Goal: Transaction & Acquisition: Purchase product/service

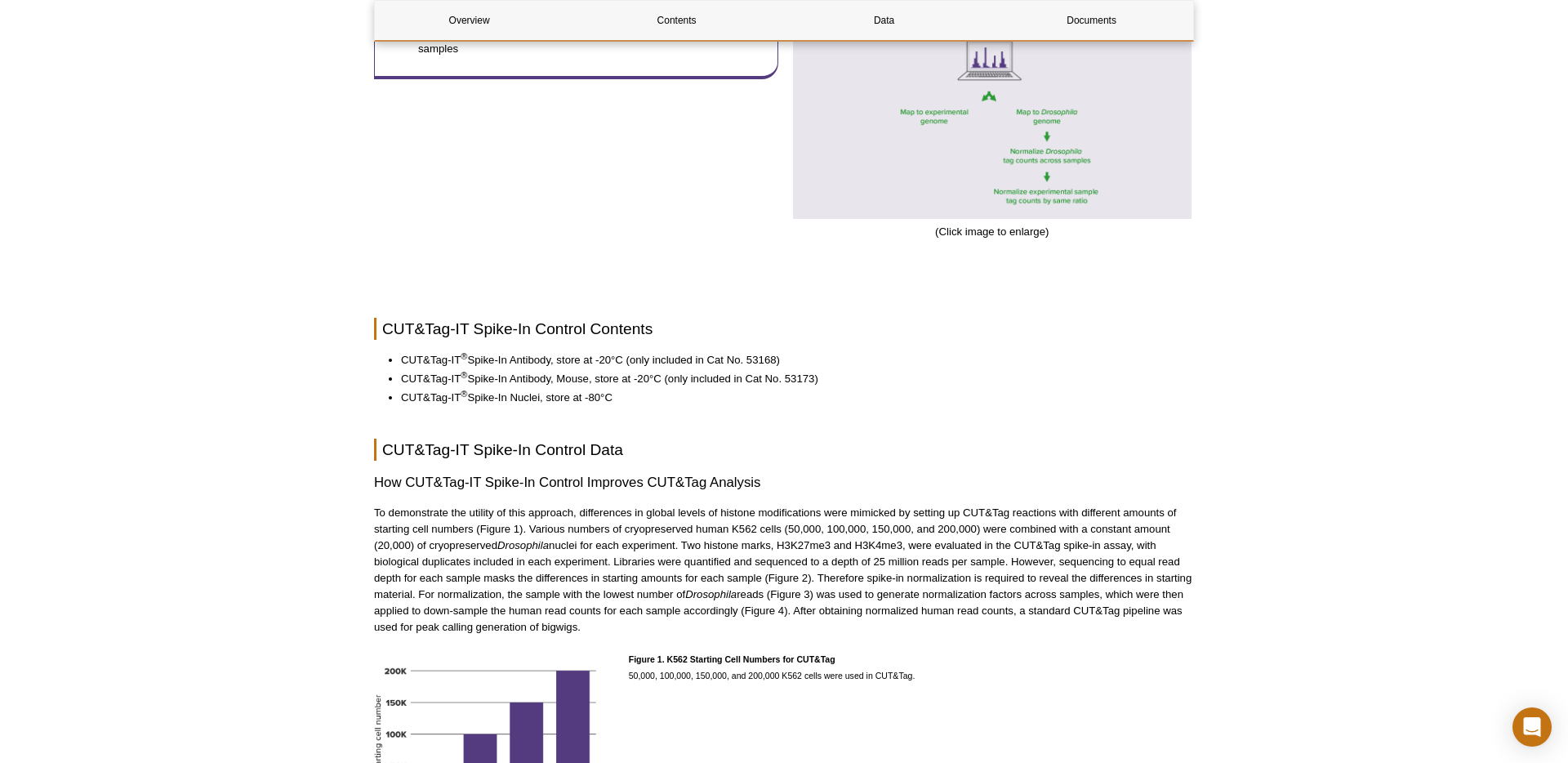
scroll to position [1156, 0]
drag, startPoint x: 660, startPoint y: 379, endPoint x: 470, endPoint y: 379, distance: 190.0
click at [470, 379] on li "CUT&Tag-IT ® Spike-In Antibody, Mouse, store at -20°C (only included in Cat No.…" at bounding box center [789, 378] width 777 height 17
click at [471, 379] on li "CUT&Tag-IT ® Spike-In Antibody, Mouse, store at -20°C (only included in Cat No.…" at bounding box center [789, 378] width 777 height 17
drag, startPoint x: 474, startPoint y: 379, endPoint x: 701, endPoint y: 382, distance: 227.0
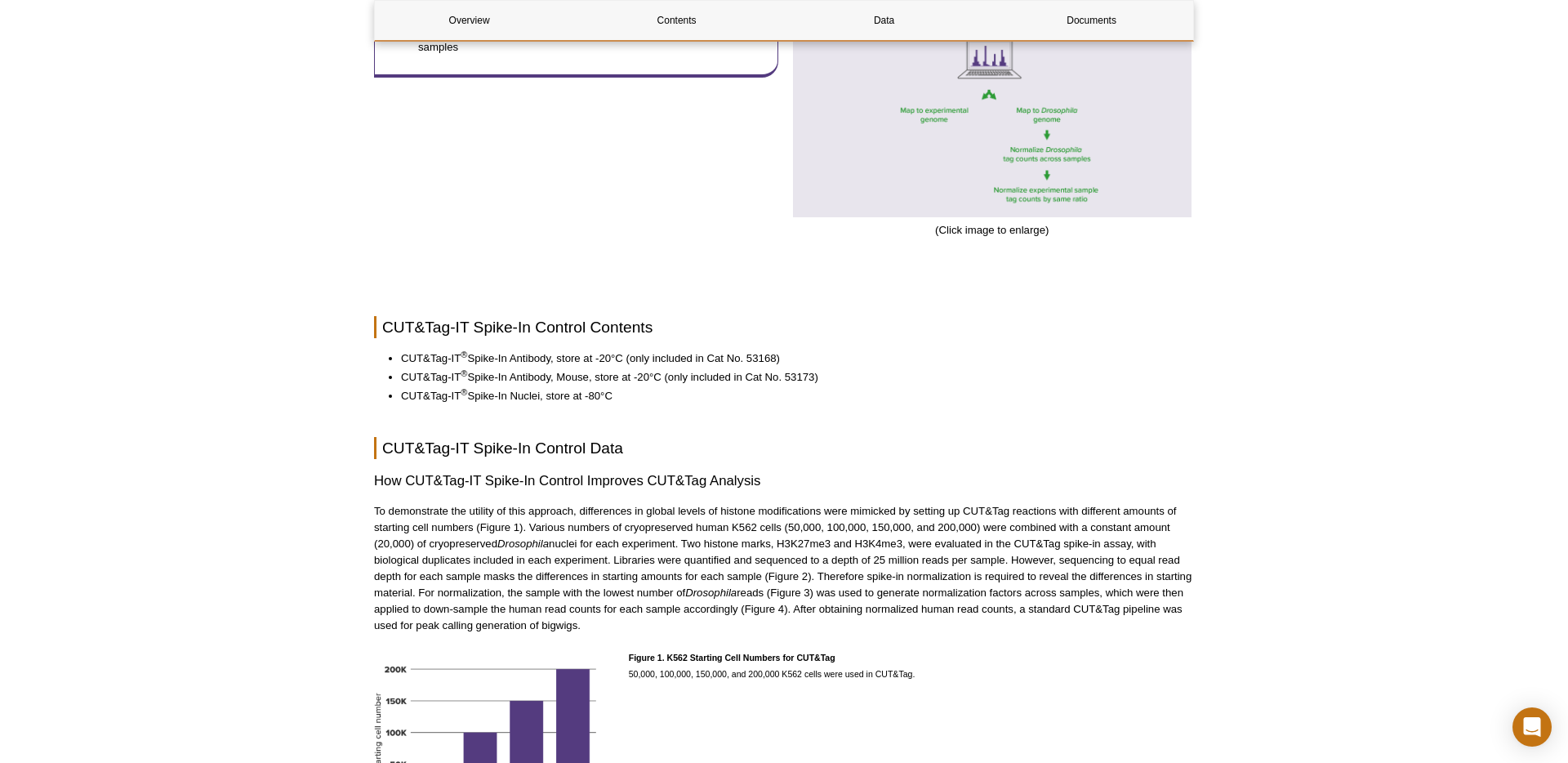
click at [649, 378] on li "CUT&Tag-IT ® Spike-In Antibody, Mouse, store at -20°C (only included in Cat No.…" at bounding box center [789, 378] width 777 height 17
drag, startPoint x: 703, startPoint y: 381, endPoint x: 452, endPoint y: 380, distance: 251.0
click at [452, 380] on li "CUT&Tag-IT ® Spike-In Antibody, Mouse, store at -20°C (only included in Cat No.…" at bounding box center [789, 378] width 777 height 17
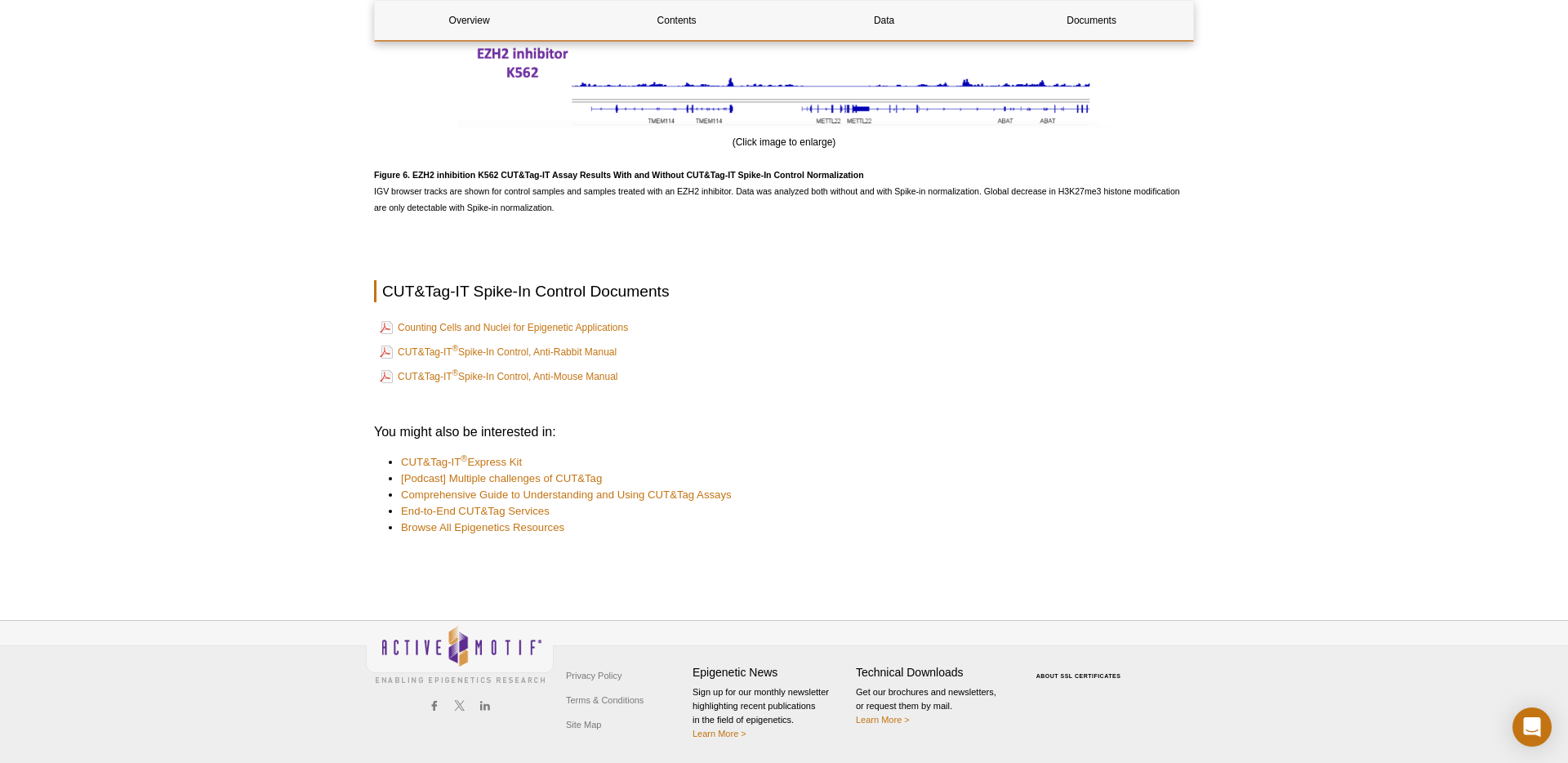
scroll to position [3349, 0]
click at [489, 370] on link "CUT&Tag-IT ® Spike-In Control, Anti-Mouse Manual" at bounding box center [498, 378] width 239 height 20
click at [503, 349] on link "CUT&Tag-IT ® Spike-In Control, Anti-Rabbit Manual" at bounding box center [498, 353] width 237 height 20
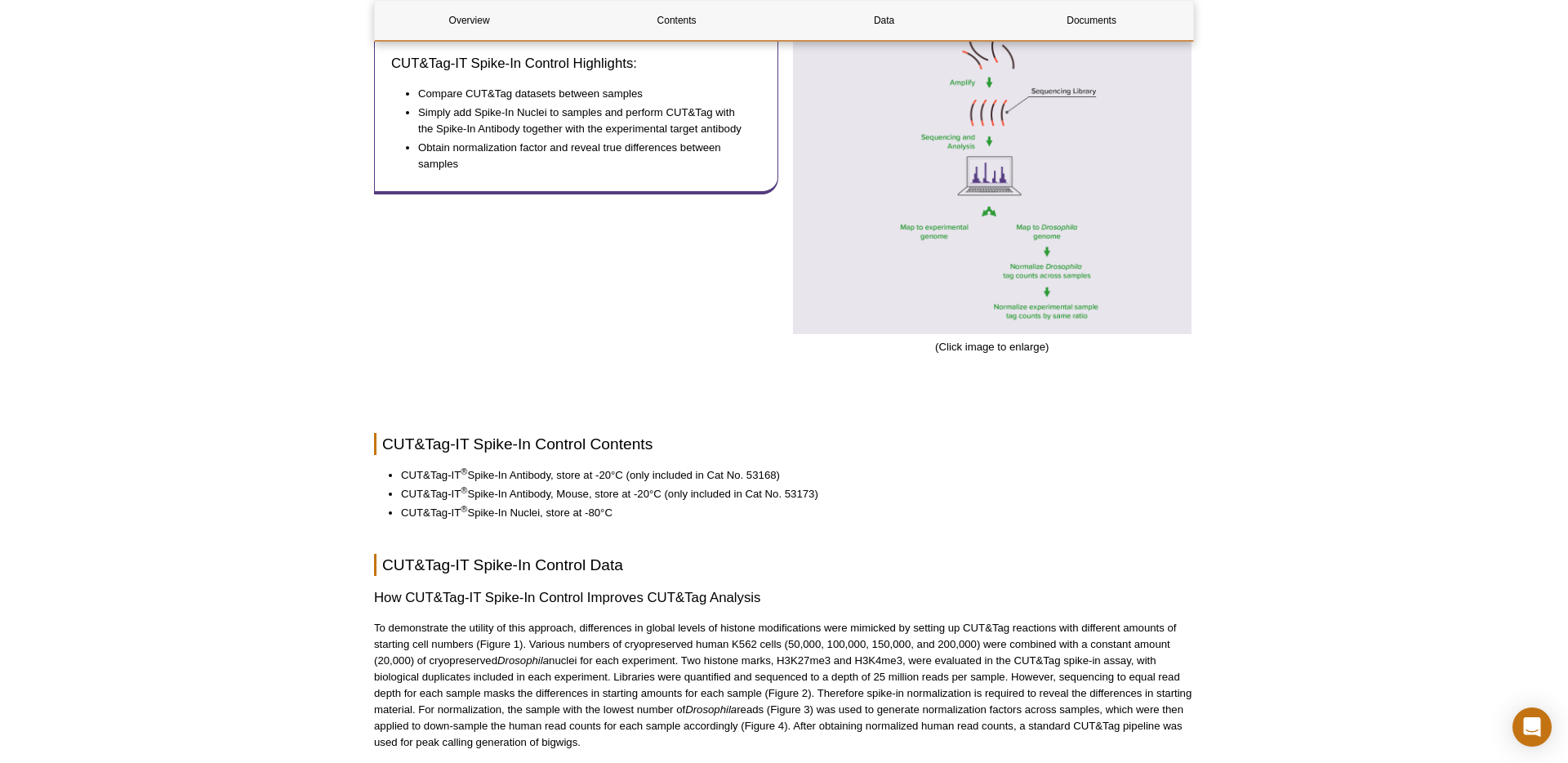
scroll to position [0, 0]
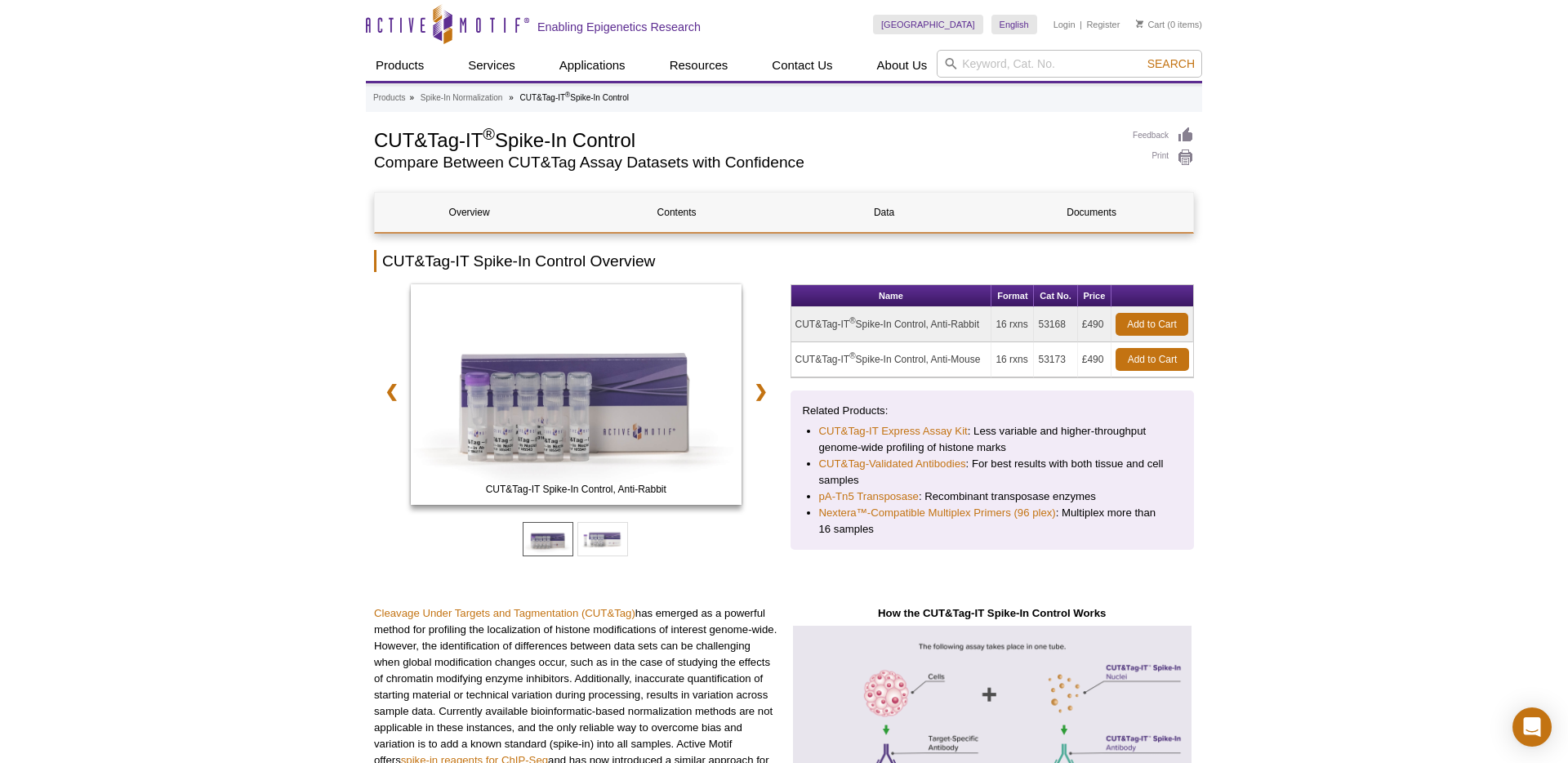
drag, startPoint x: 795, startPoint y: 324, endPoint x: 986, endPoint y: 317, distance: 191.1
click at [986, 317] on td "CUT&Tag-IT ® Spike-In Control, Anti-Rabbit" at bounding box center [891, 325] width 201 height 35
click at [1143, 327] on link "Add to Cart" at bounding box center [1152, 324] width 73 height 23
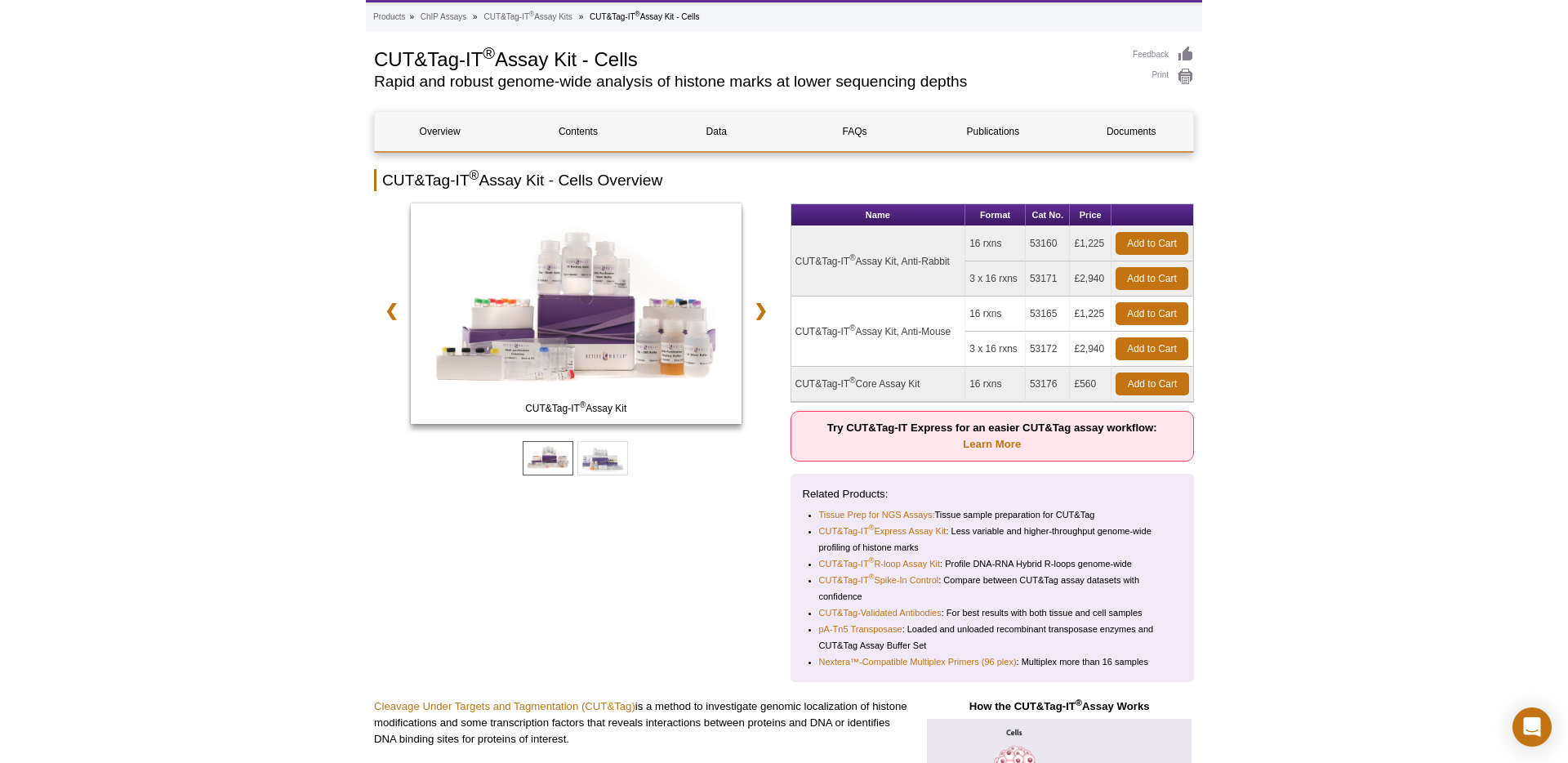
scroll to position [178, 0]
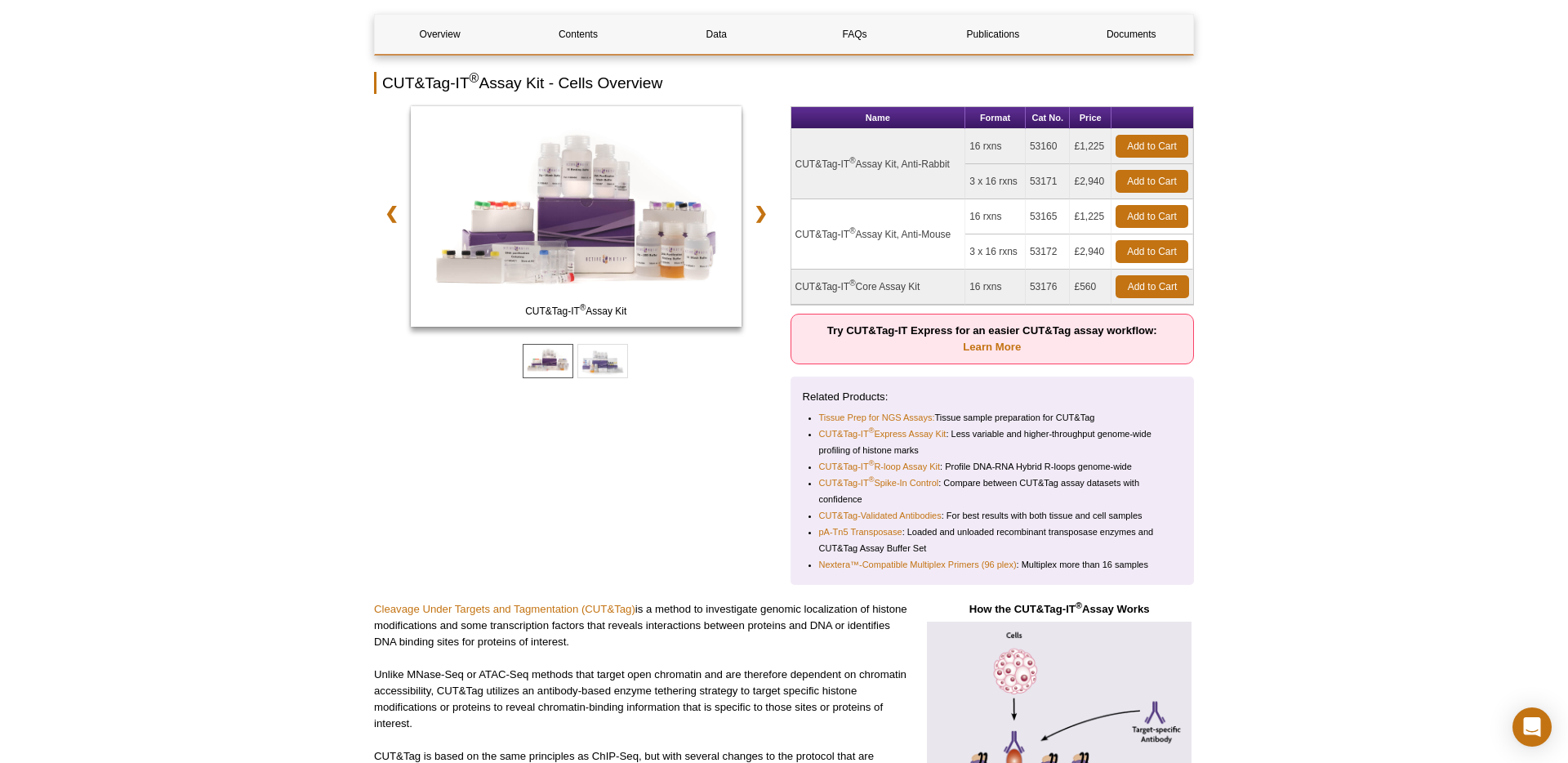
click at [875, 288] on td "CUT&Tag-IT ® Core Assay Kit" at bounding box center [878, 287] width 174 height 35
click at [512, 494] on div "CUT&Tag-IT ® Assay Kit CUT&Tag-IT ® Core Assay Kit ❮ ❯" at bounding box center [576, 345] width 404 height 479
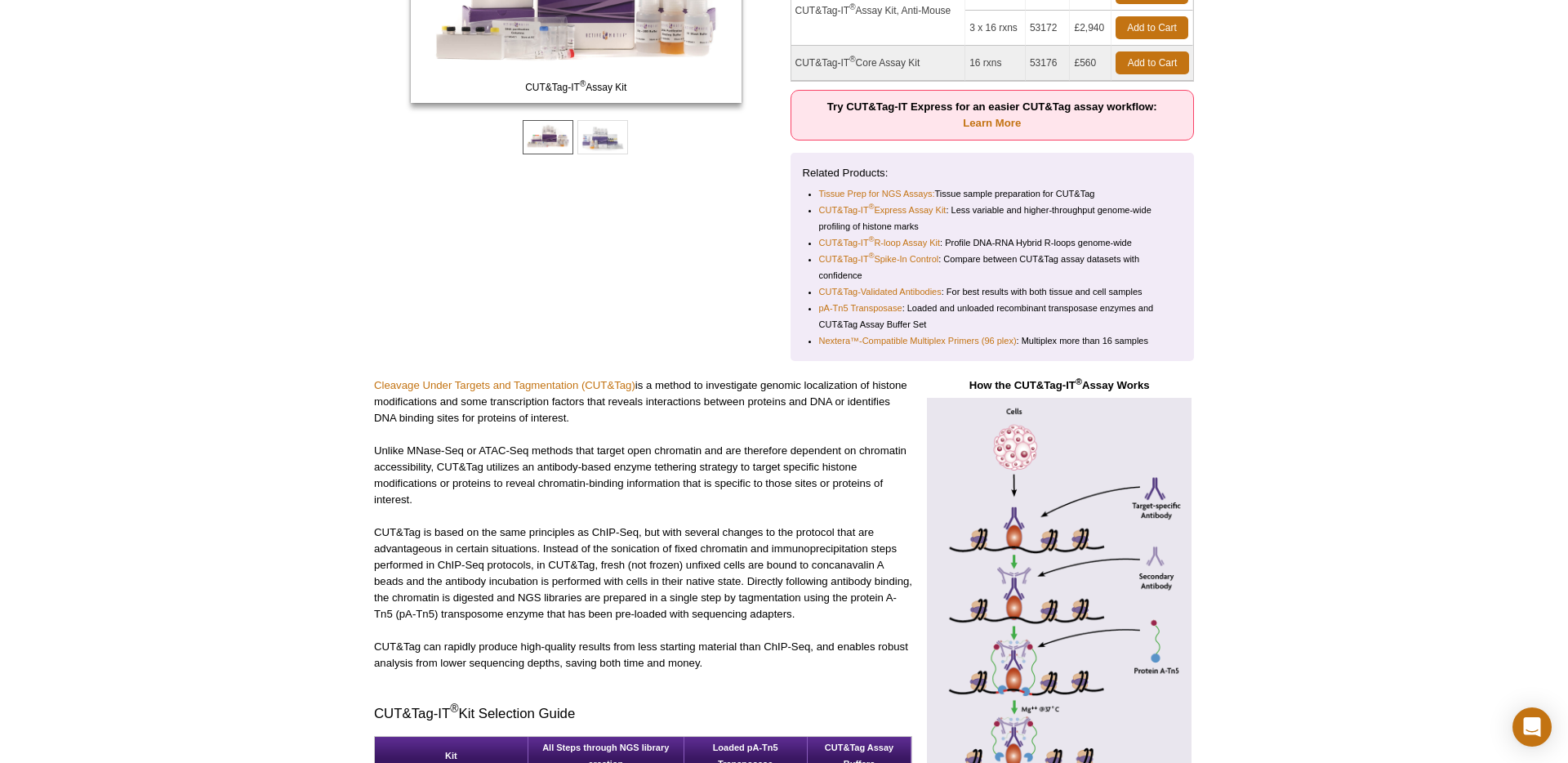
scroll to position [8, 0]
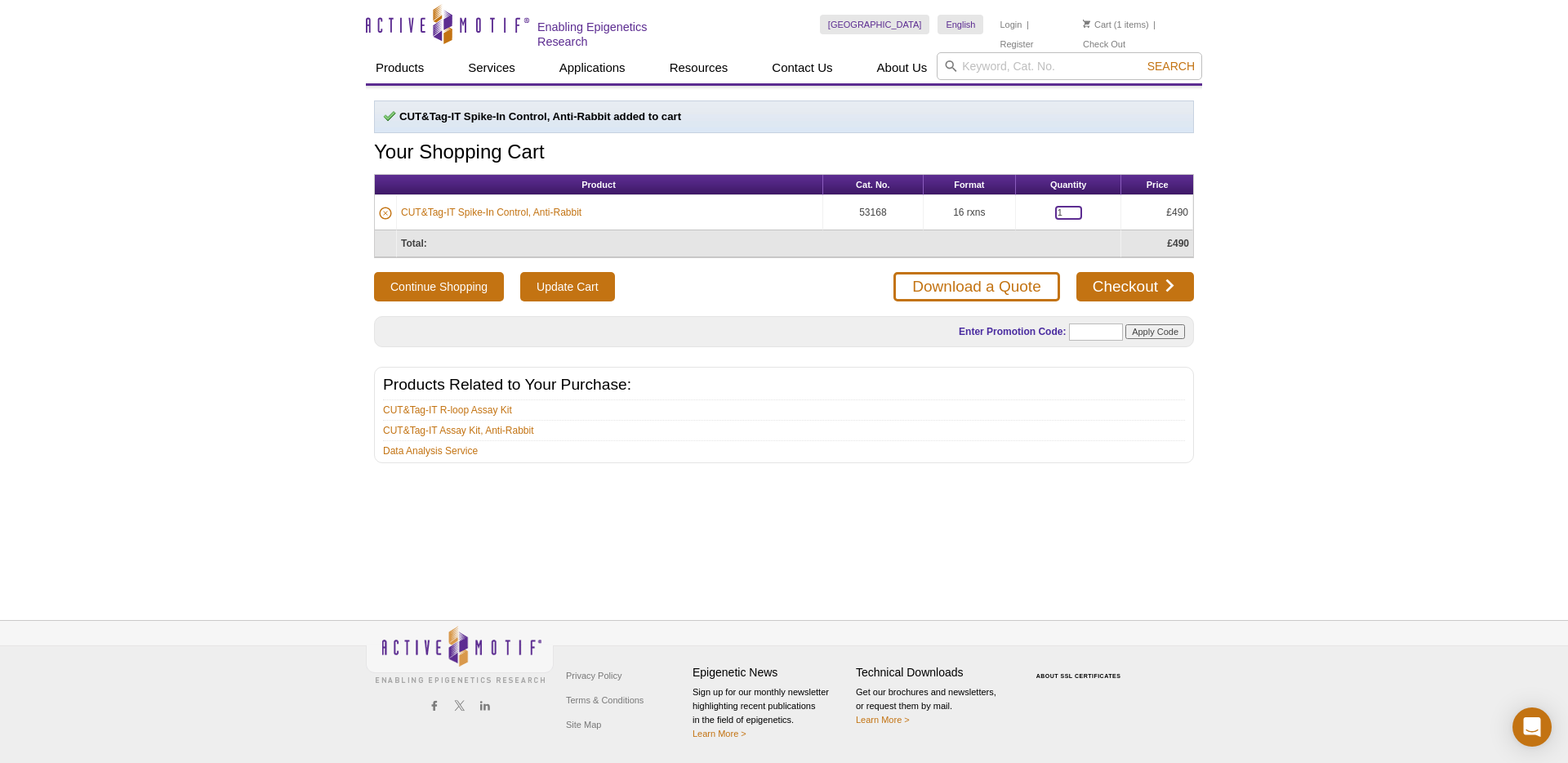
drag, startPoint x: 1068, startPoint y: 206, endPoint x: 1052, endPoint y: 207, distance: 16.0
click at [1052, 207] on td "1" at bounding box center [1069, 212] width 106 height 35
type input "2"
click at [559, 292] on input "Update Cart" at bounding box center [567, 287] width 94 height 30
click at [1386, 255] on div "Active Motif Logo Enabling Epigenetics Research 1 Search Skip to content Active…" at bounding box center [784, 381] width 1568 height 763
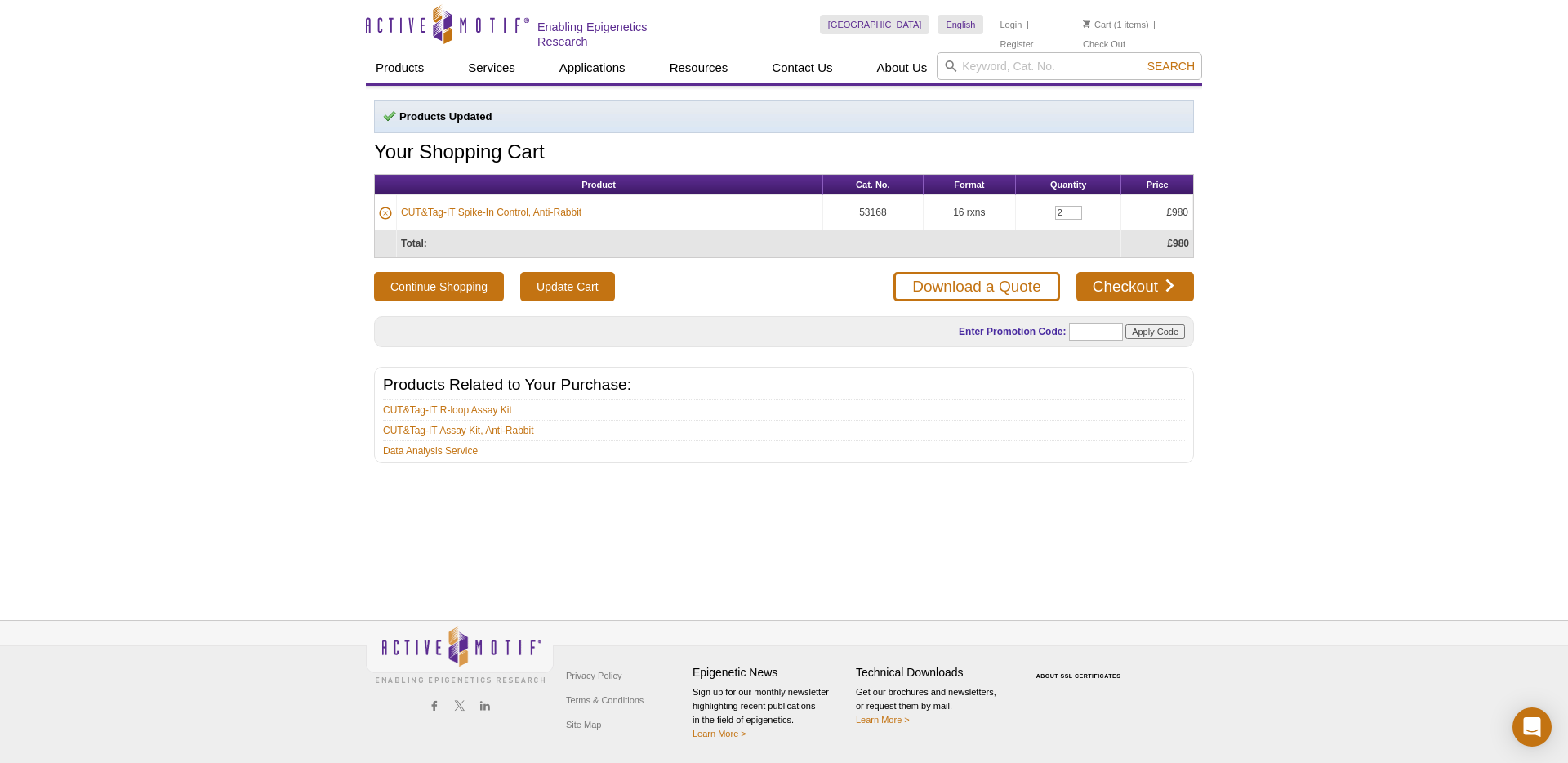
click at [1372, 241] on div "Active Motif Logo Enabling Epigenetics Research 1 Search Skip to content Active…" at bounding box center [784, 381] width 1568 height 763
click at [1011, 282] on link "Download a Quote" at bounding box center [976, 287] width 166 height 30
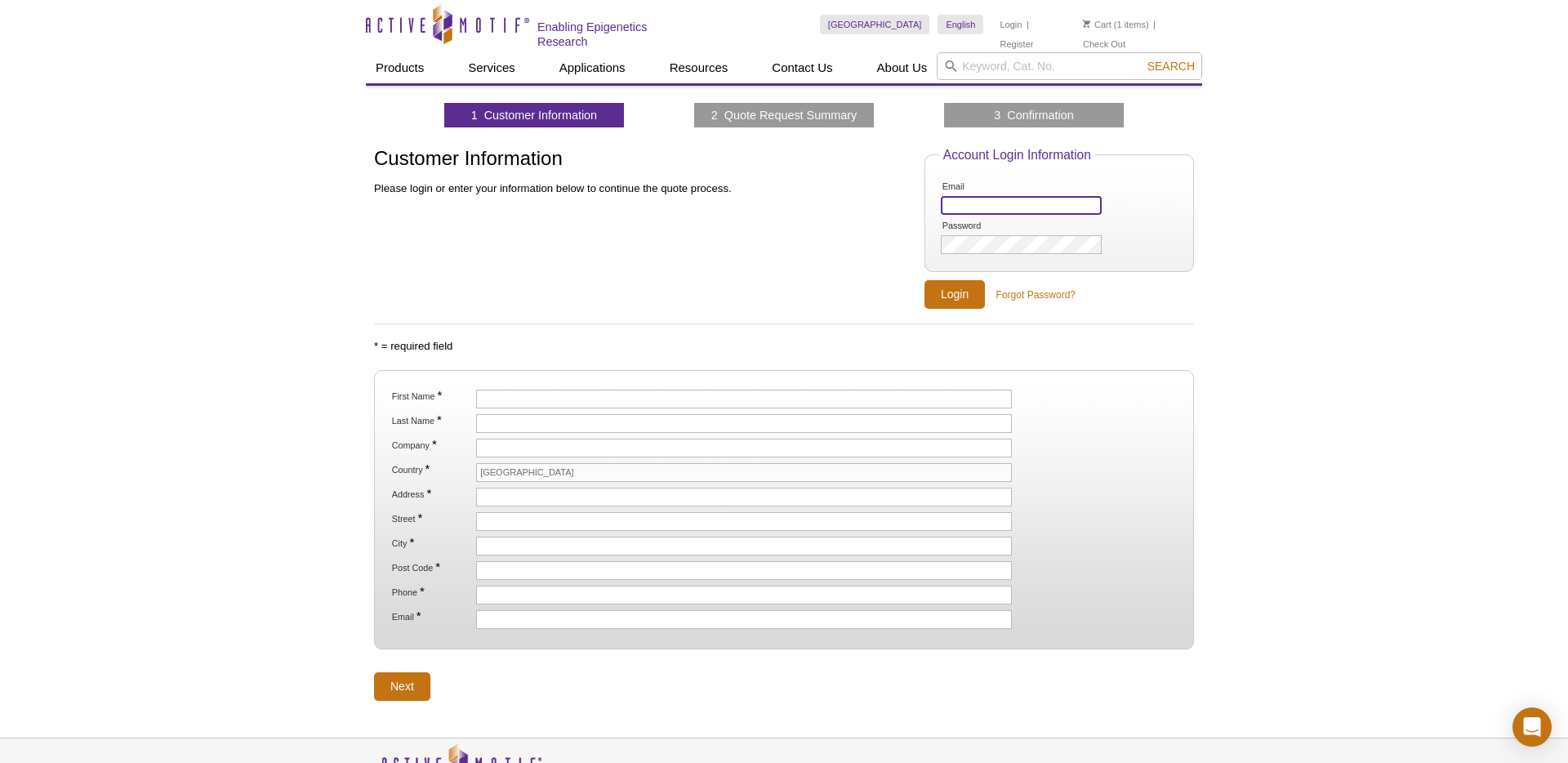
click at [974, 208] on input "Email" at bounding box center [1021, 205] width 161 height 19
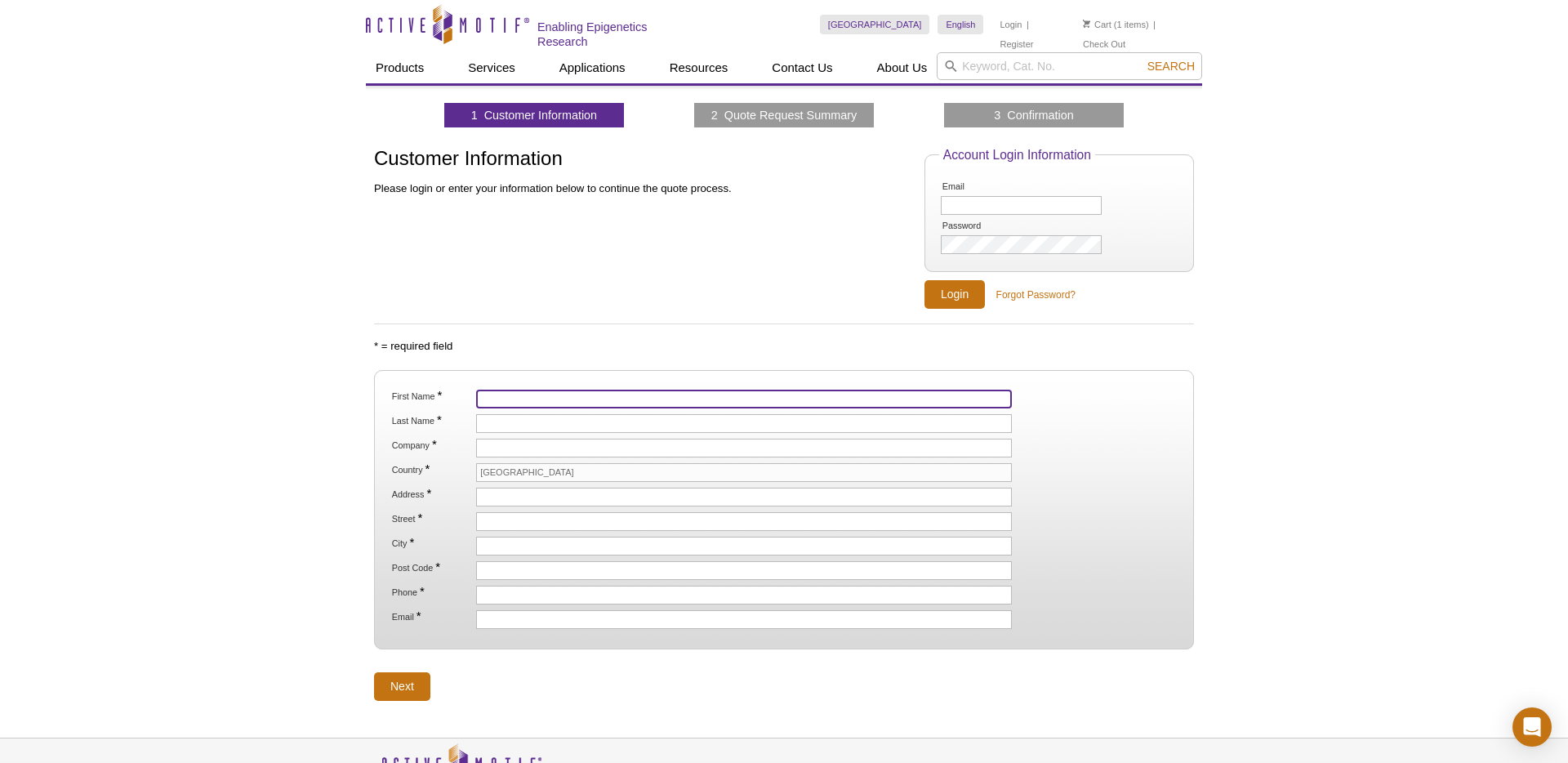
click at [567, 399] on input "First Name *" at bounding box center [744, 398] width 536 height 19
type input "Thomas"
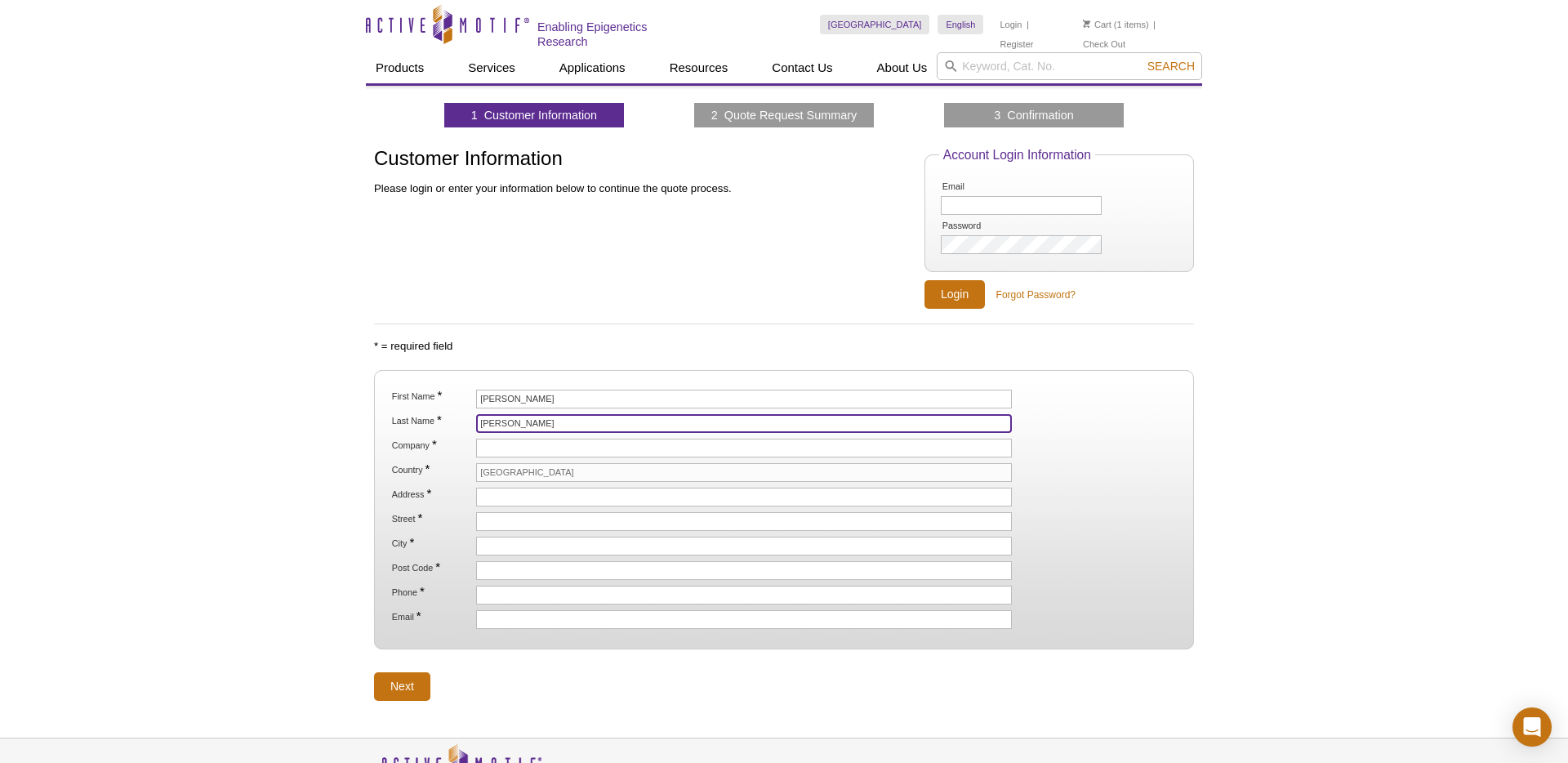
type input "Wilson"
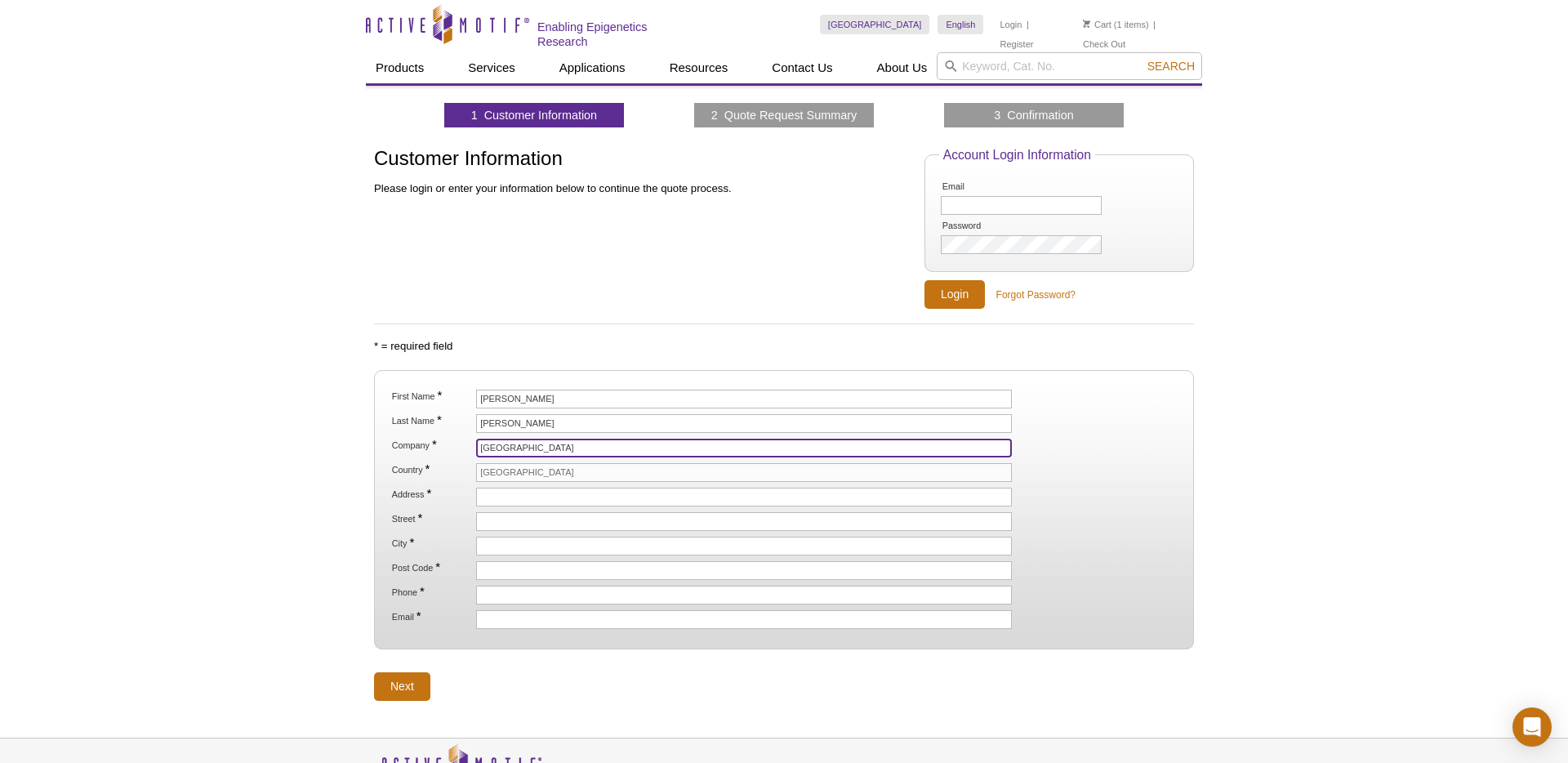
type input "[GEOGRAPHIC_DATA]"
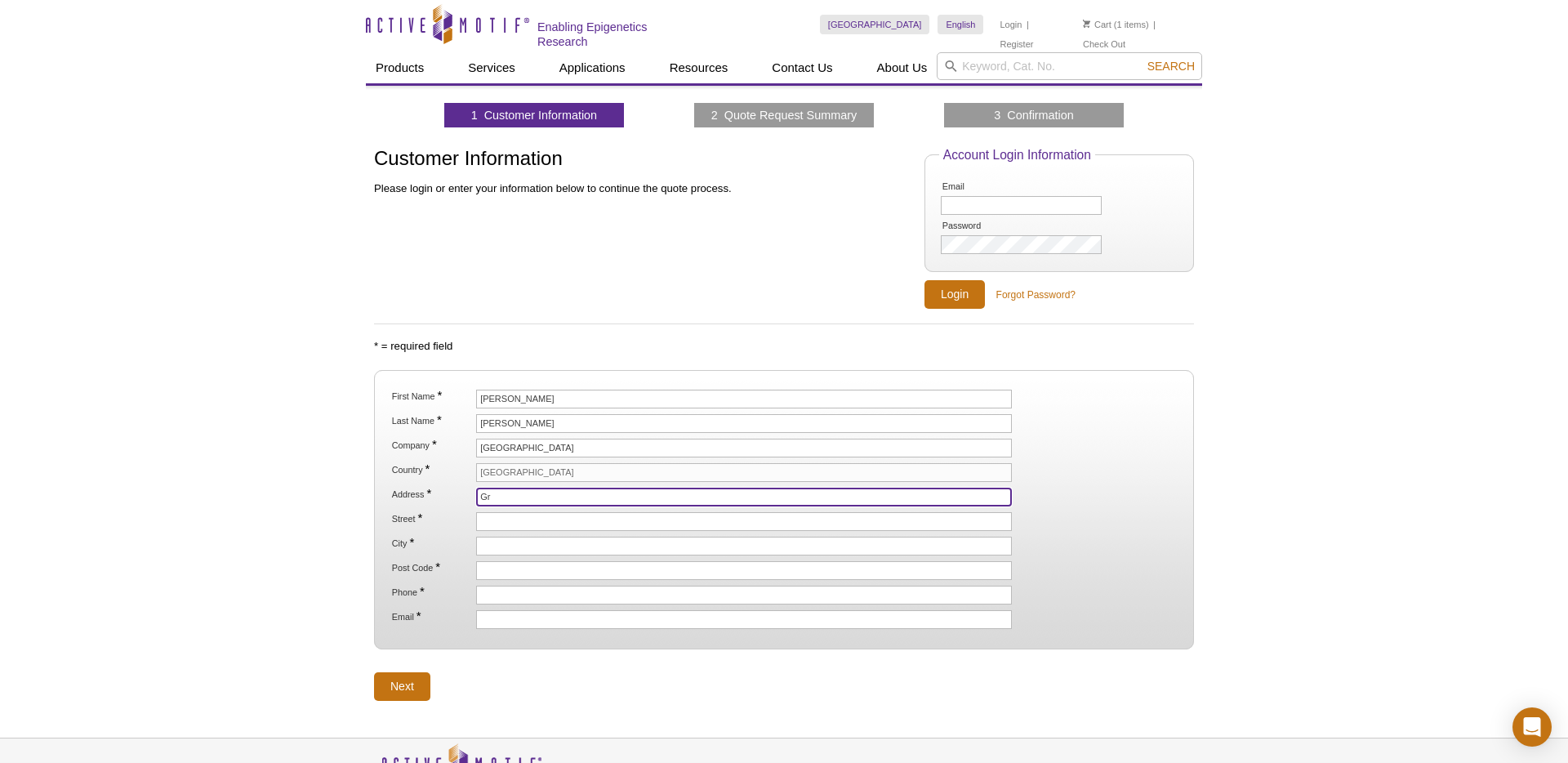
type input "G"
type input "2nd Floor Borough Wing, Guy's Hospital"
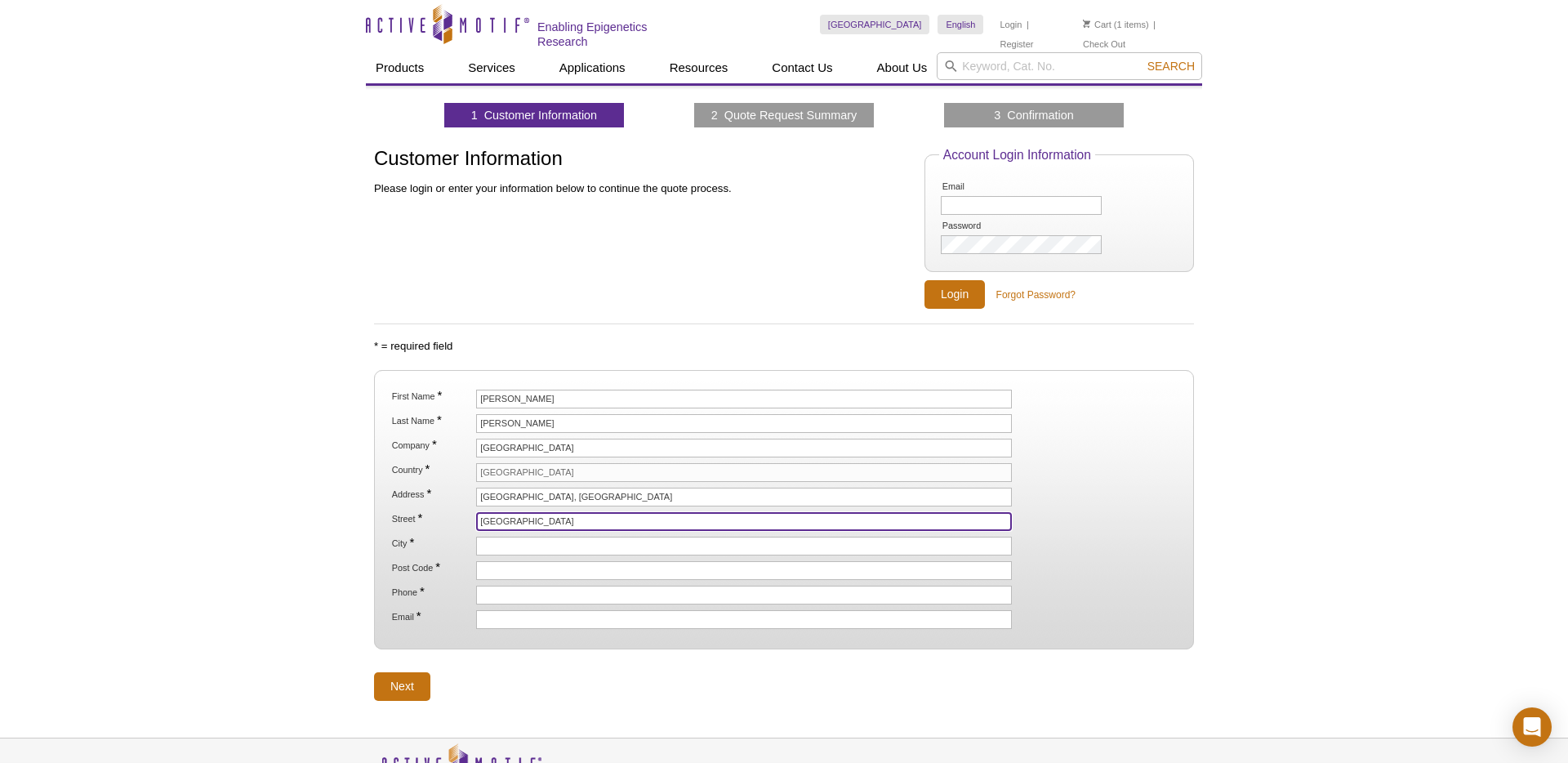
type input "Great Maze Pond"
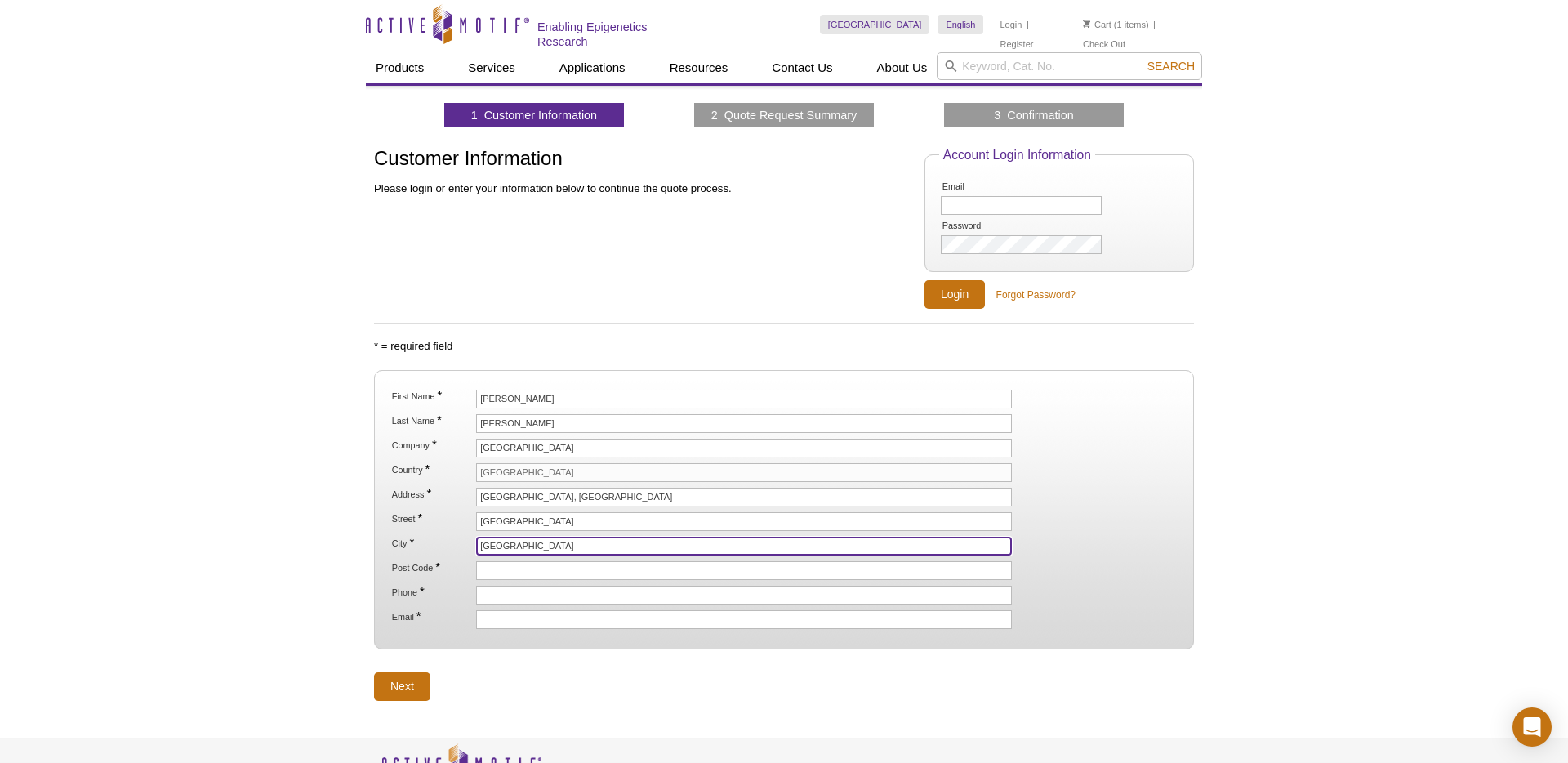
type input "London"
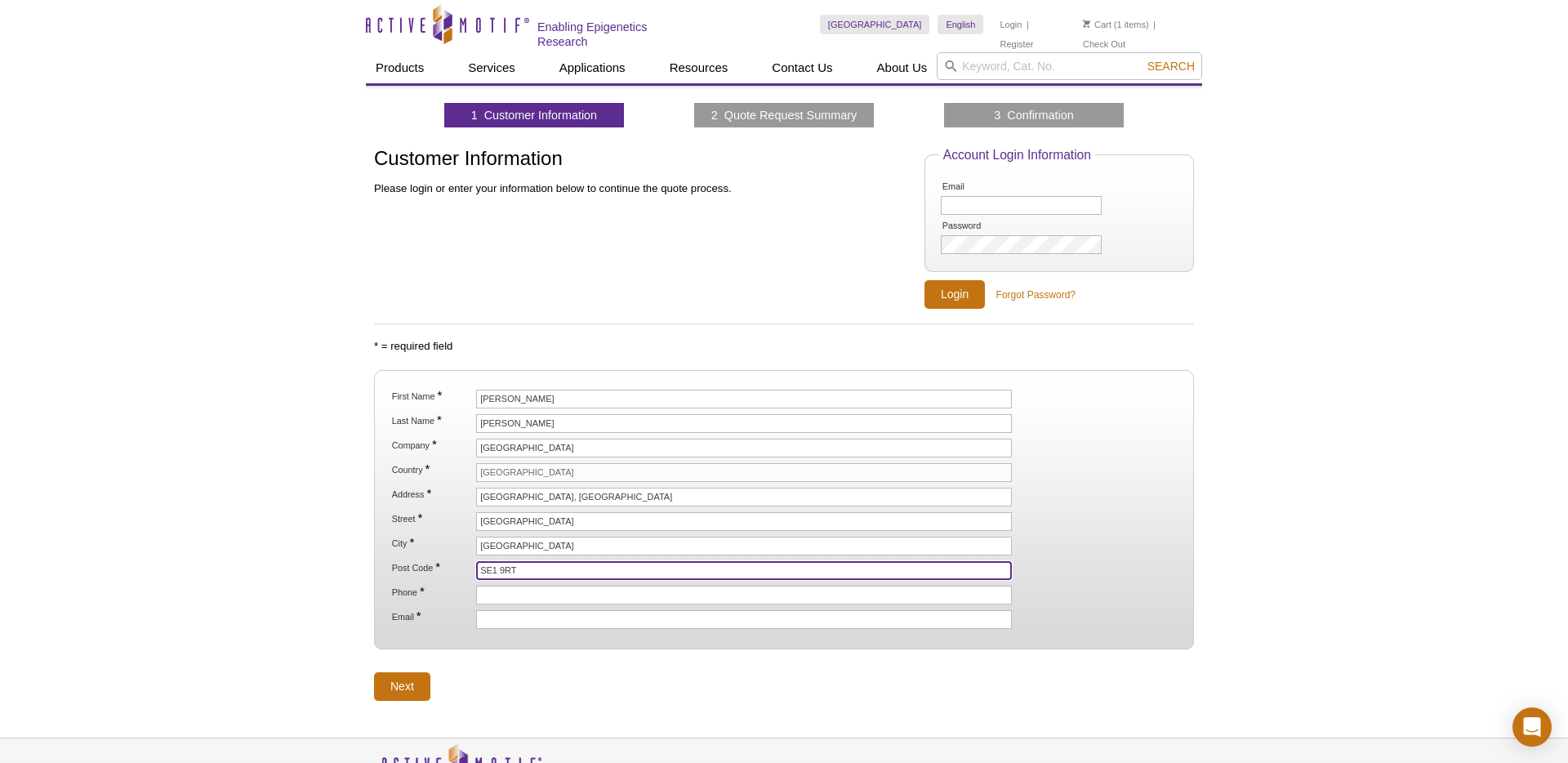
type input "SE1 9RT"
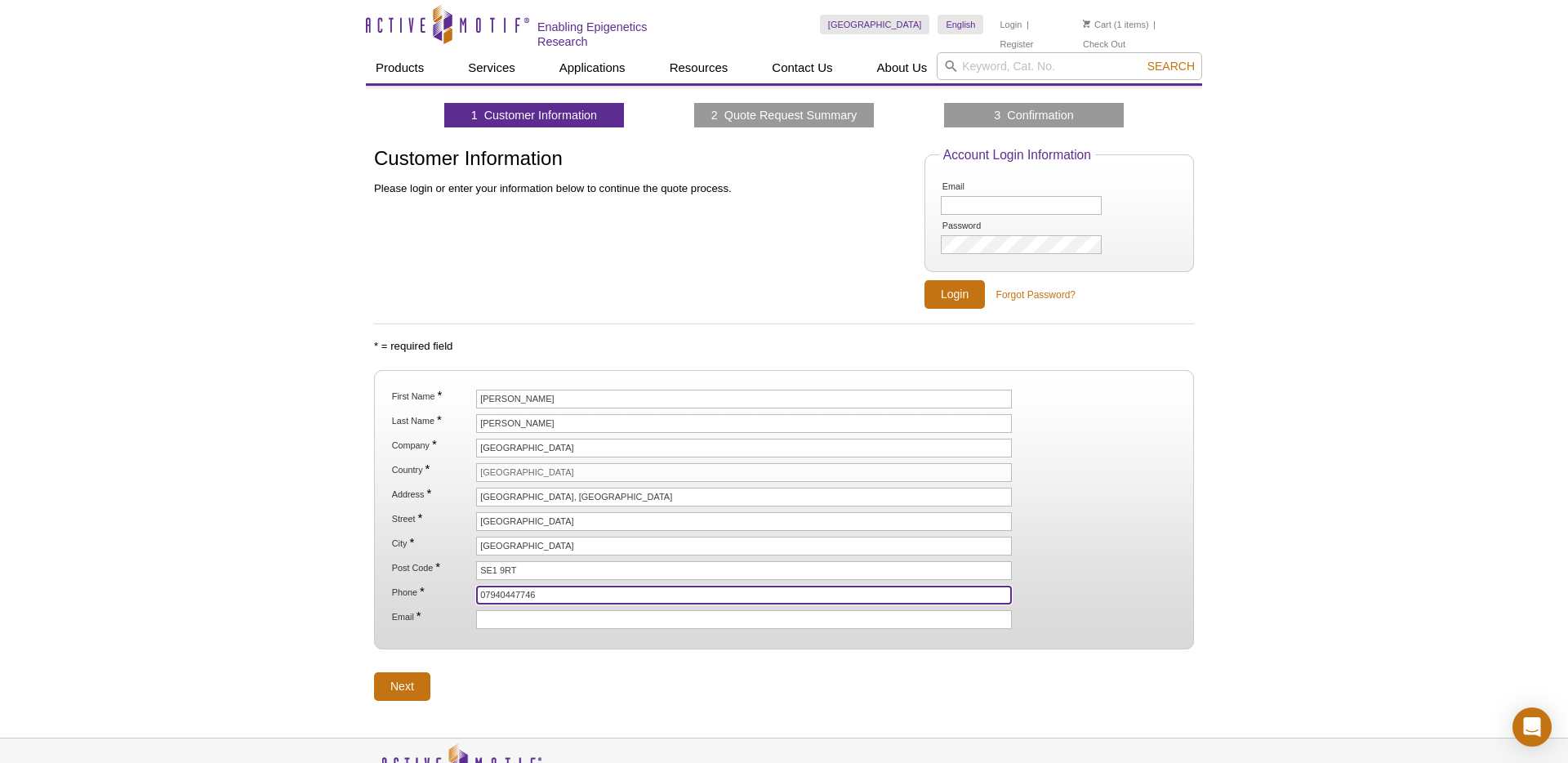
type input "07940447746"
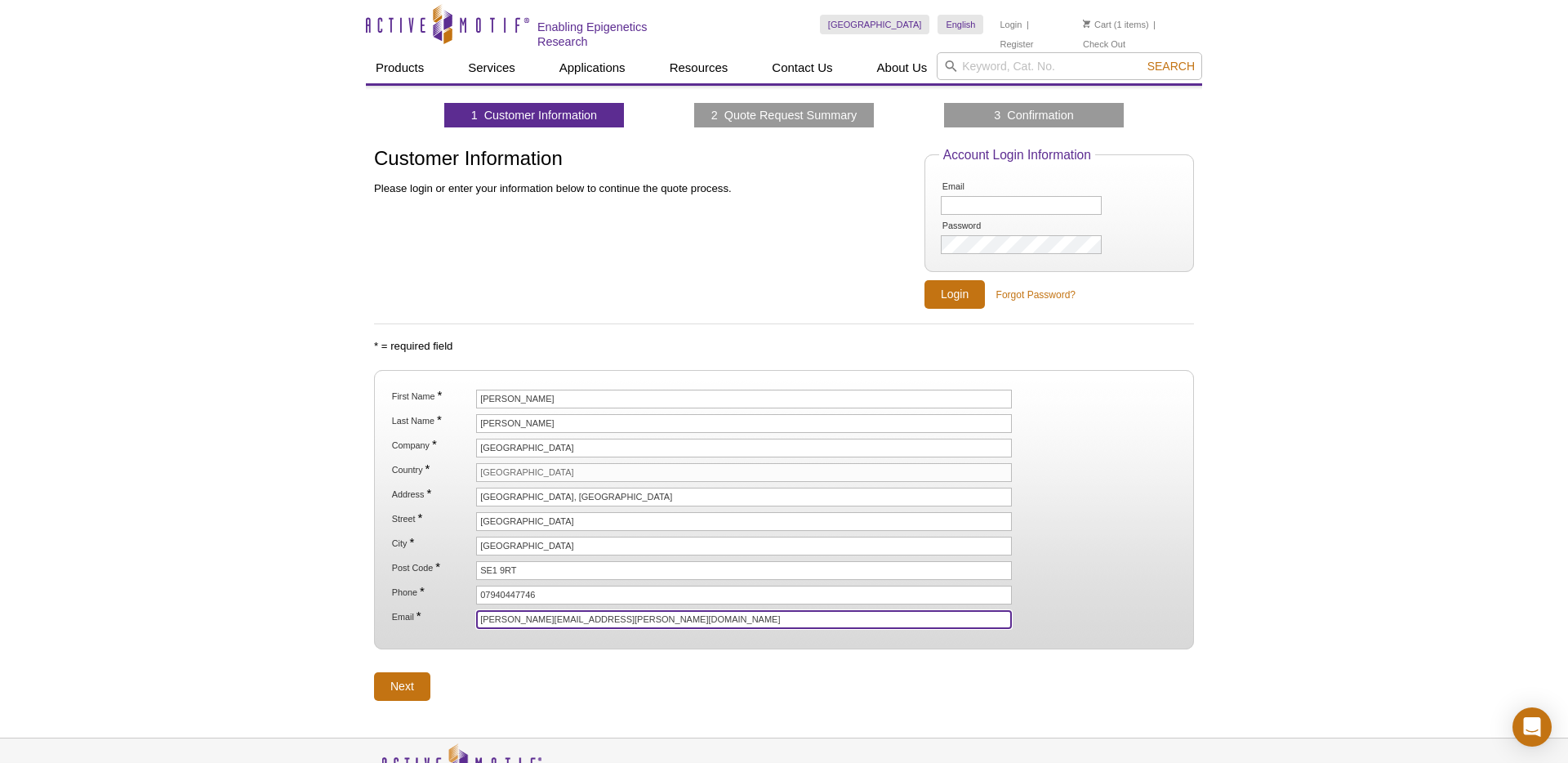
type input "thomas.1.wilson@kcl.ac.uk"
click at [303, 418] on div "Active Motif Logo Enabling Epigenetics Research 1 Search Skip to content Active…" at bounding box center [784, 440] width 1568 height 880
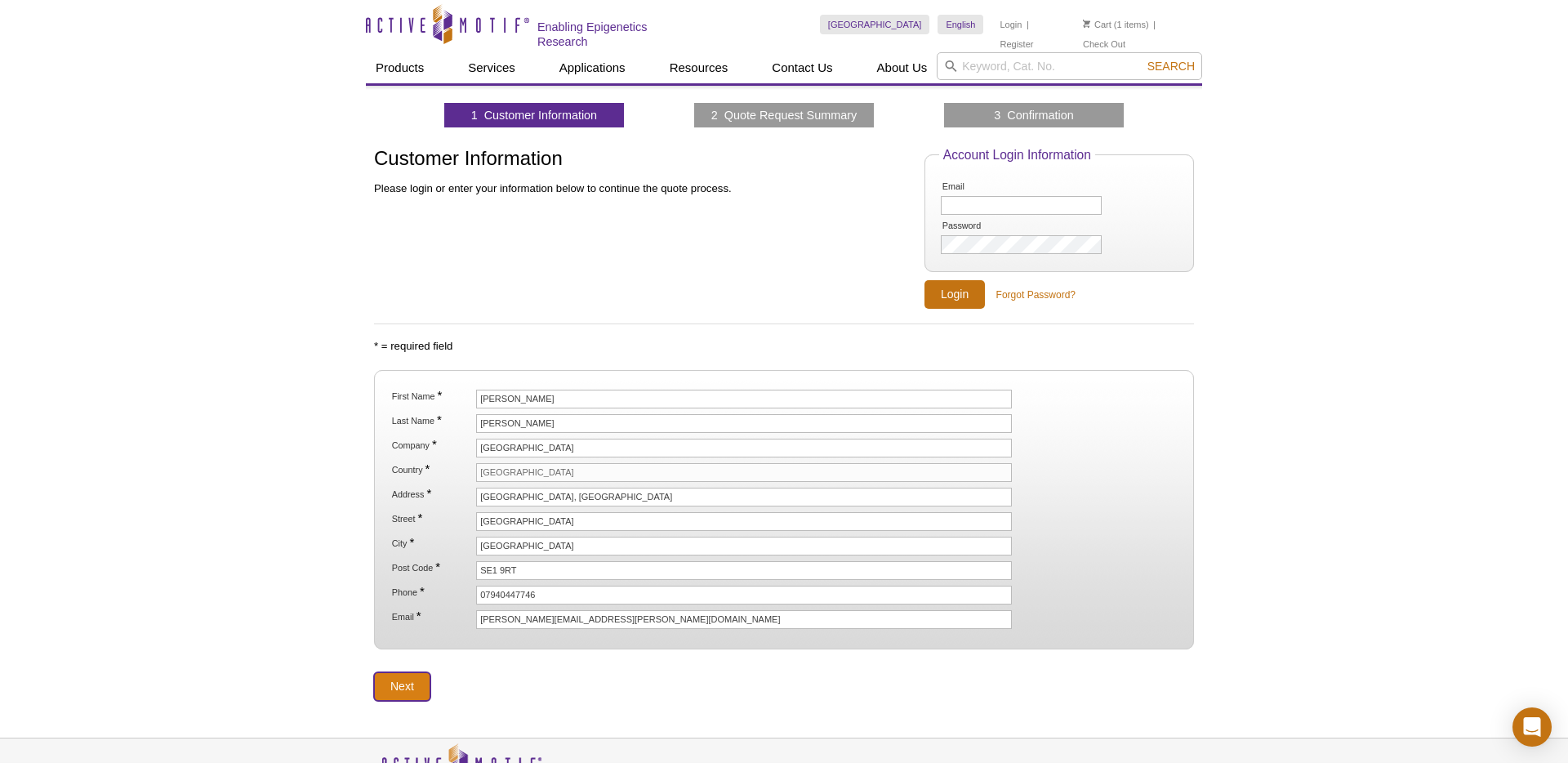
click at [391, 680] on input "Next" at bounding box center [403, 686] width 56 height 29
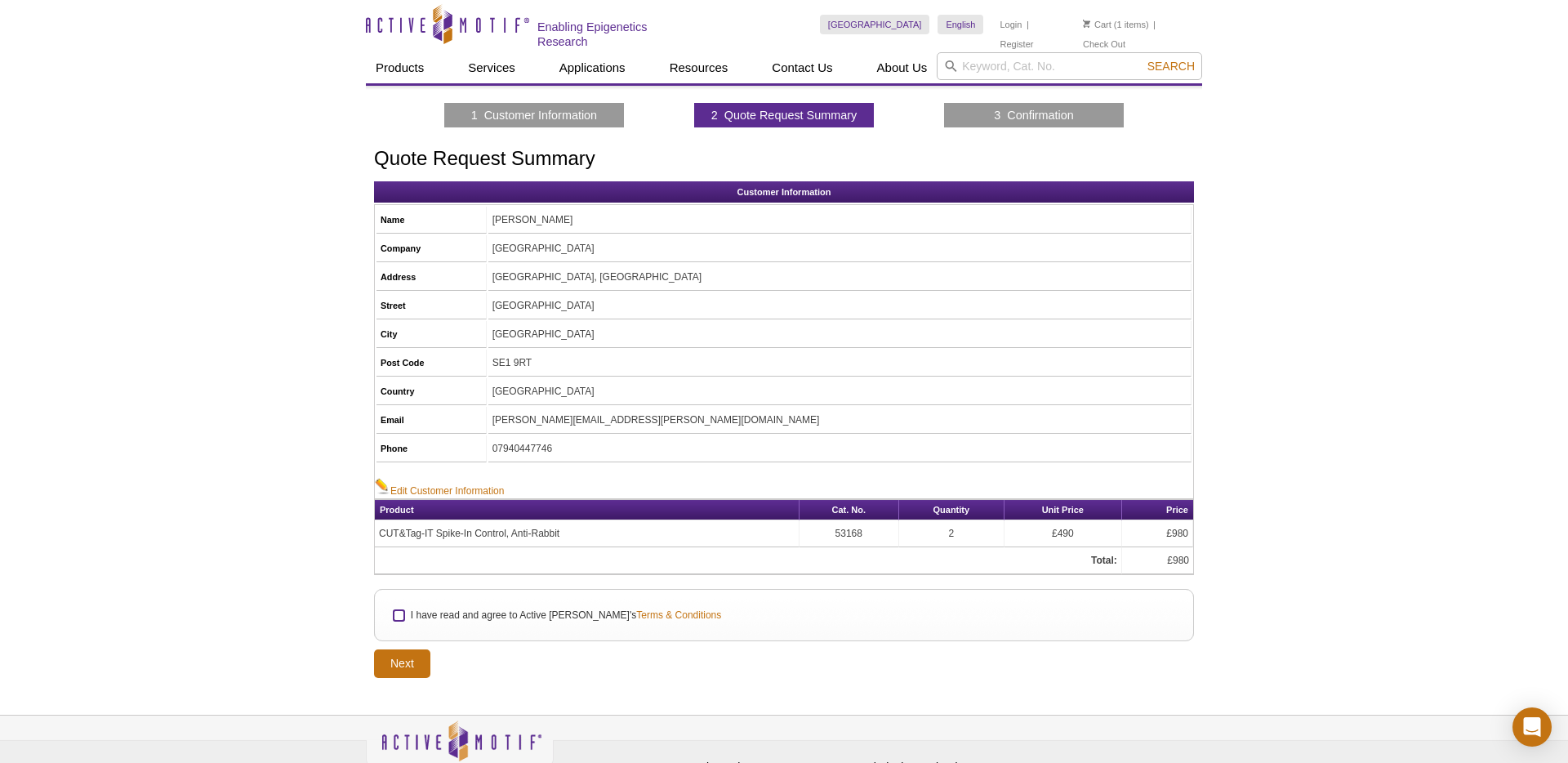
drag, startPoint x: 399, startPoint y: 614, endPoint x: 394, endPoint y: 605, distance: 10.3
click at [398, 613] on input "I have read and agree to Active [PERSON_NAME]'s Terms & Conditions" at bounding box center [398, 615] width 11 height 11
checkbox input "true"
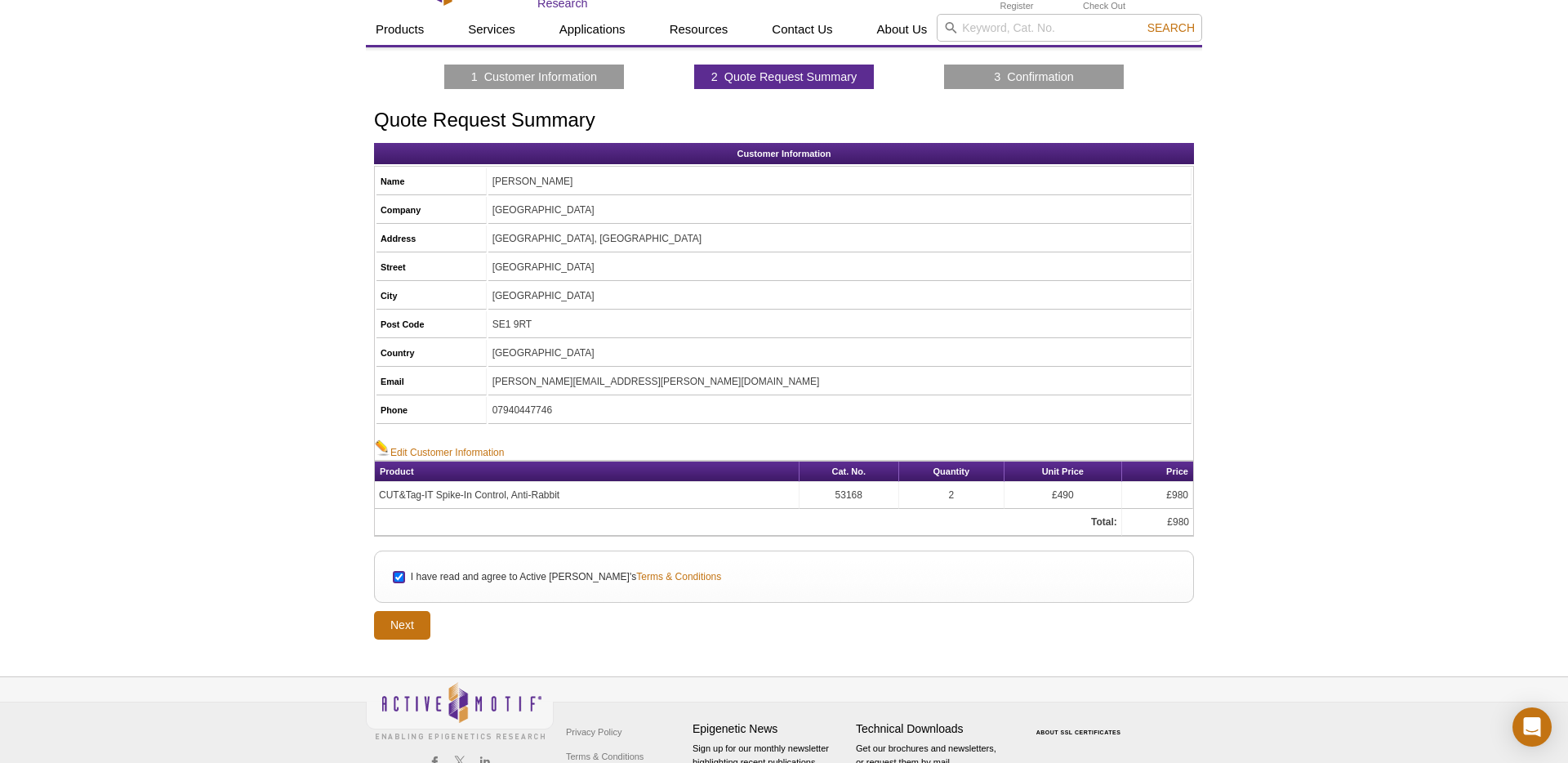
scroll to position [45, 0]
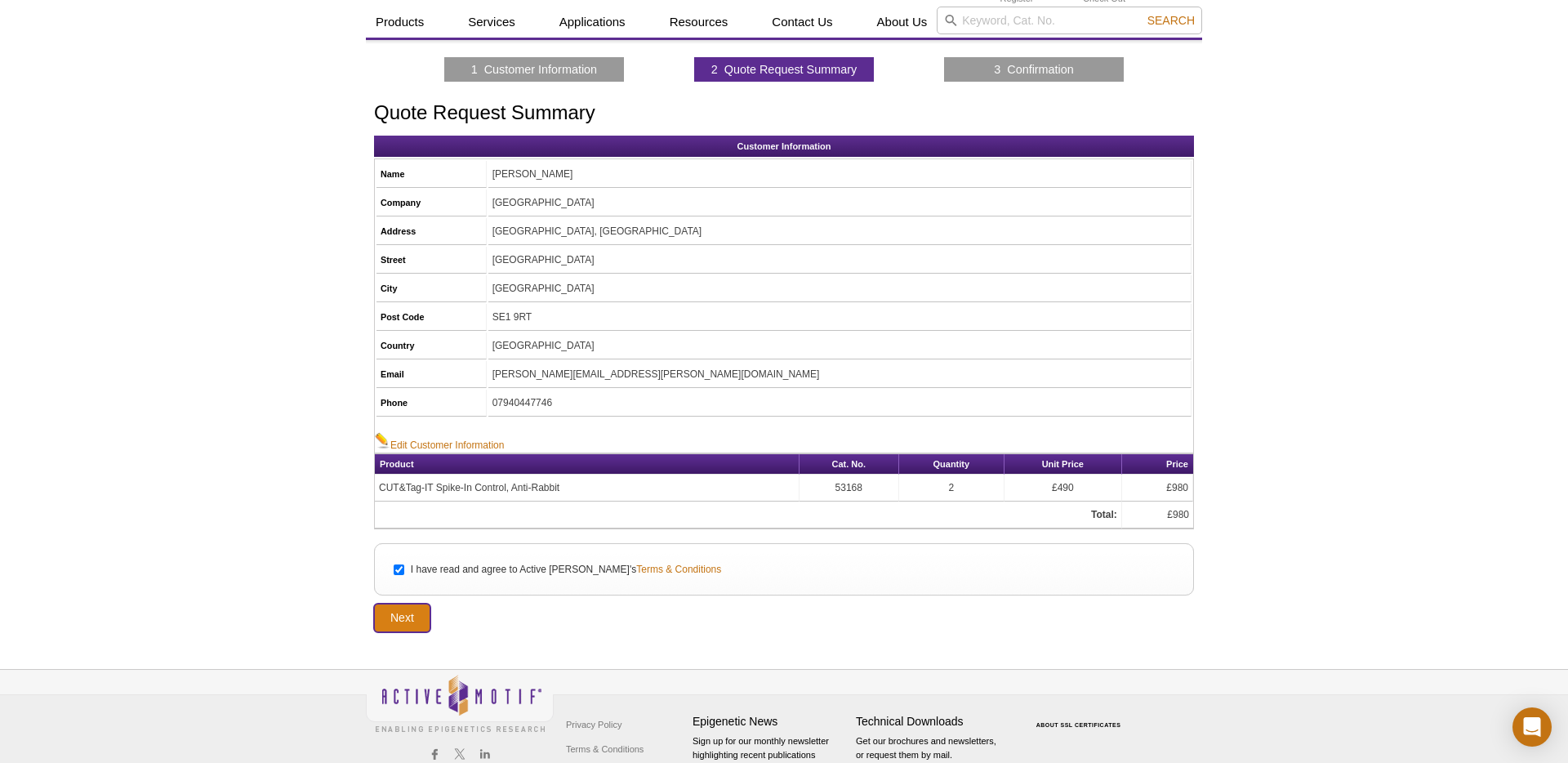
click at [417, 613] on input "Next" at bounding box center [403, 618] width 56 height 29
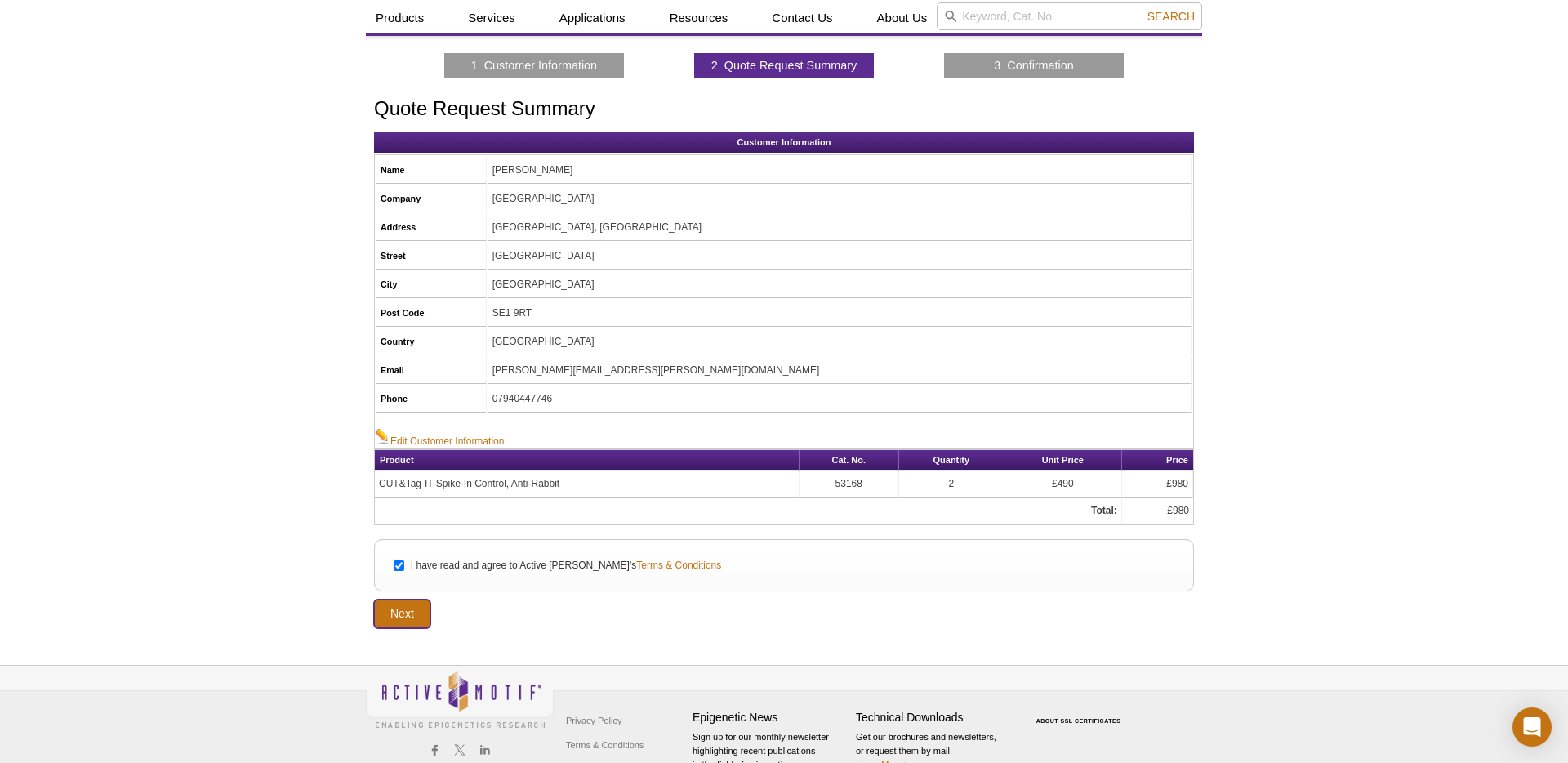
scroll to position [50, 0]
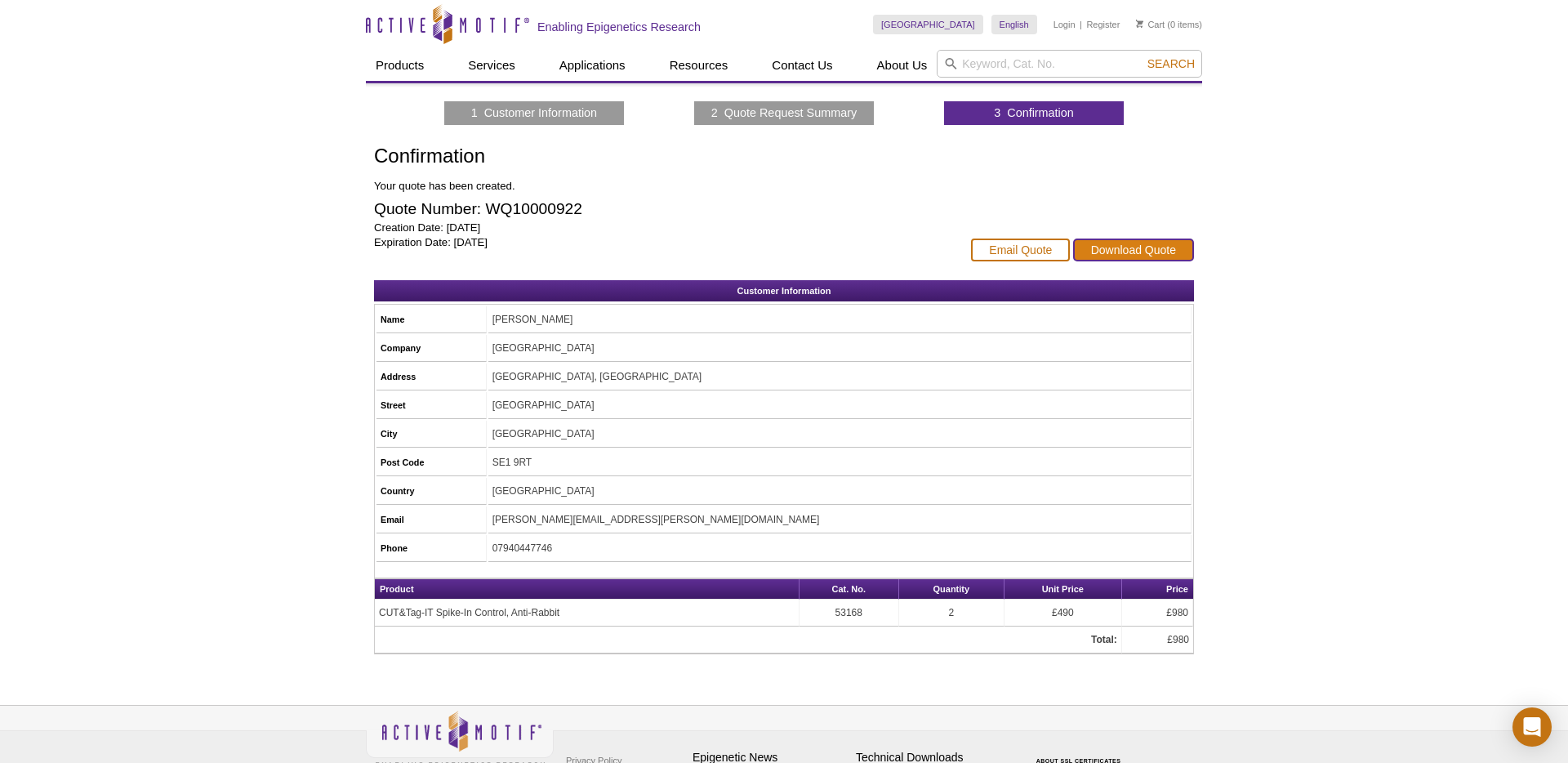
click at [1150, 255] on link "Download Quote" at bounding box center [1133, 250] width 121 height 23
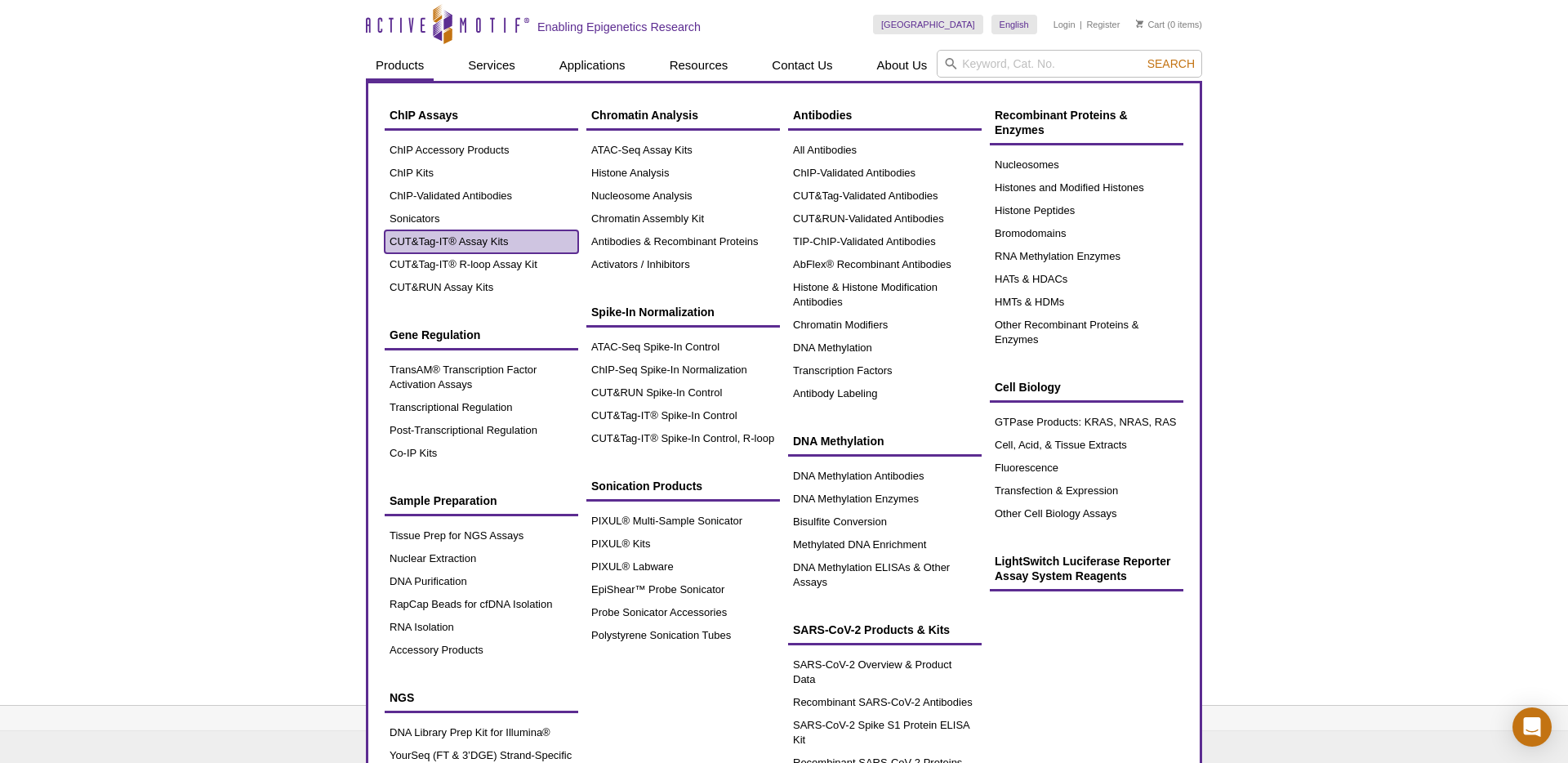
click at [452, 242] on link "CUT&Tag-IT® Assay Kits" at bounding box center [481, 242] width 193 height 23
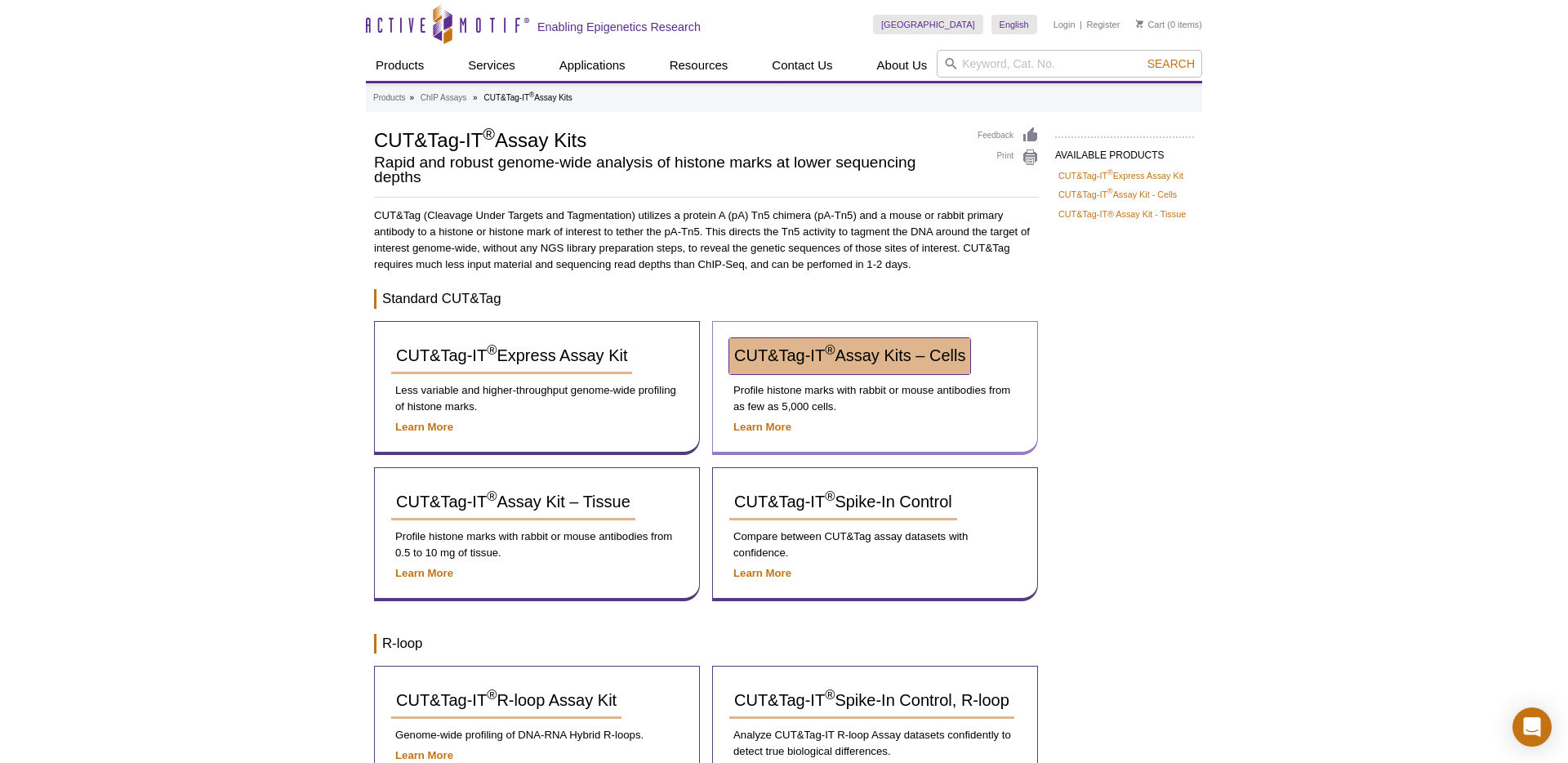
click at [884, 361] on span "CUT&Tag-IT ® Assay Kits – Cells" at bounding box center [850, 355] width 231 height 18
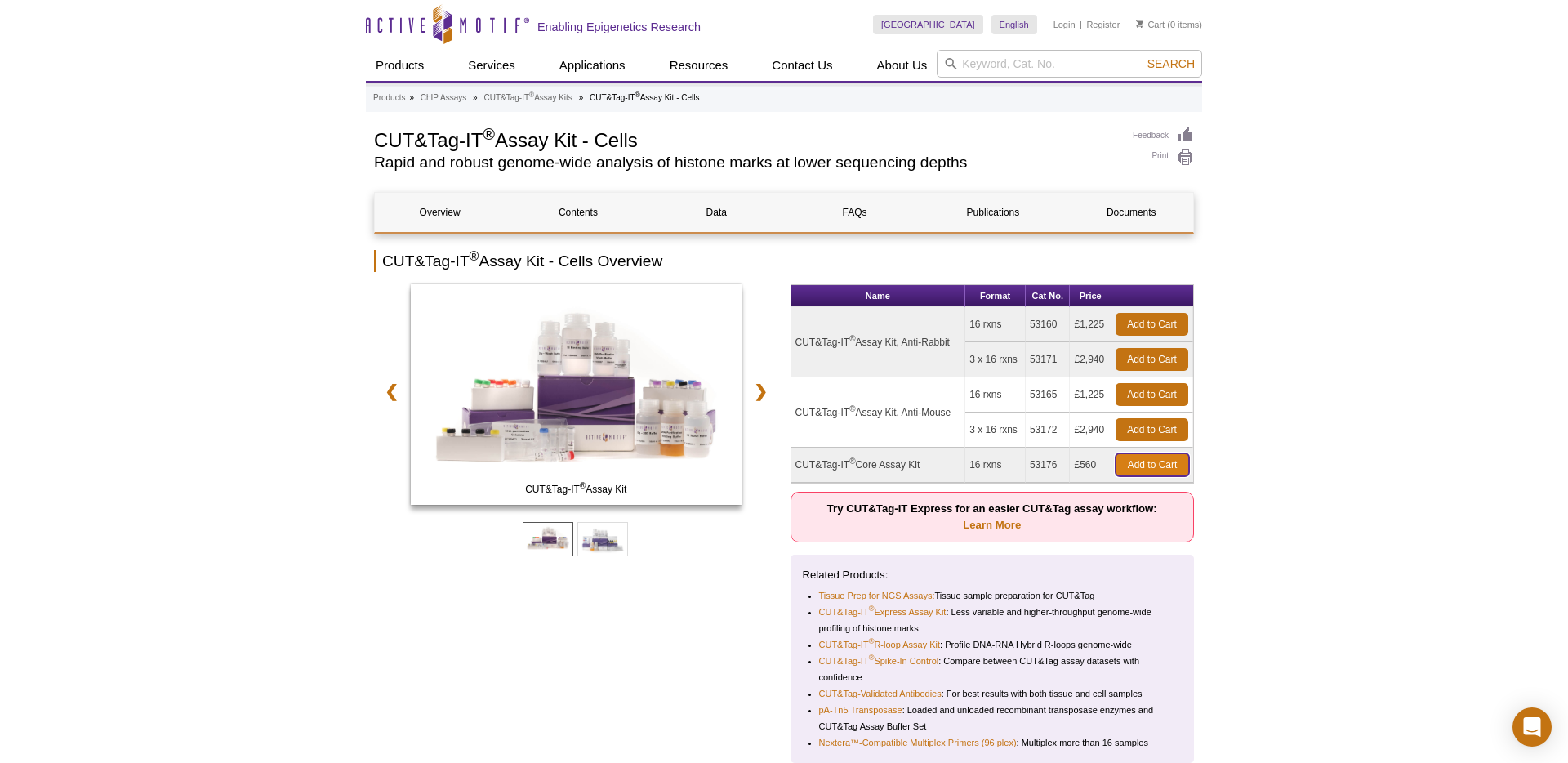
click at [1147, 462] on link "Add to Cart" at bounding box center [1152, 465] width 74 height 23
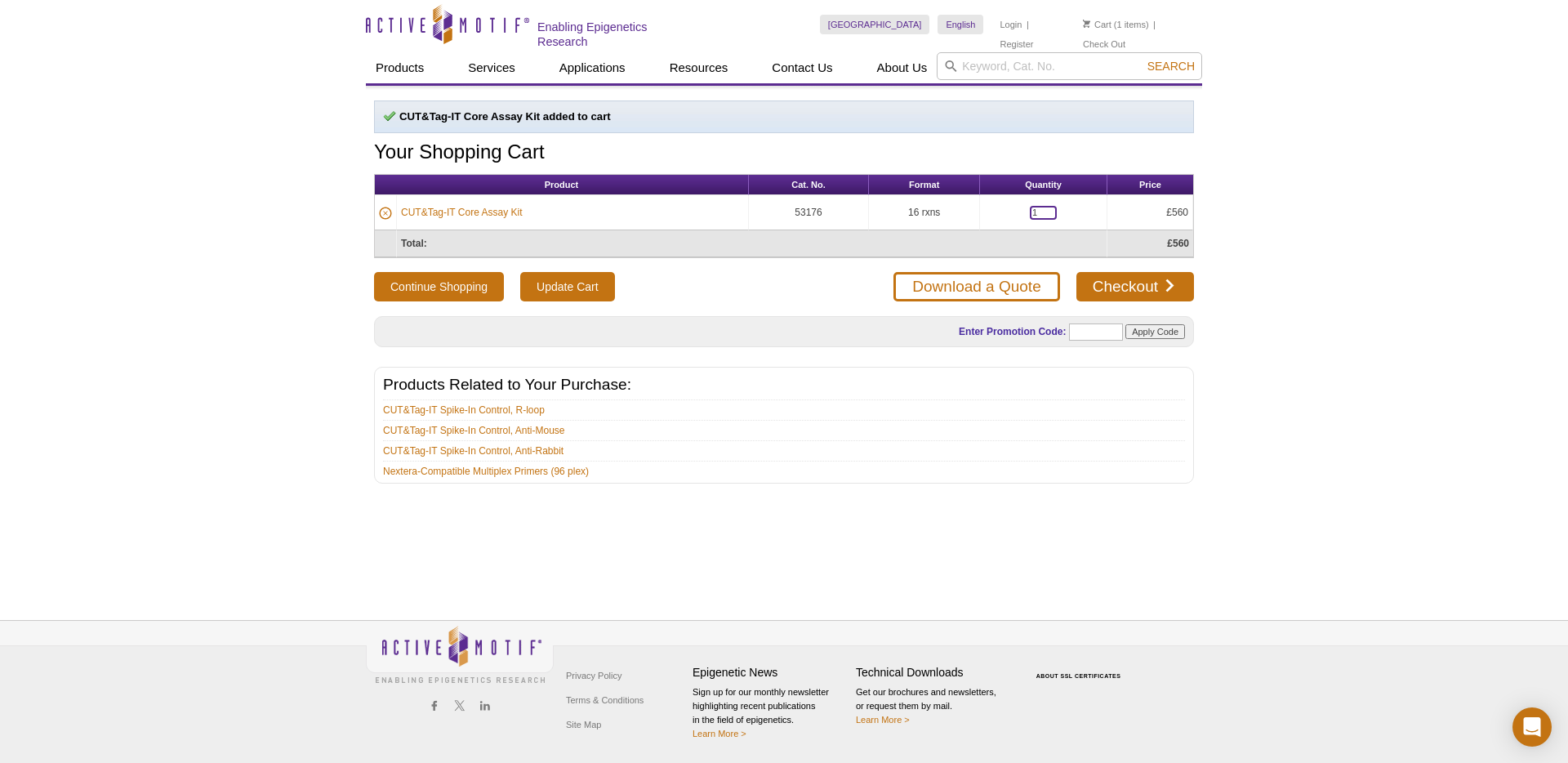
drag, startPoint x: 1051, startPoint y: 210, endPoint x: 1000, endPoint y: 212, distance: 51.0
click at [1000, 212] on td "1" at bounding box center [1044, 212] width 127 height 35
type input "4"
click at [1251, 224] on div "Active Motif Logo Enabling Epigenetics Research 1 Search Skip to content Active…" at bounding box center [784, 381] width 1568 height 763
click at [602, 280] on input "Update Cart" at bounding box center [567, 287] width 94 height 30
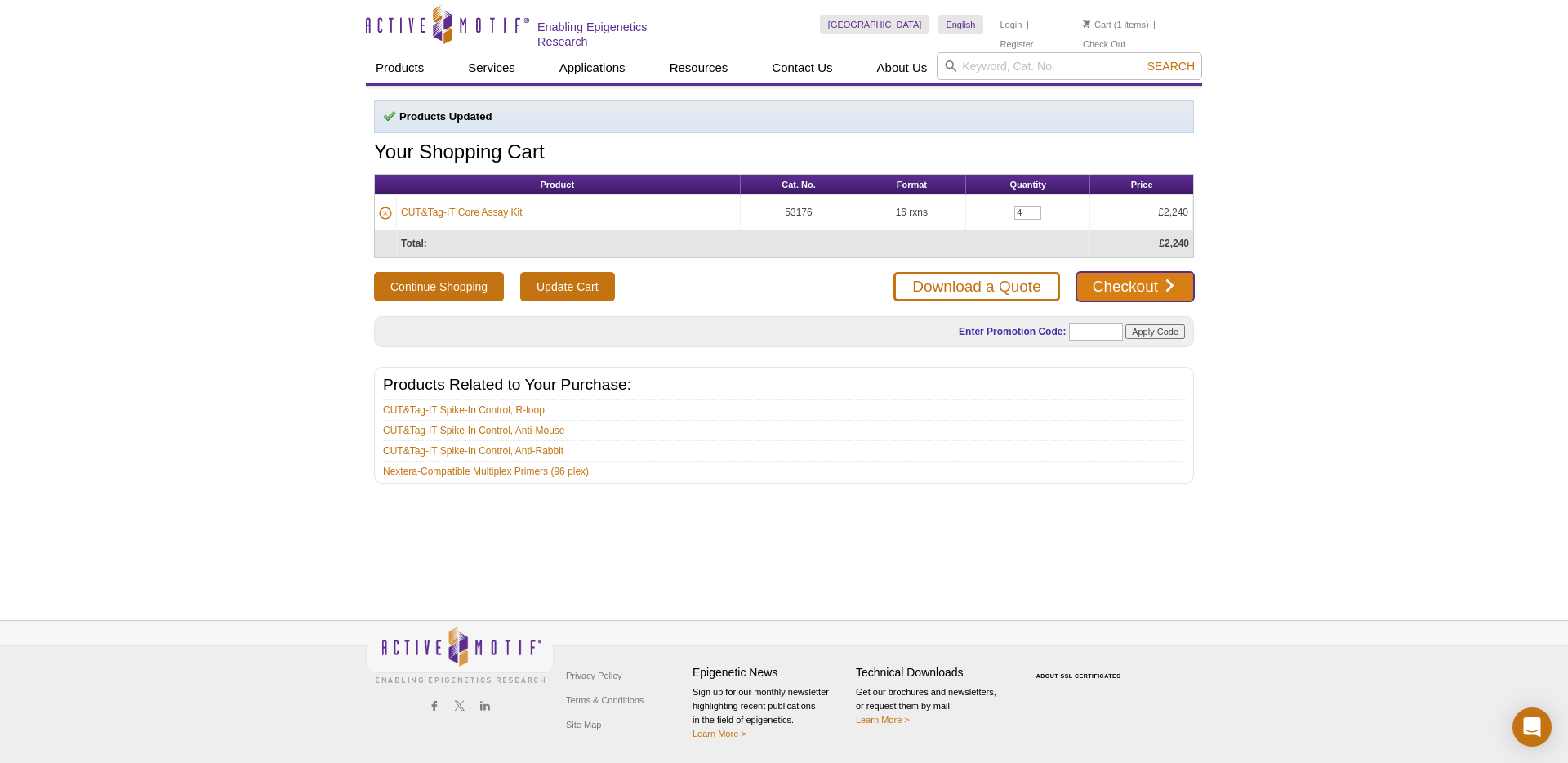
click at [1164, 286] on link "Checkout" at bounding box center [1135, 287] width 117 height 30
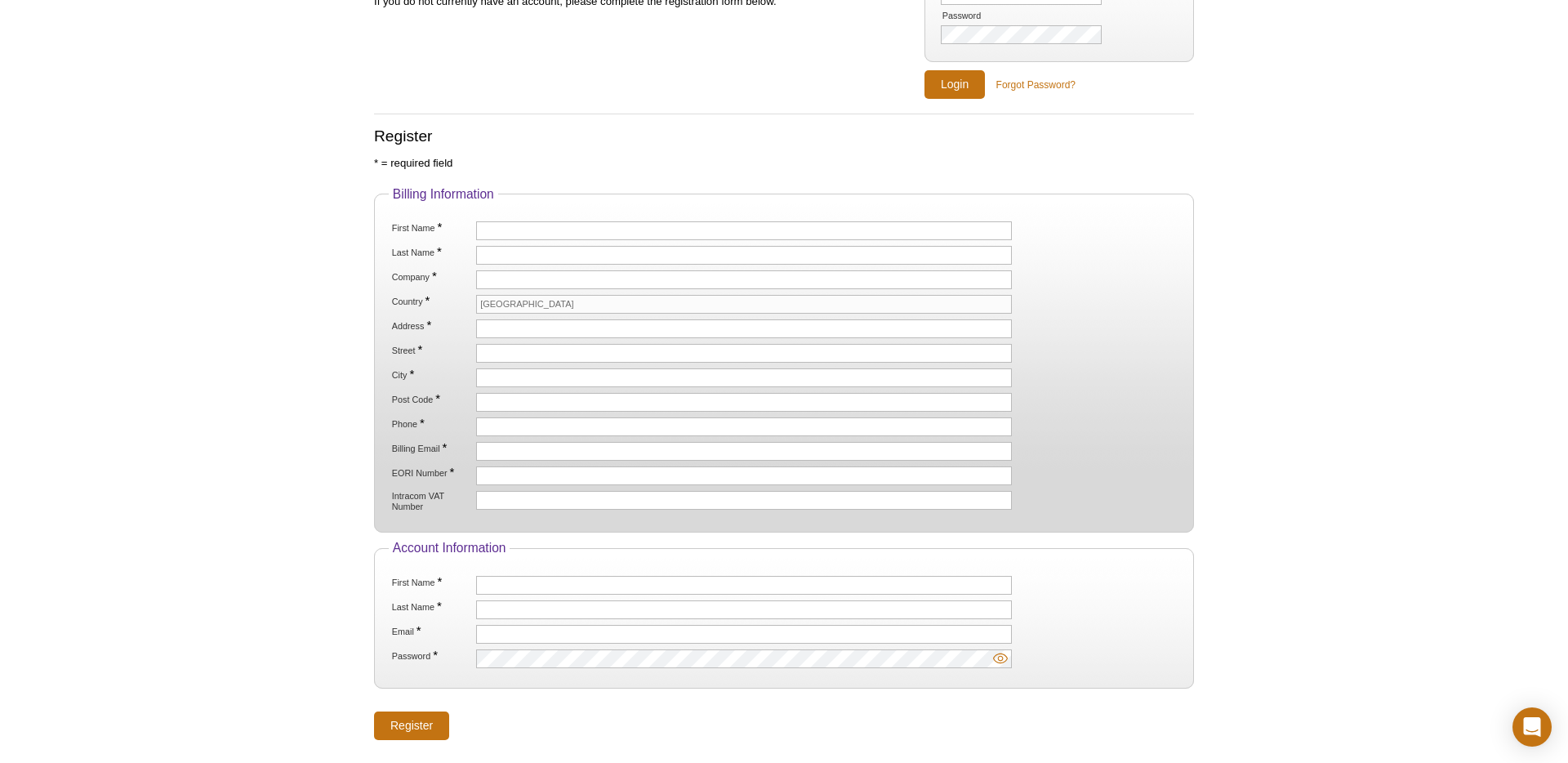
scroll to position [212, 0]
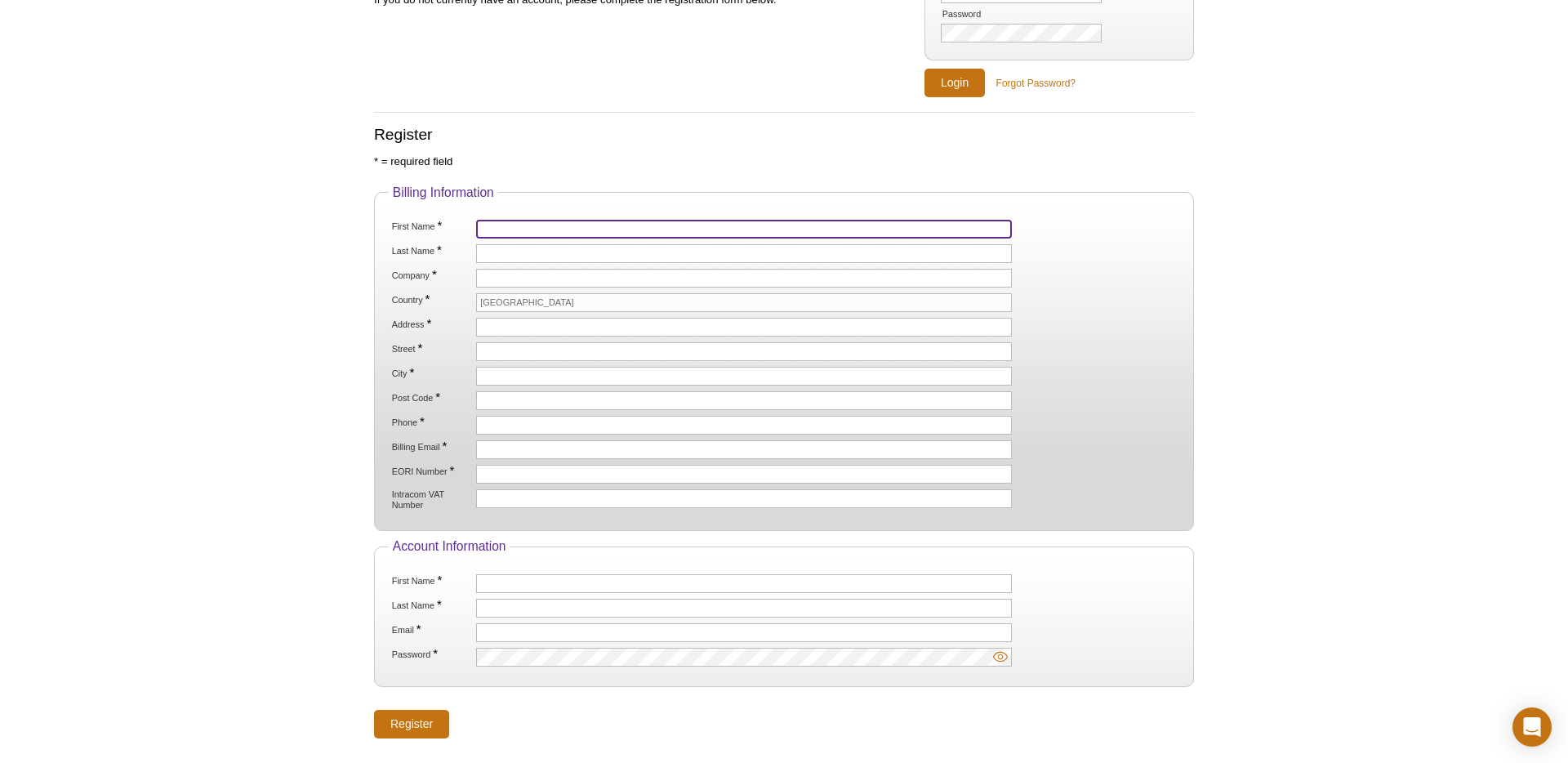
click at [578, 220] on input "First Name *" at bounding box center [744, 229] width 536 height 19
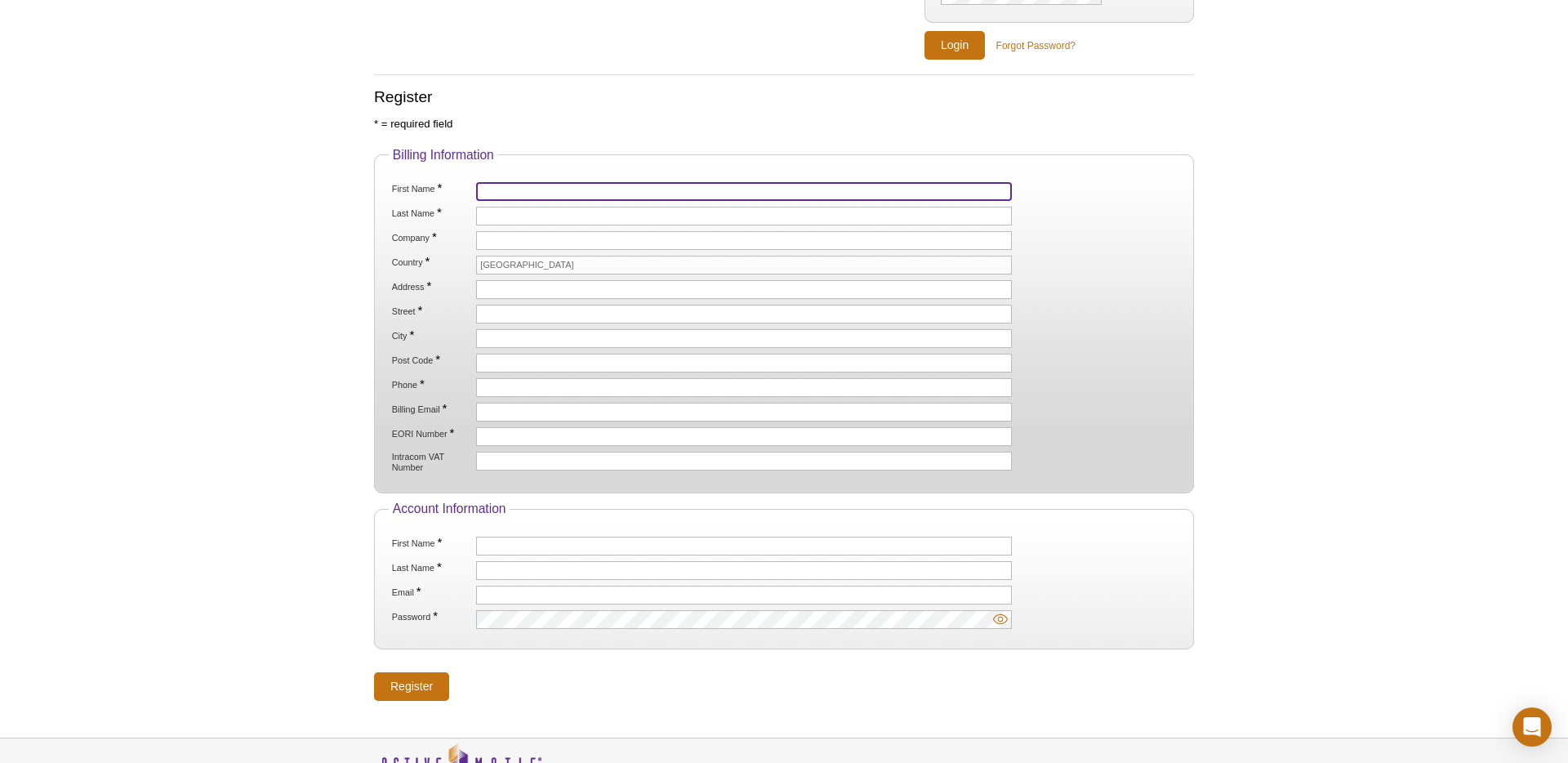
scroll to position [217, 0]
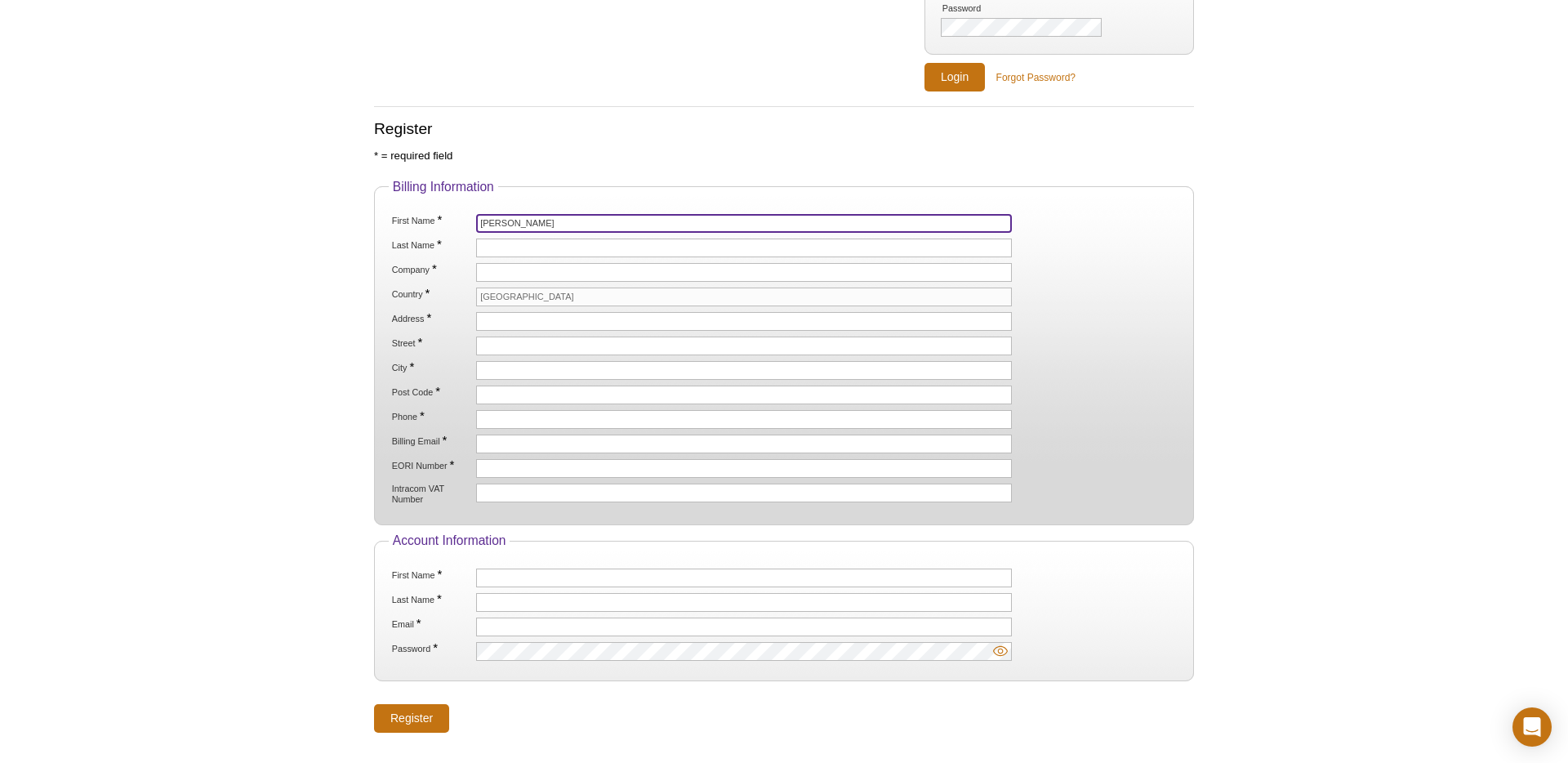
type input "Thomas"
type input "Wilson"
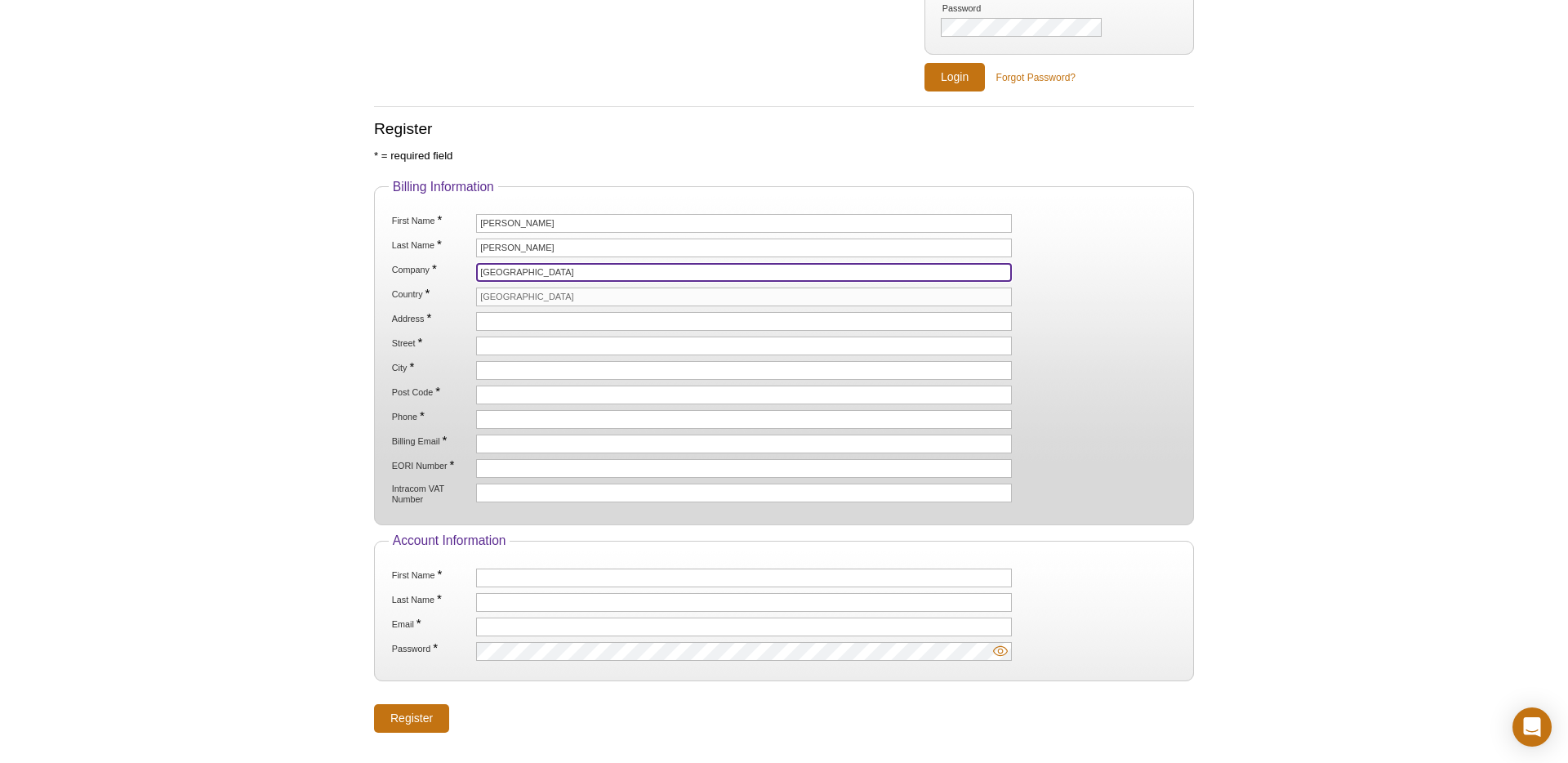
type input "King's College London"
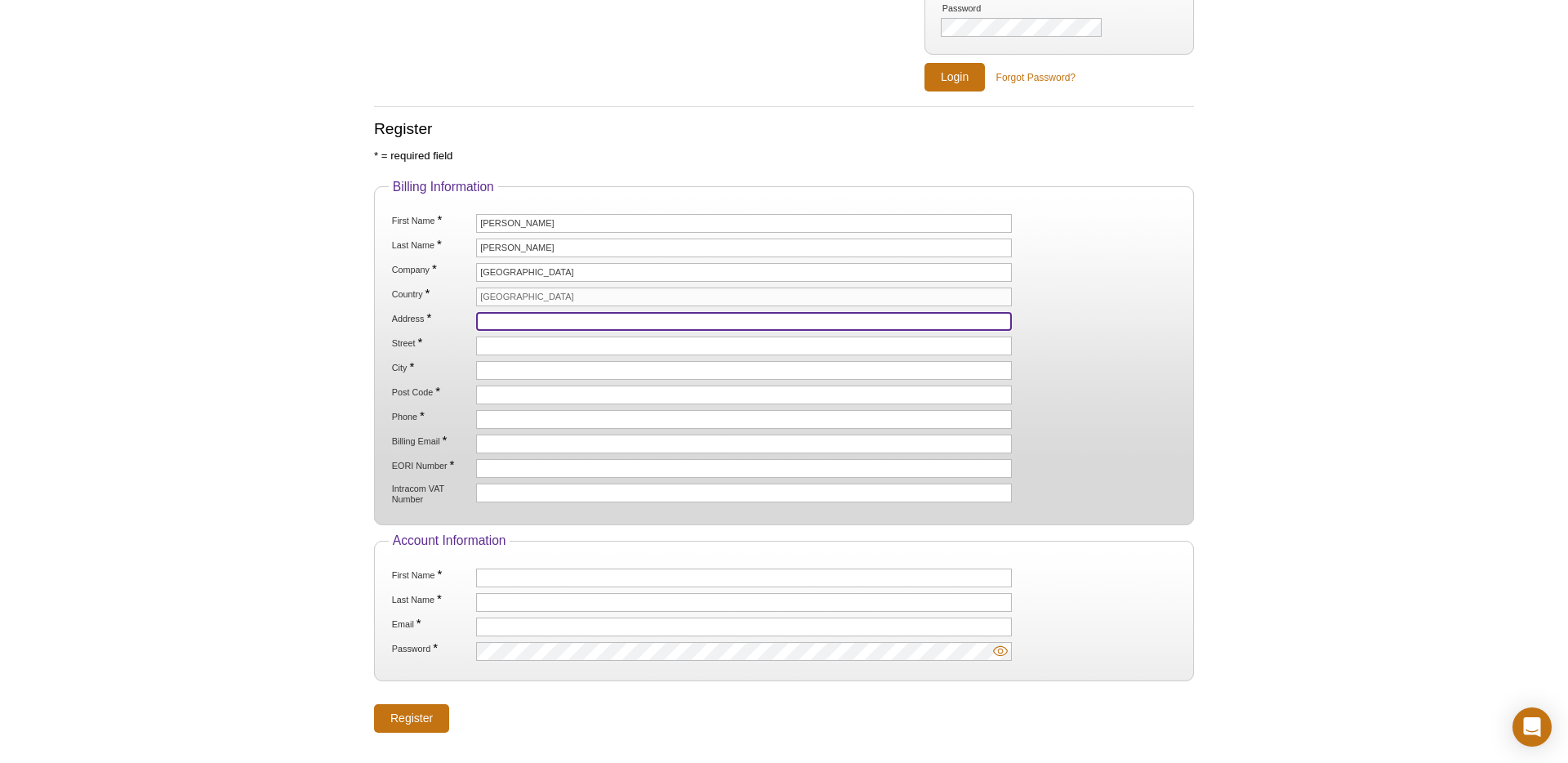
click at [557, 323] on input "Address *" at bounding box center [744, 321] width 536 height 19
type input "2nd Floor Borough Wing, Guy's Hospital"
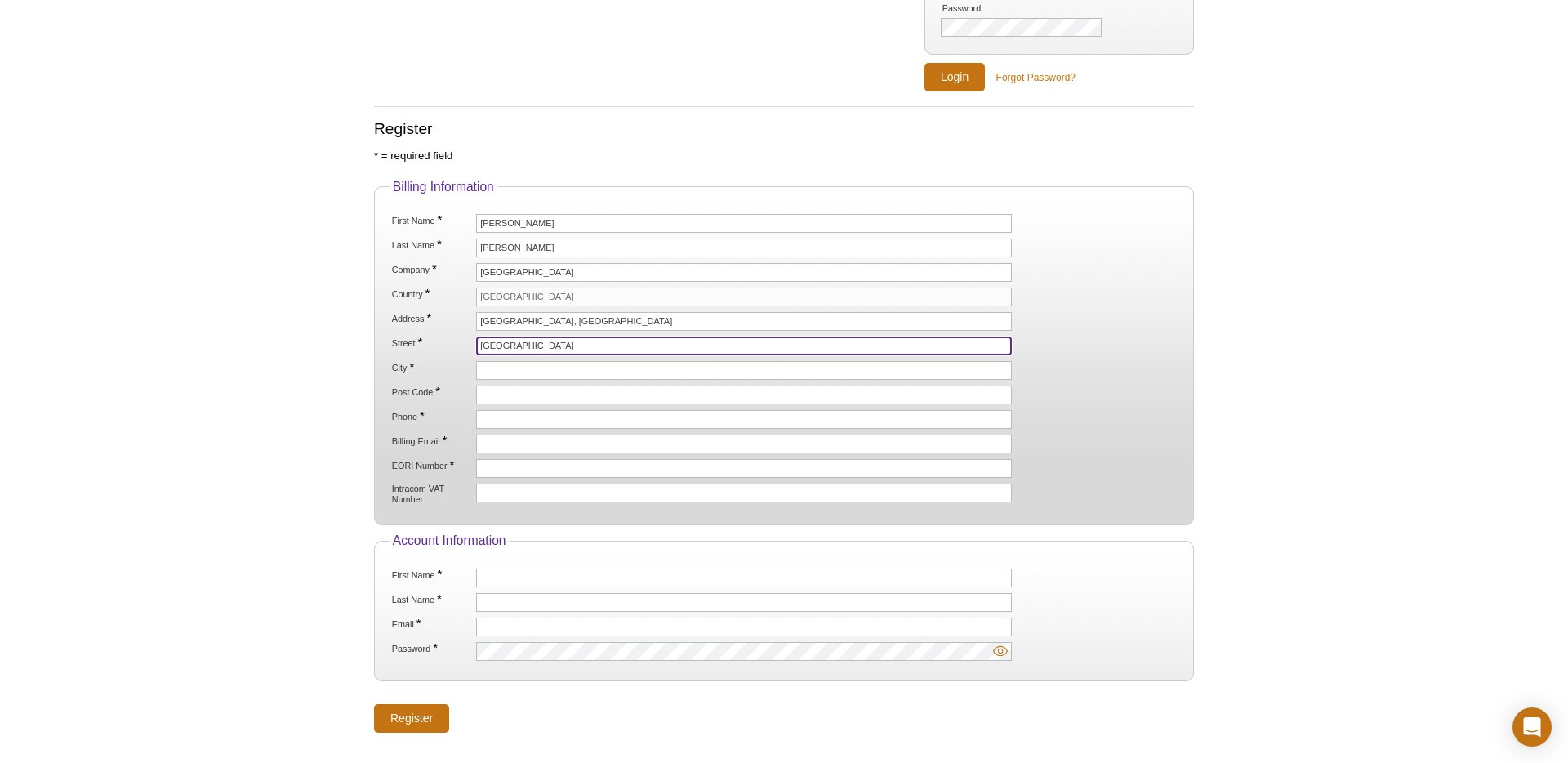
type input "[GEOGRAPHIC_DATA]"
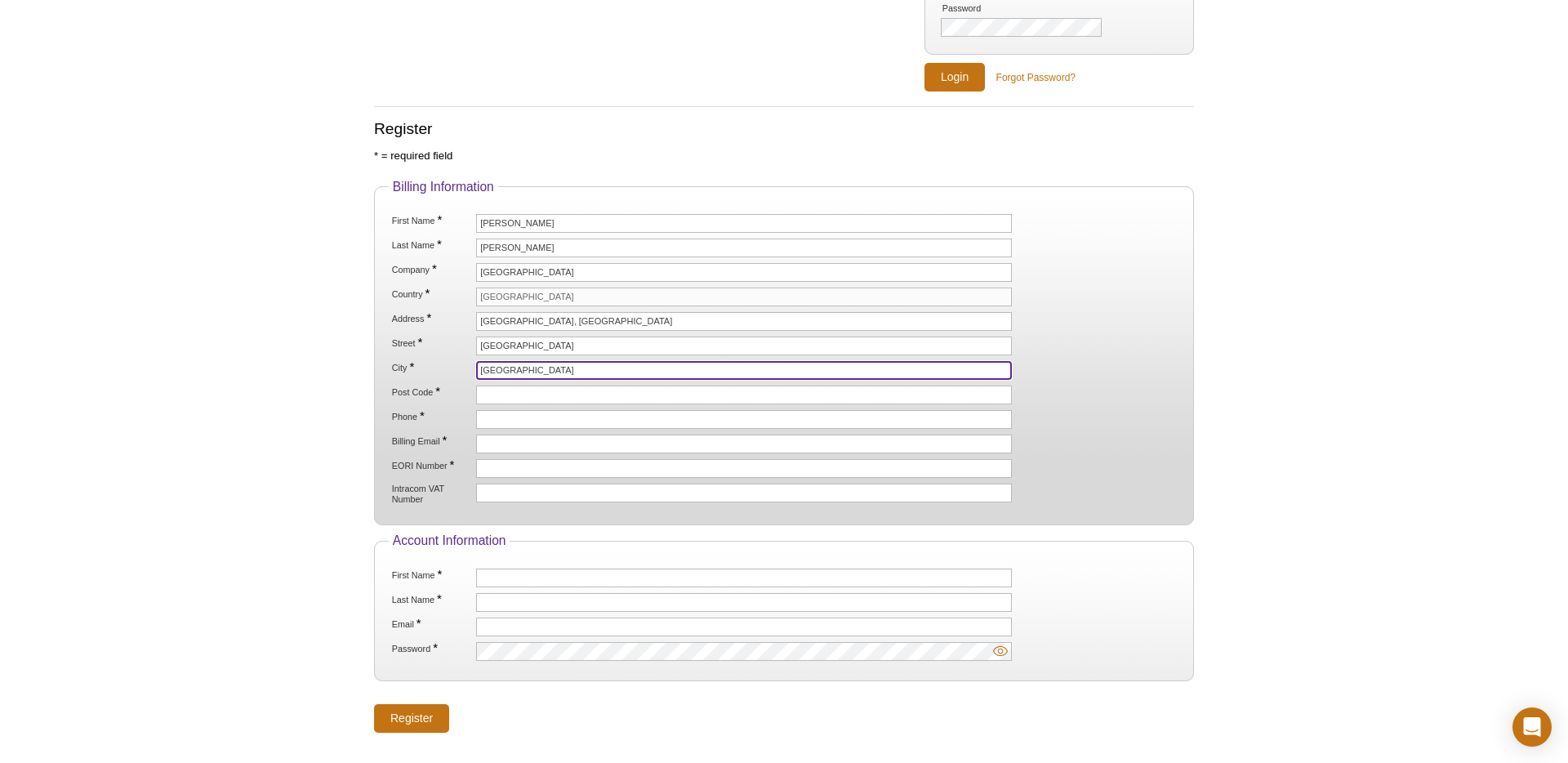
type input "[GEOGRAPHIC_DATA]"
type input "SE1 9RT"
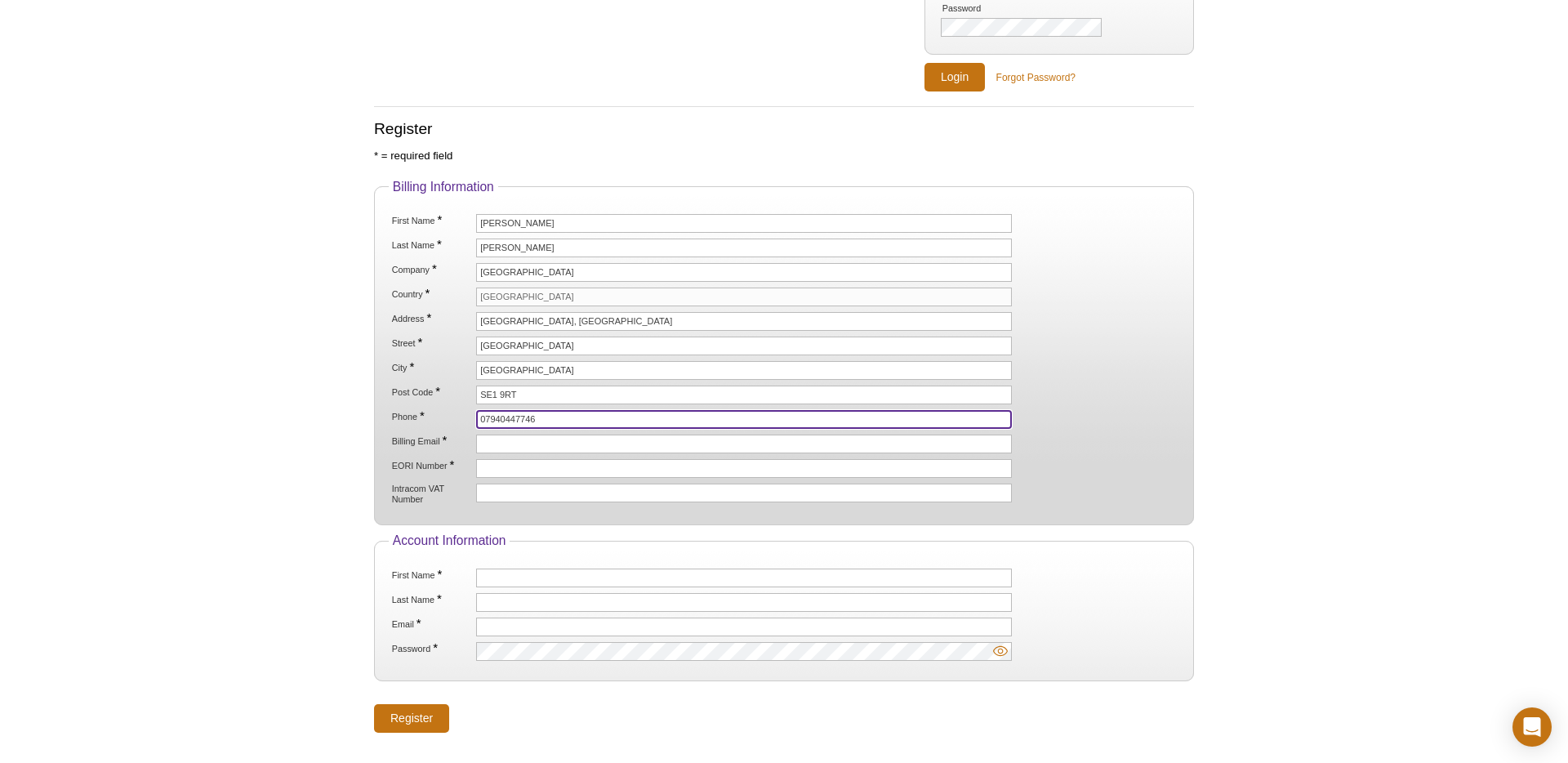
type input "07940447746"
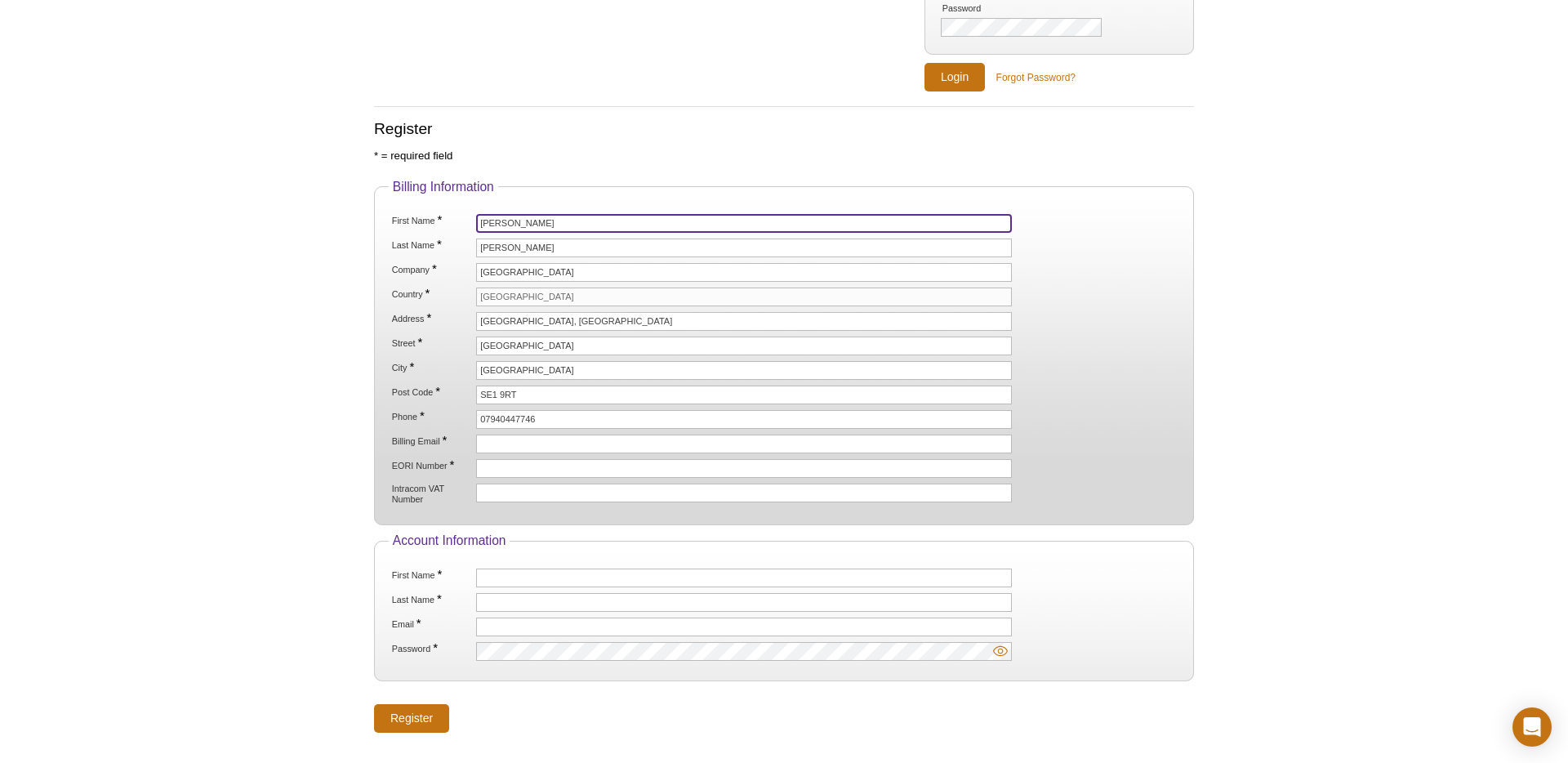
drag, startPoint x: 523, startPoint y: 224, endPoint x: 439, endPoint y: 218, distance: 84.2
click at [439, 218] on li "First Name * Thomas" at bounding box center [784, 223] width 788 height 19
paste input "Finance Department"
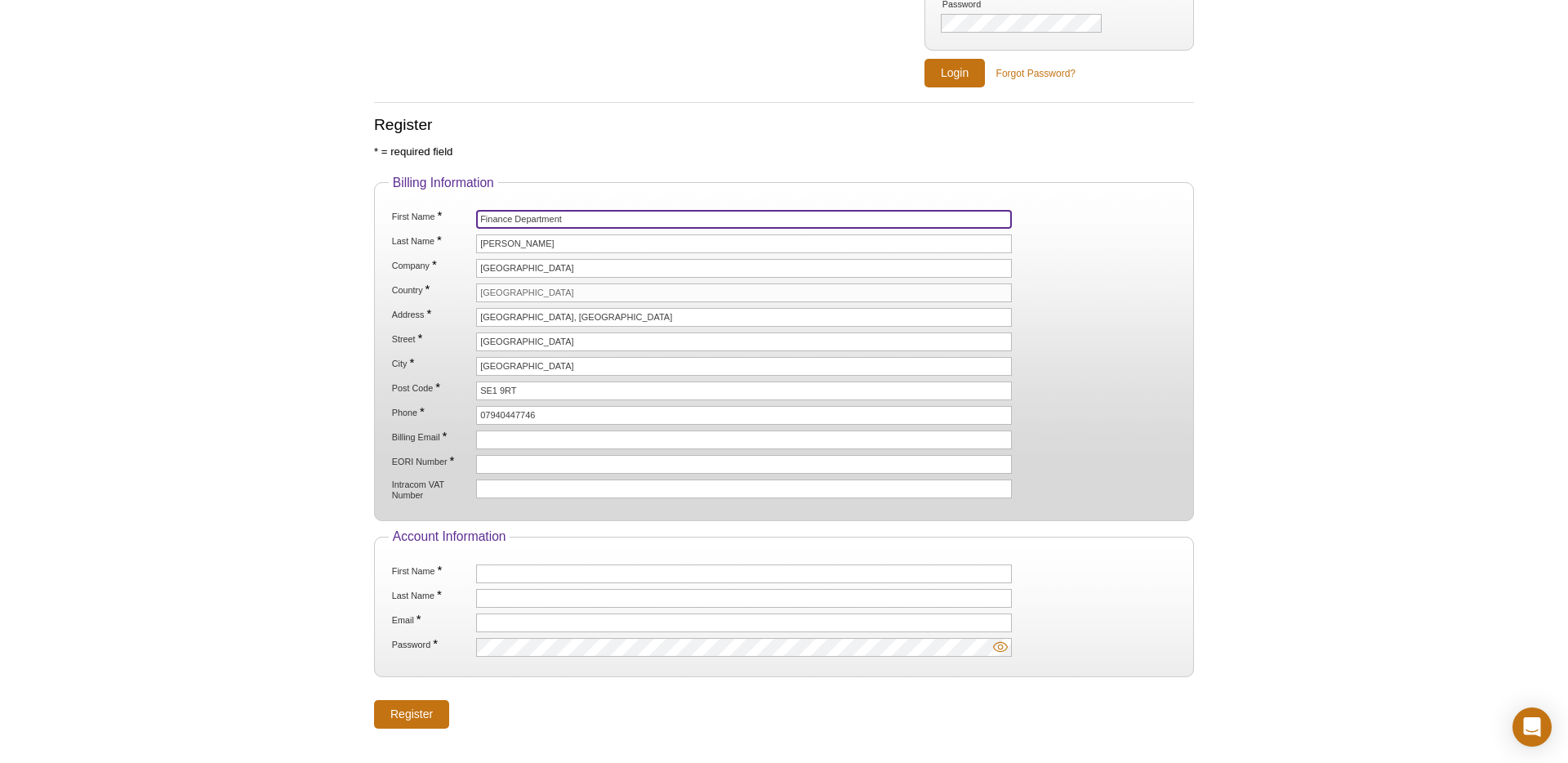
click at [540, 216] on input "Finance Department" at bounding box center [744, 219] width 536 height 19
type input "Finance"
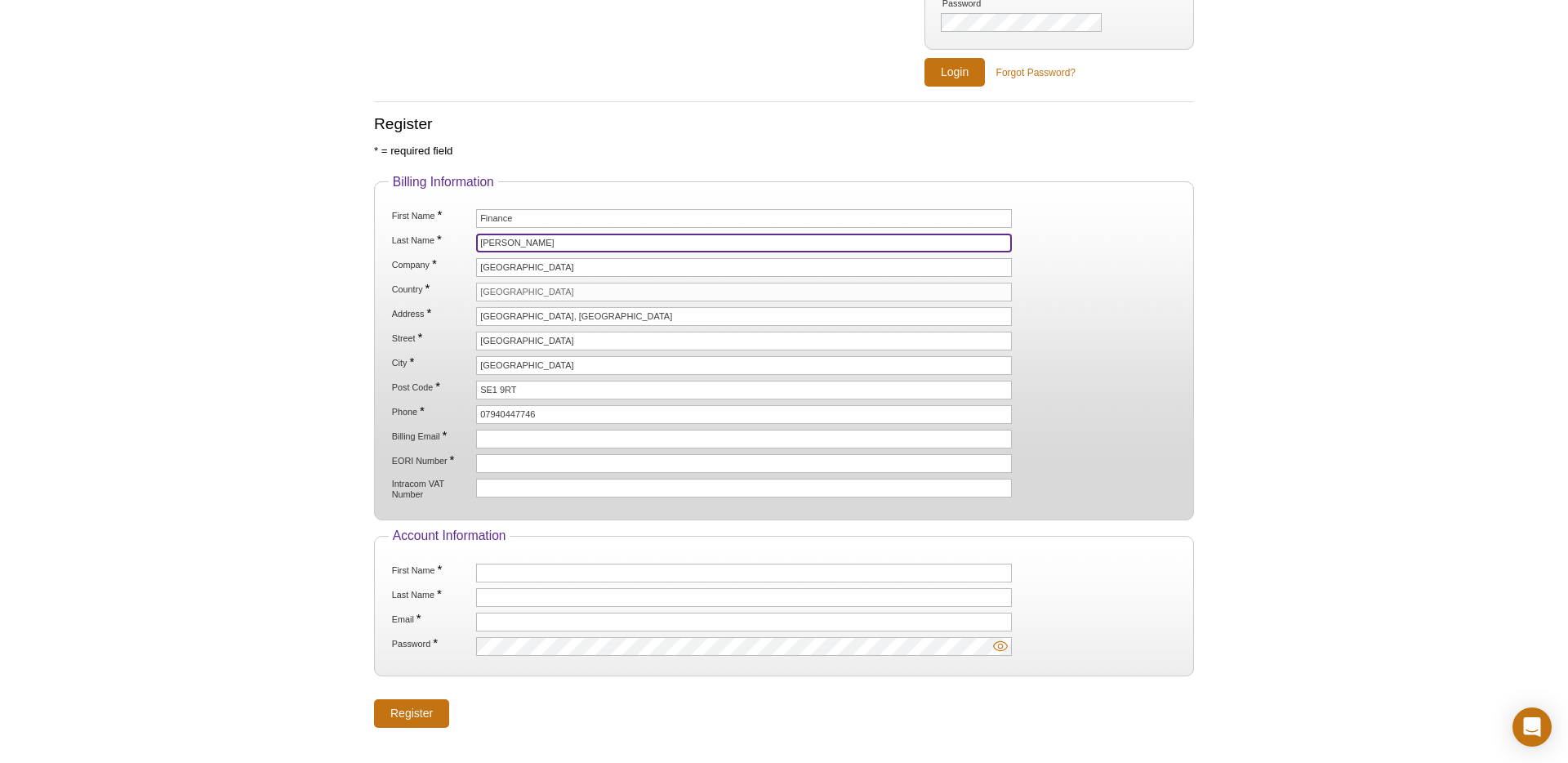
click at [503, 239] on input "Wilson" at bounding box center [744, 243] width 536 height 19
paste input "Department"
type input "Department"
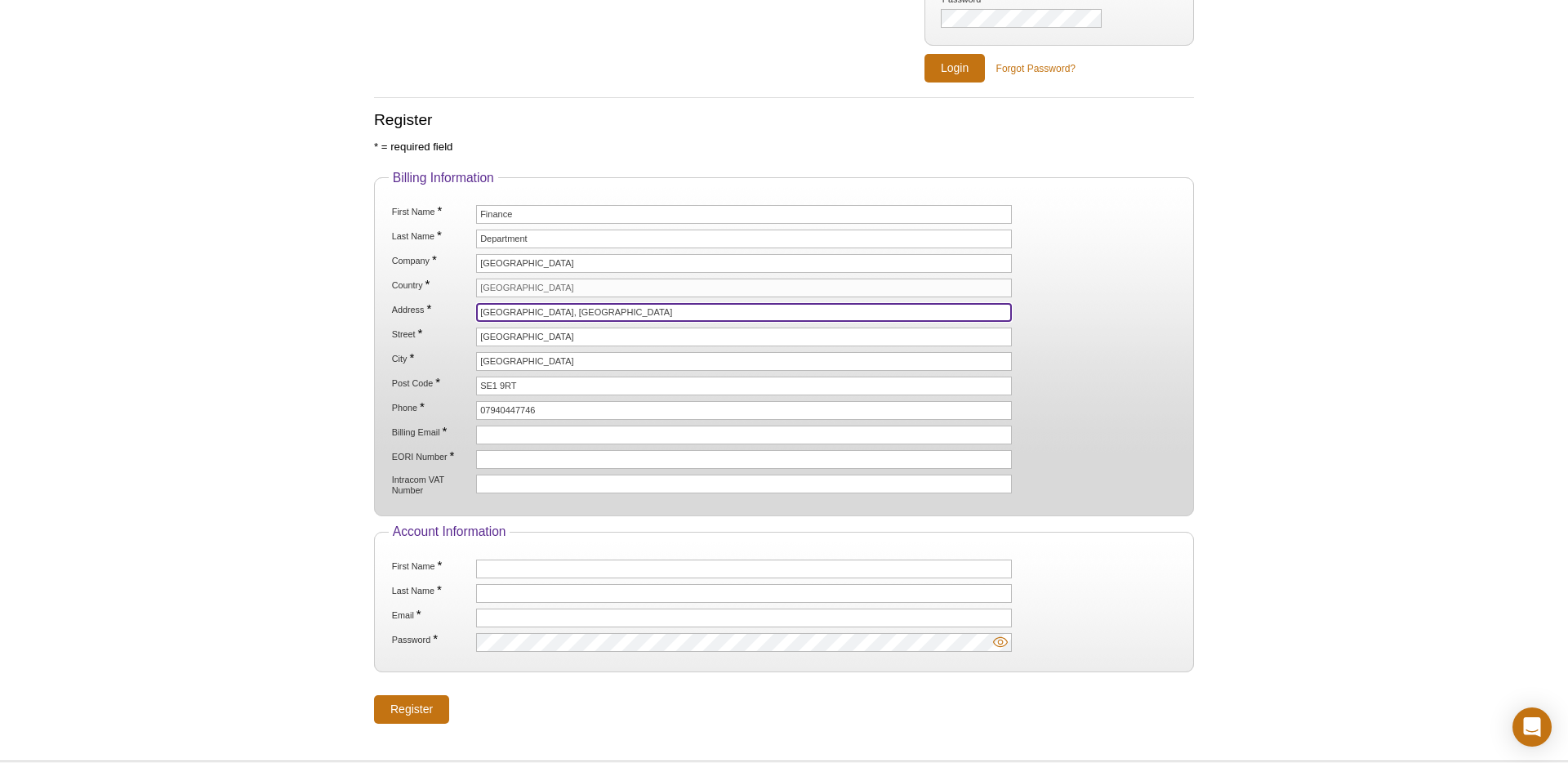
click at [509, 308] on input "2nd Floor Borough Wing, Guy's Hospital" at bounding box center [744, 312] width 536 height 19
click at [523, 309] on input "2nd Floor Borough Wing, Guy's Hospital" at bounding box center [744, 312] width 536 height 19
paste input "5 -11 Lavington Street"
type input "5 -11 Lavington Street"
drag, startPoint x: 575, startPoint y: 309, endPoint x: 417, endPoint y: 310, distance: 158.0
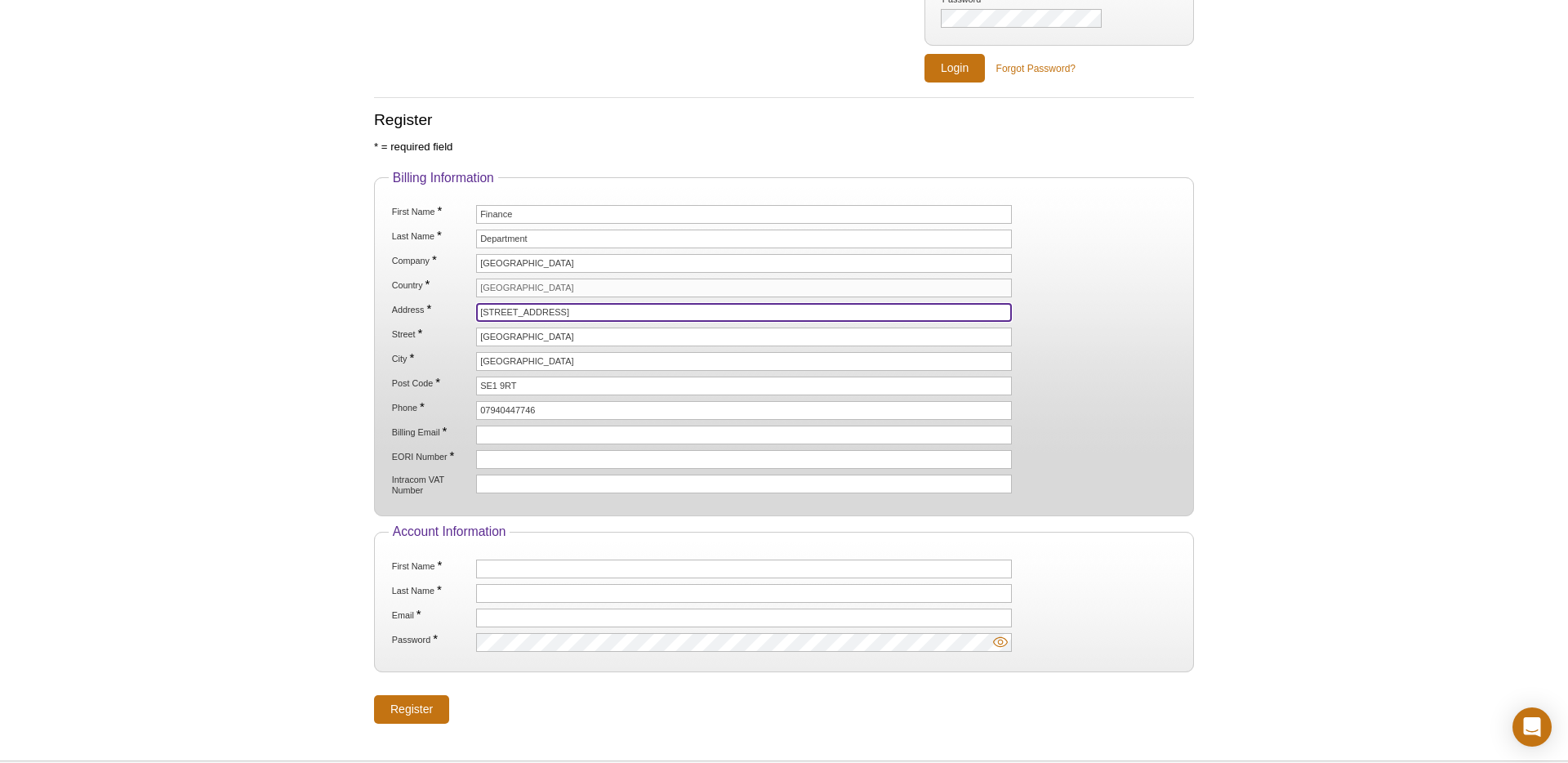
click at [417, 310] on li "Address * 5 -11 Lavington Street" at bounding box center [784, 312] width 788 height 19
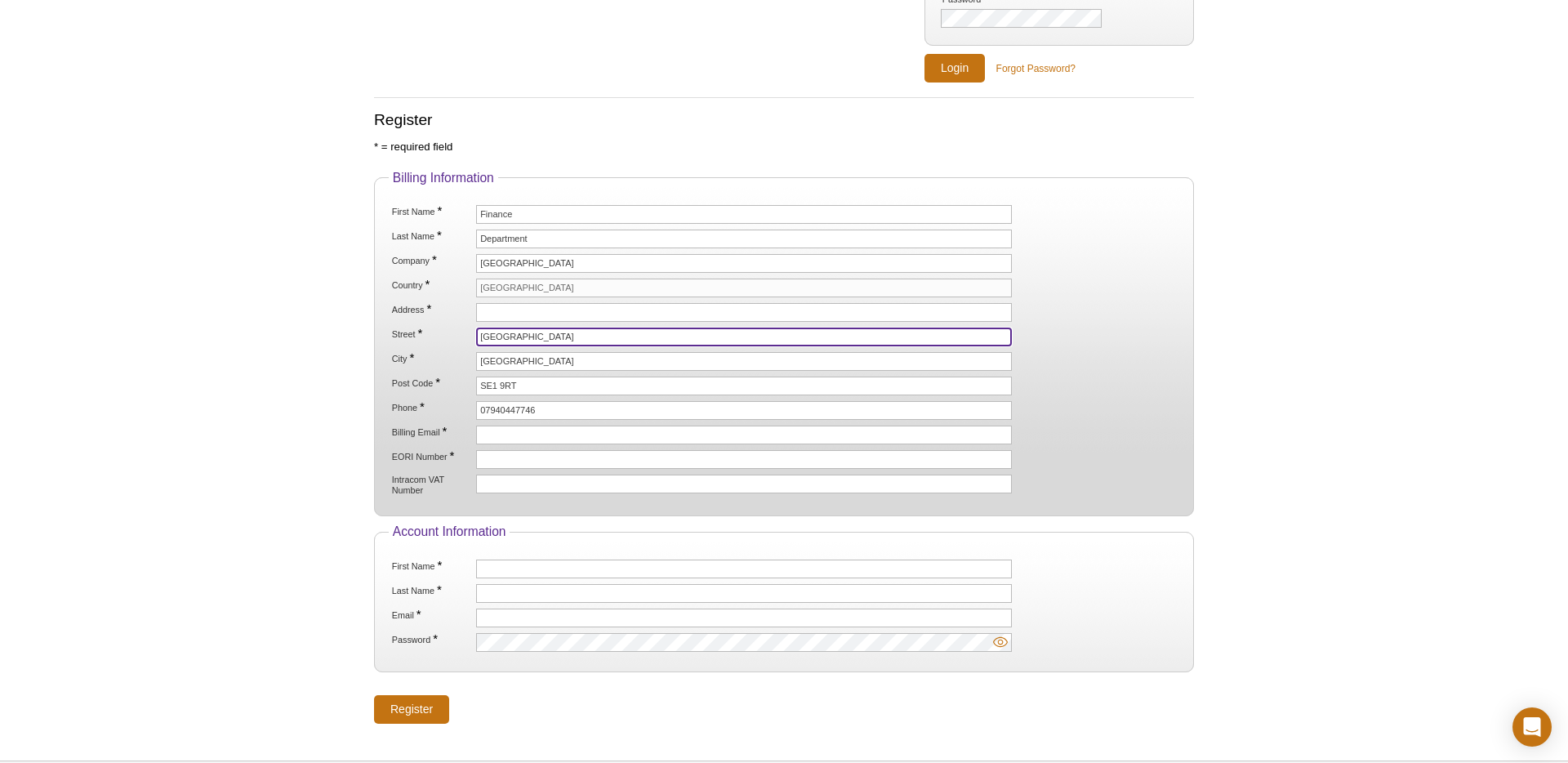
click at [479, 340] on input "Great Maze Pond" at bounding box center [744, 336] width 536 height 19
click at [484, 334] on input "Great Maze Pond" at bounding box center [744, 336] width 536 height 19
paste input "5 -11 Lavington Street"
type input "5 -11 Lavington Street"
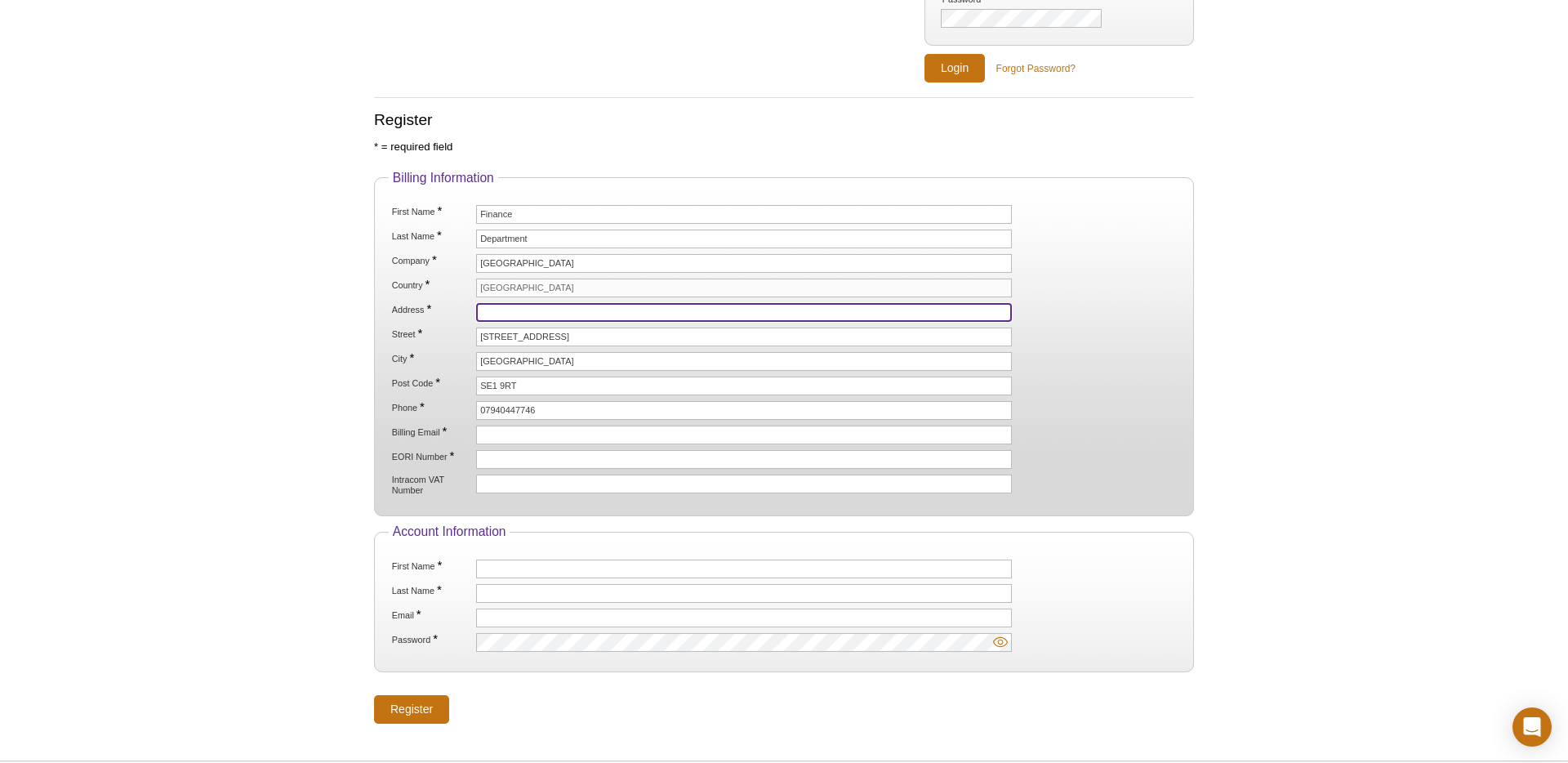
click at [503, 309] on input "Address *" at bounding box center [744, 312] width 536 height 19
type input "Finance Department"
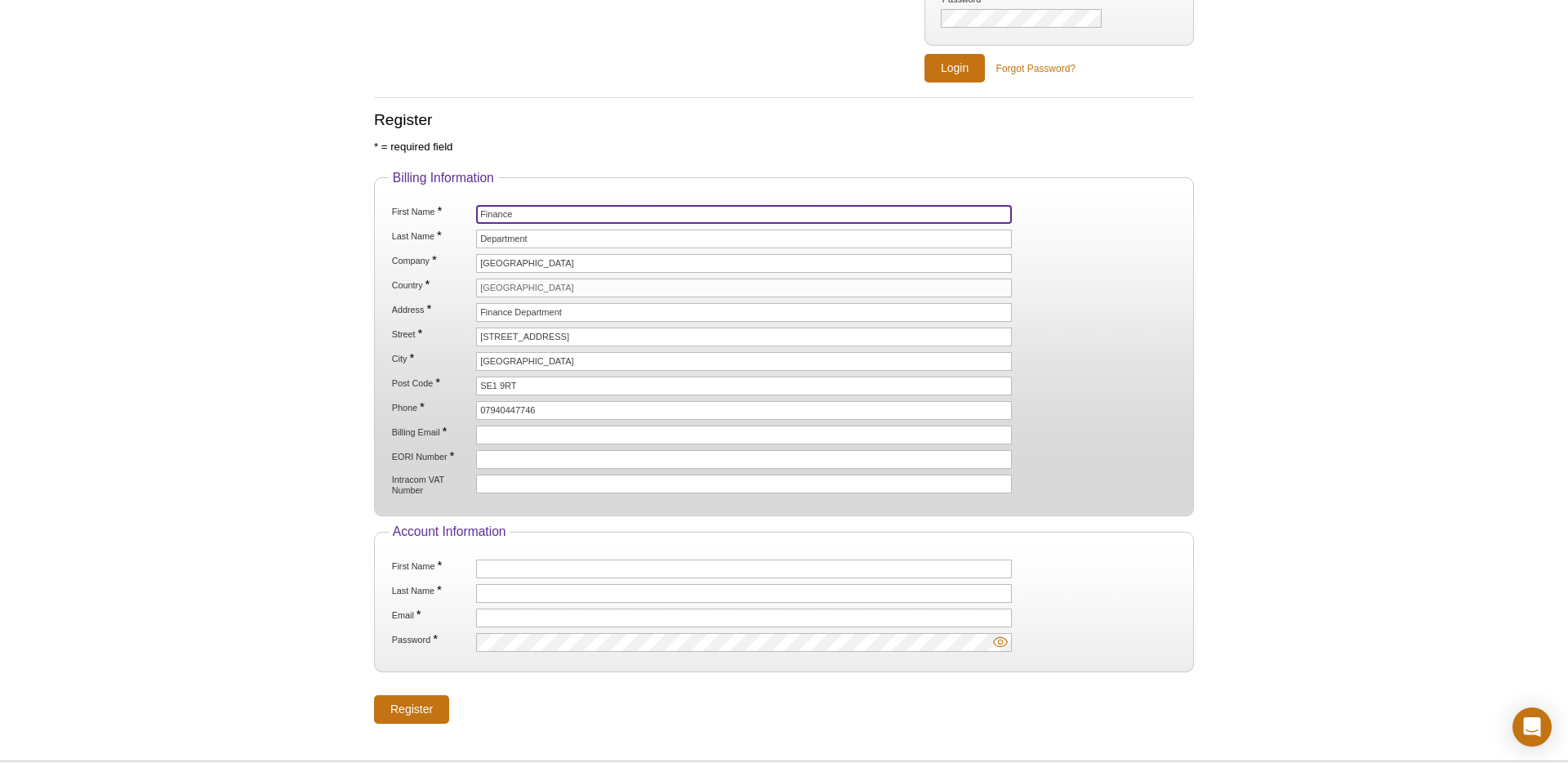
drag, startPoint x: 546, startPoint y: 218, endPoint x: 436, endPoint y: 216, distance: 110.0
click at [436, 216] on li "First Name * Finance" at bounding box center [784, 214] width 788 height 19
type input "Accounts"
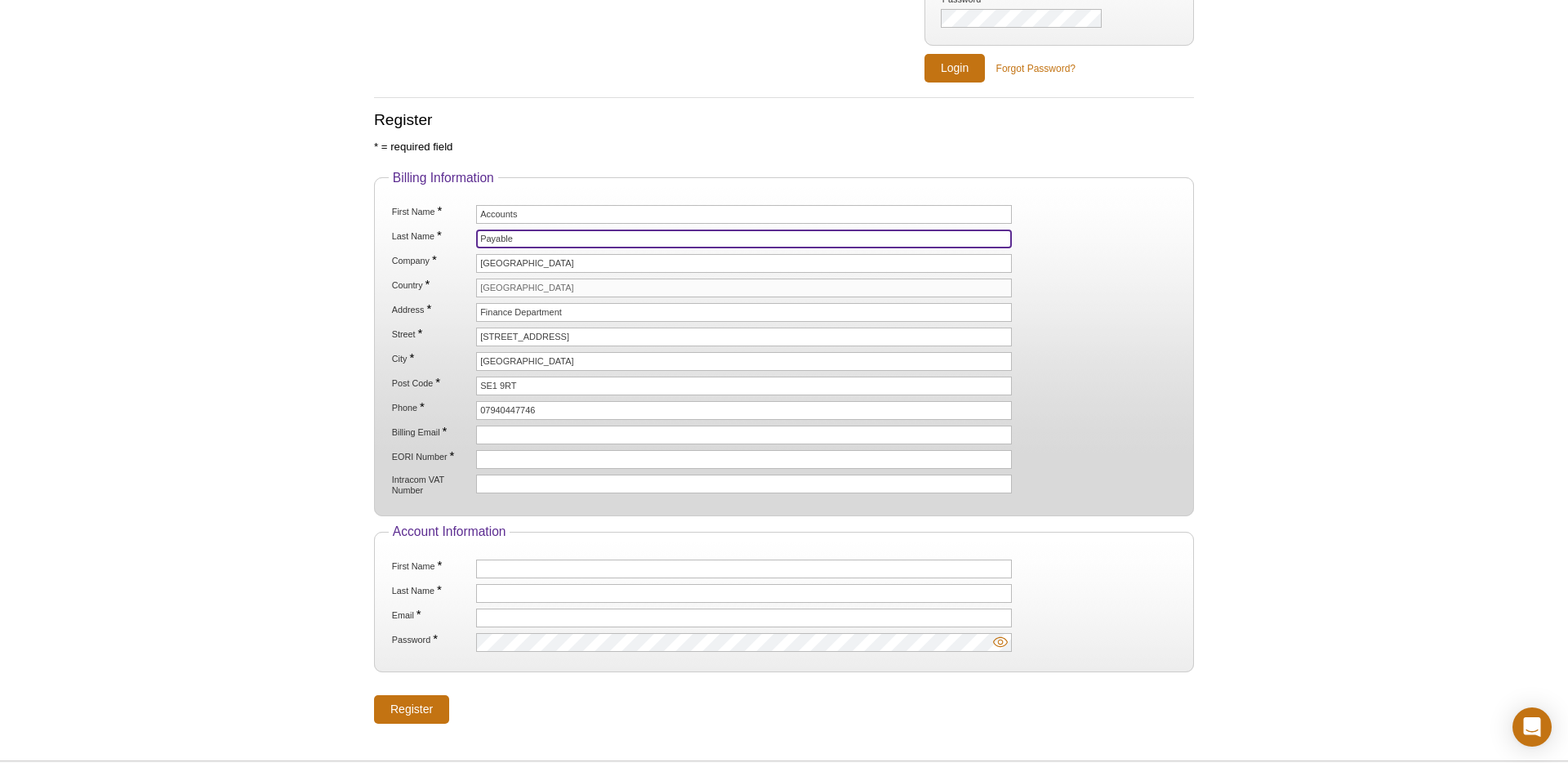
type input "Payable"
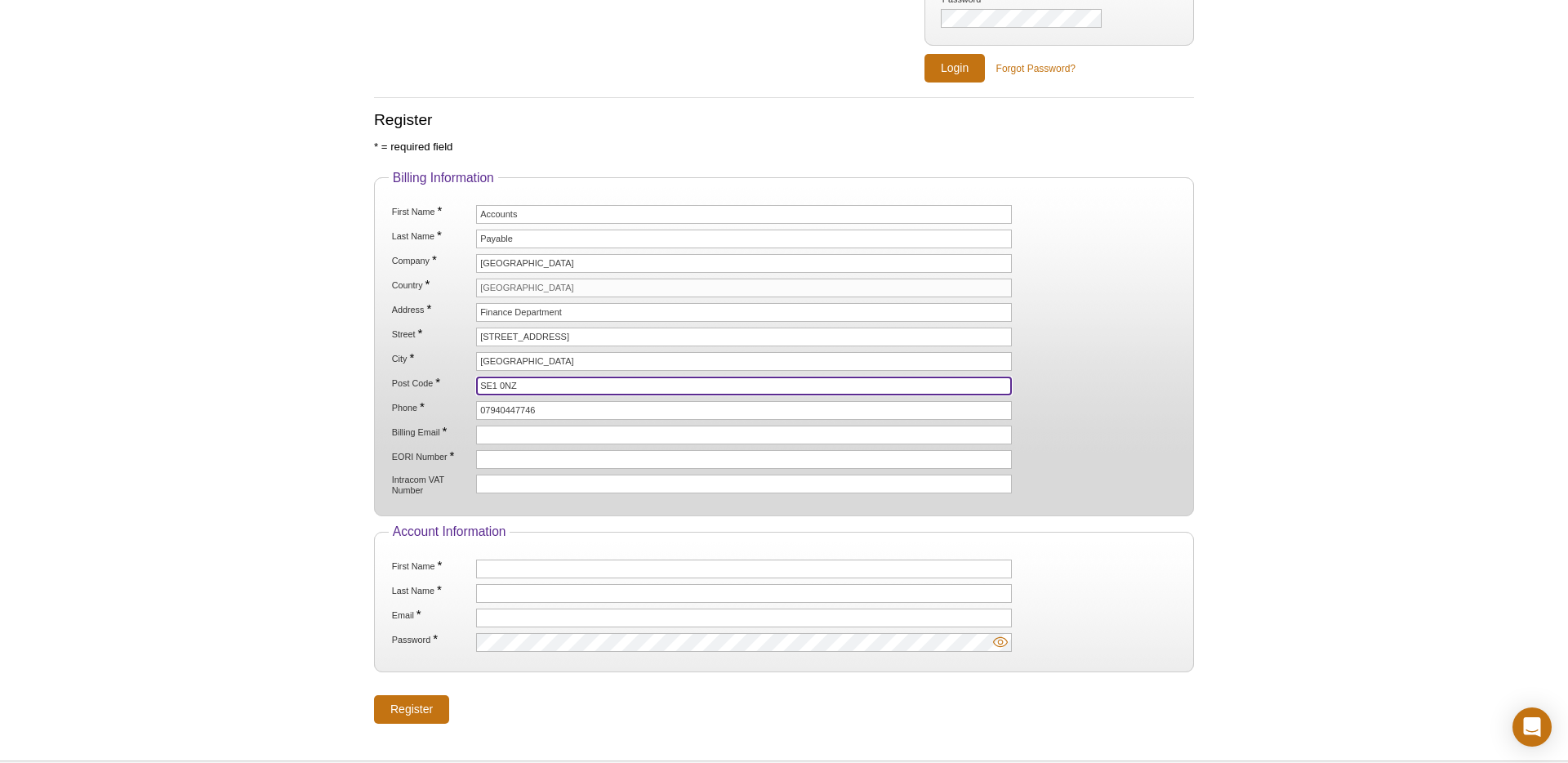
type input "SE1 0NZ"
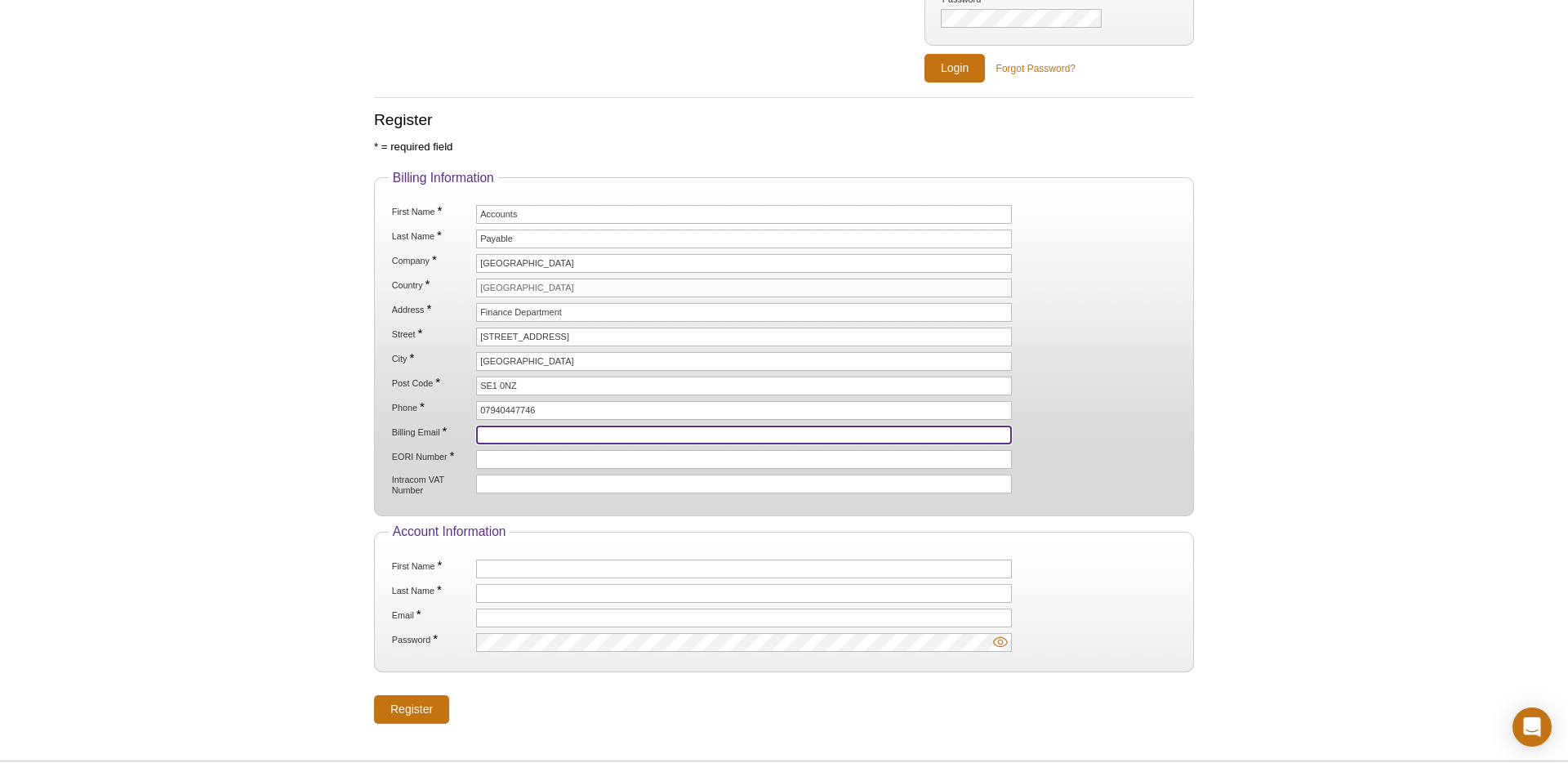
click at [513, 436] on input "Billing Email *" at bounding box center [744, 435] width 536 height 19
paste input "[EMAIL_ADDRESS][DOMAIN_NAME]"
type input "[EMAIL_ADDRESS][DOMAIN_NAME]"
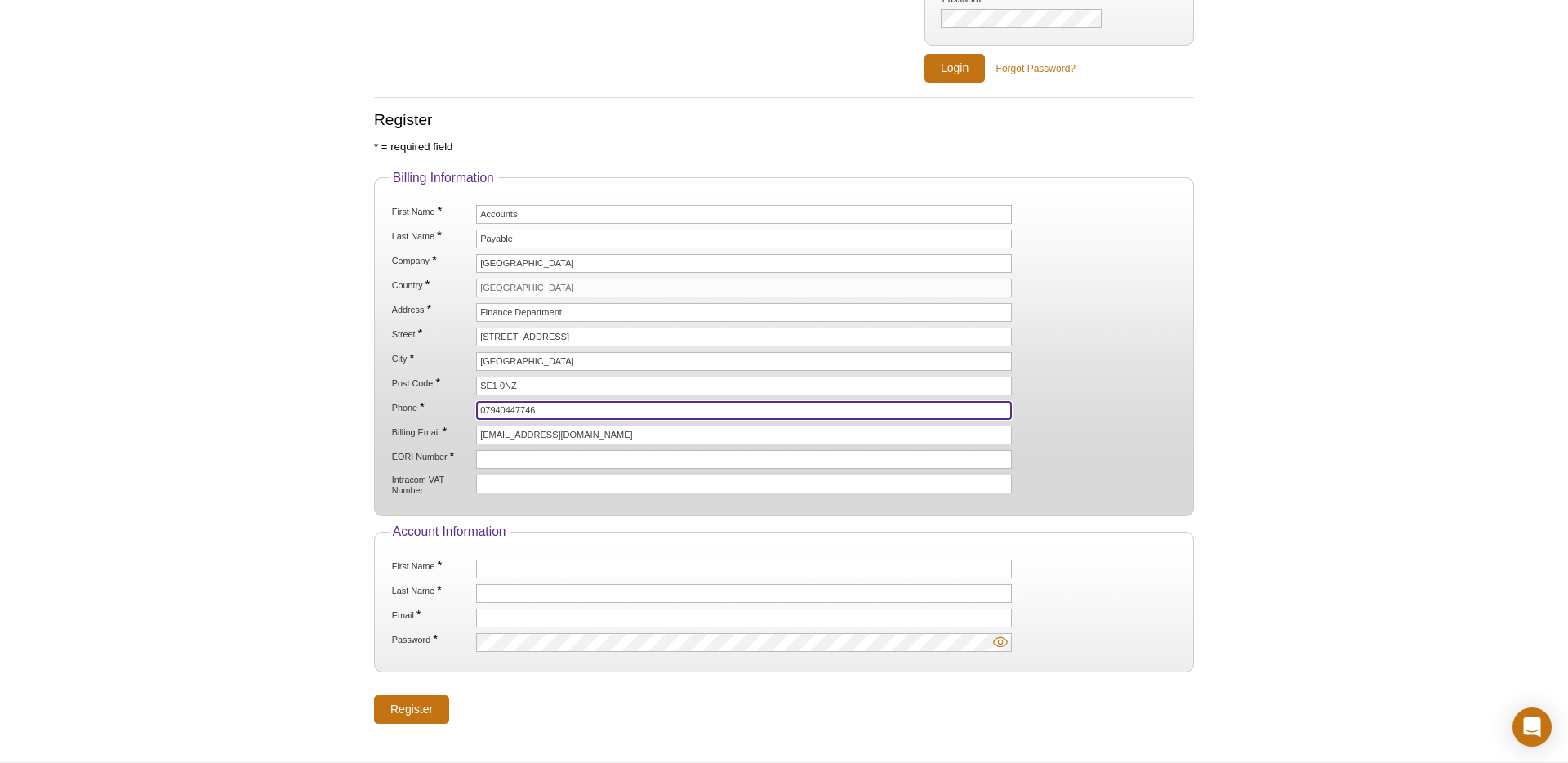
drag, startPoint x: 556, startPoint y: 412, endPoint x: 405, endPoint y: 409, distance: 151.0
click at [405, 409] on li "Phone * 07940447746" at bounding box center [784, 410] width 788 height 19
type input "07940447746"
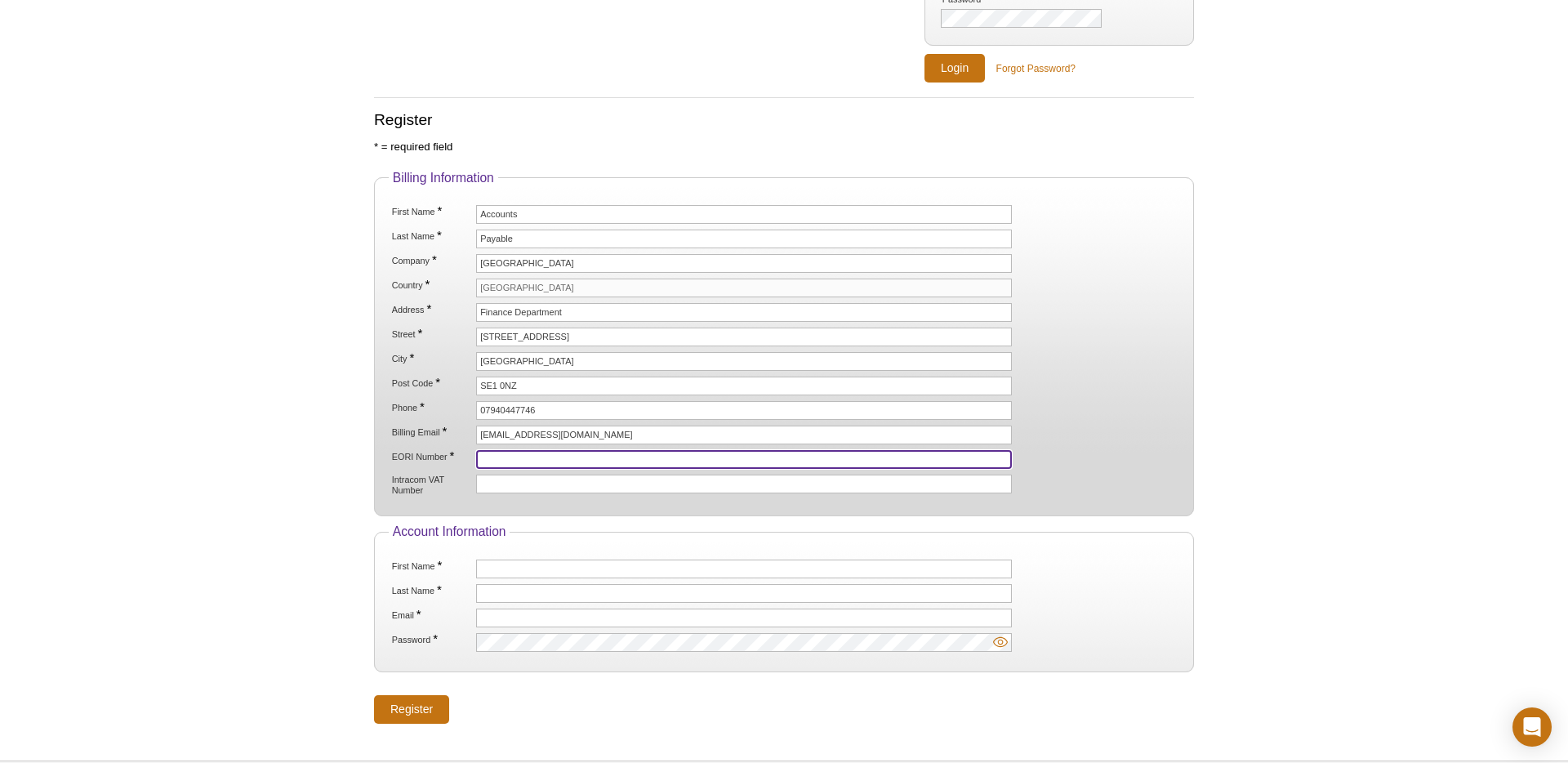
type input "ç"
paste input "[EMAIL_ADDRESS][DOMAIN_NAME]"
type input "[EMAIL_ADDRESS][DOMAIN_NAME]"
paste input "GB627403551"
type input "GB627403551"
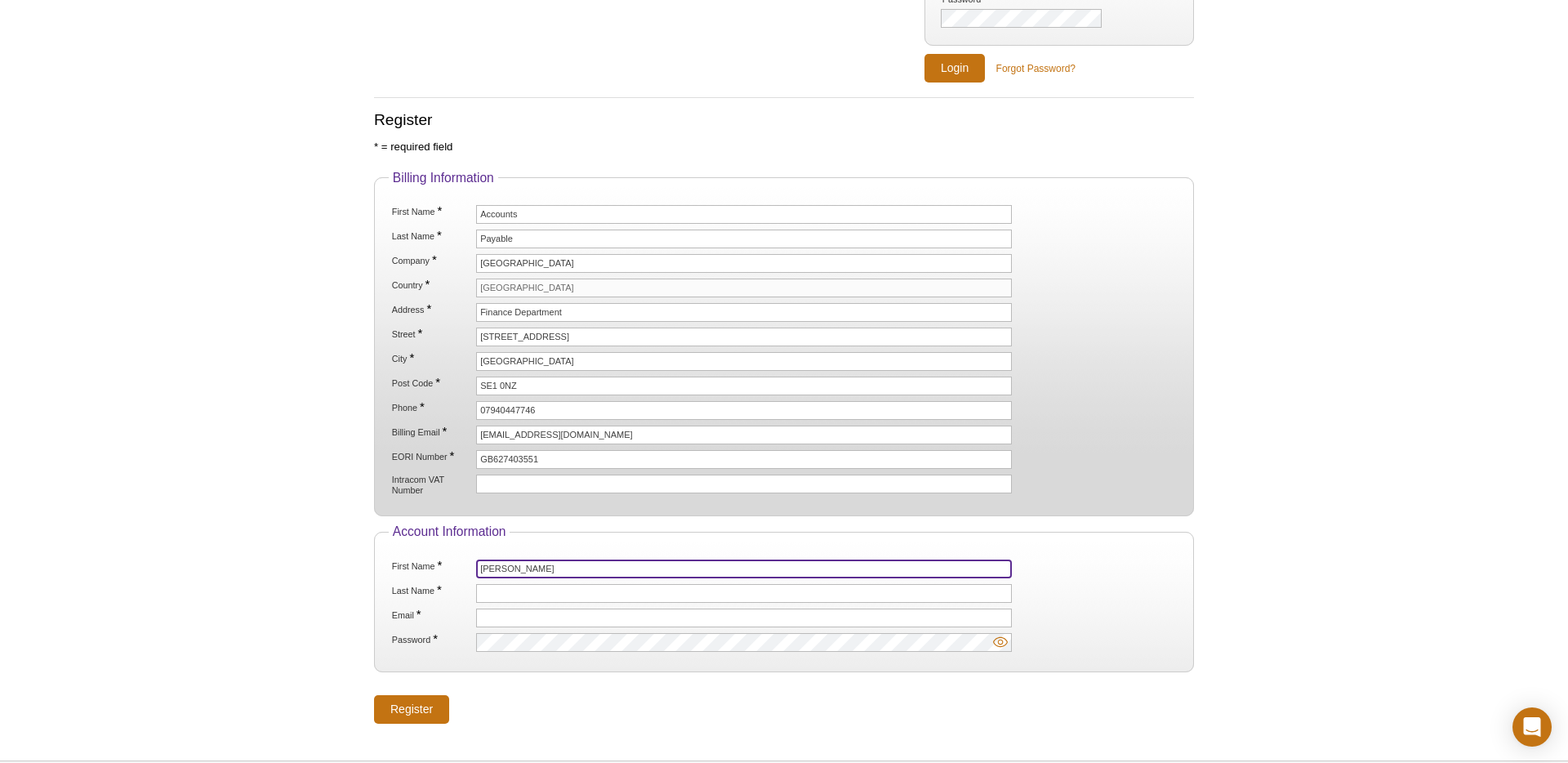
type input "Thomas"
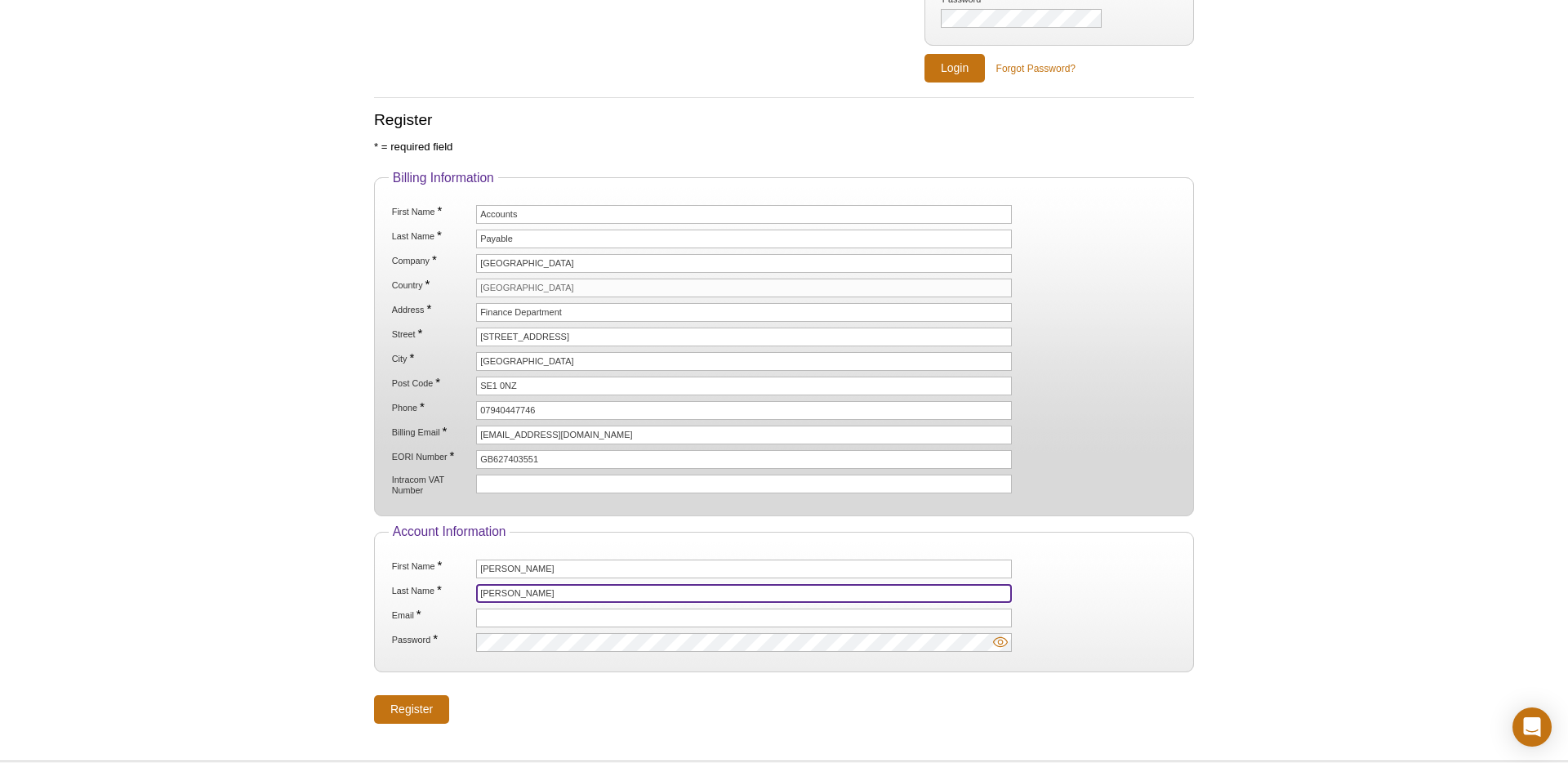
type input "Wilson"
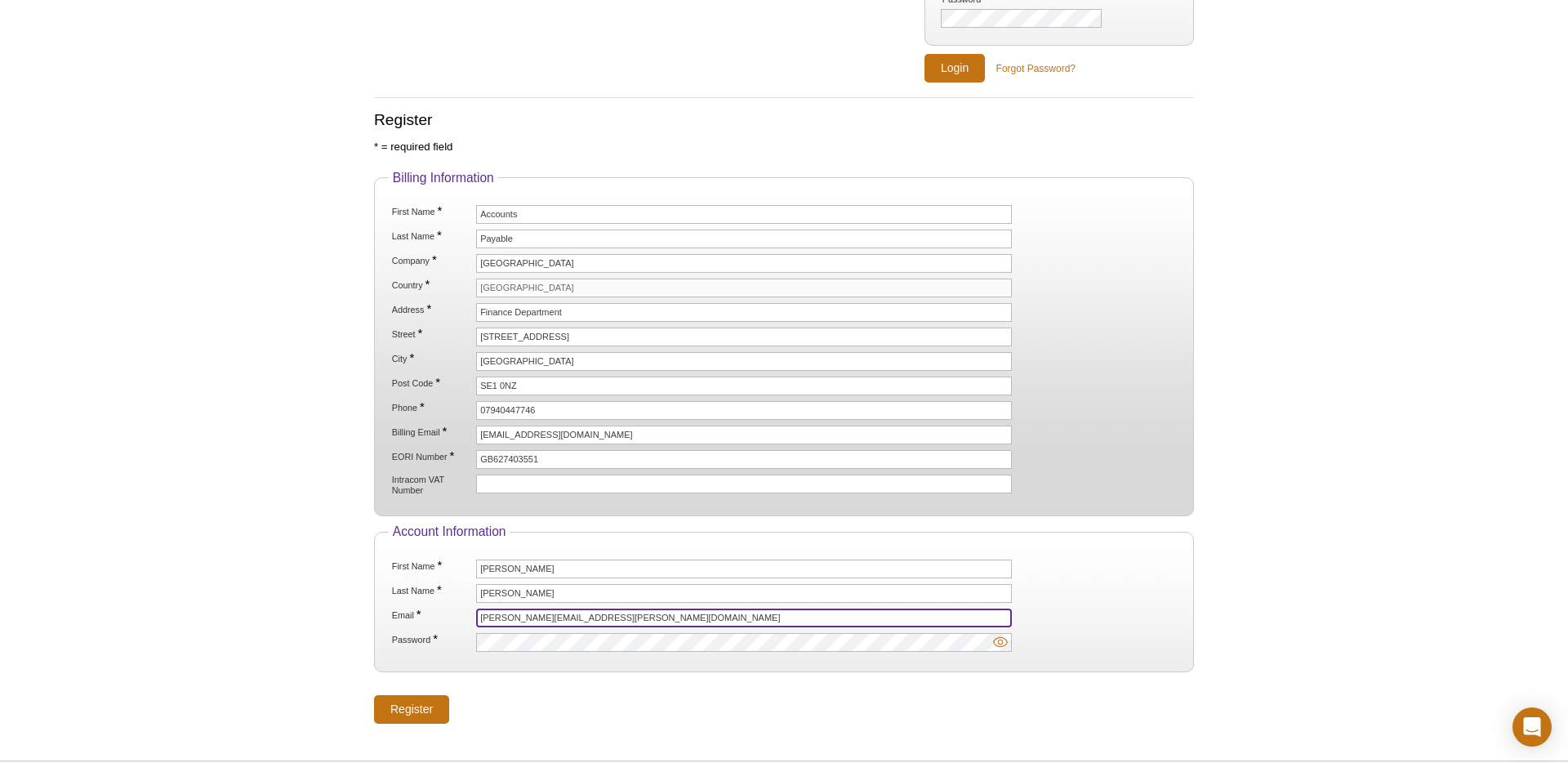
type input "[PERSON_NAME][EMAIL_ADDRESS][PERSON_NAME][DOMAIN_NAME]"
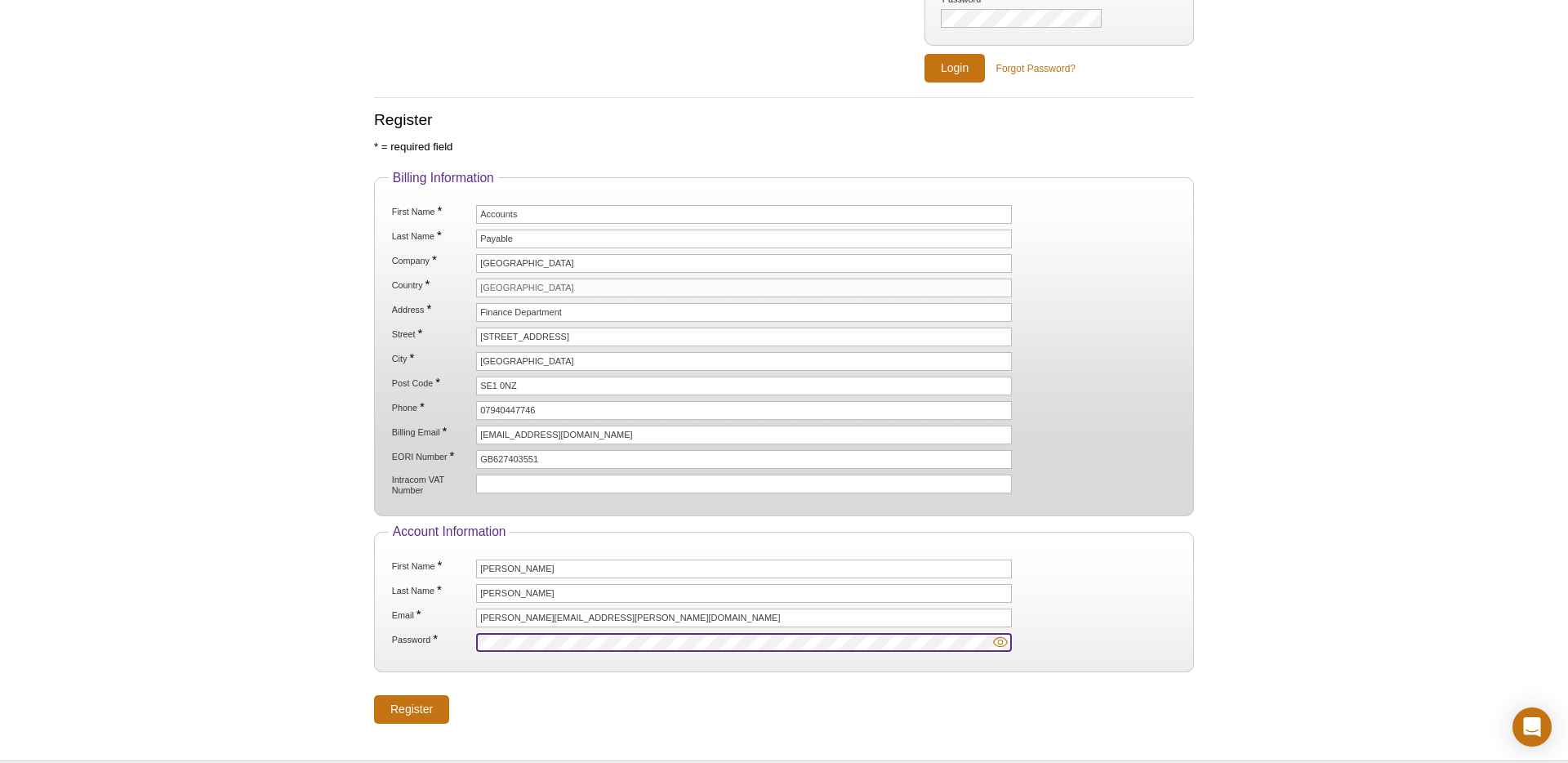
click at [374, 695] on input "Register" at bounding box center [412, 709] width 75 height 29
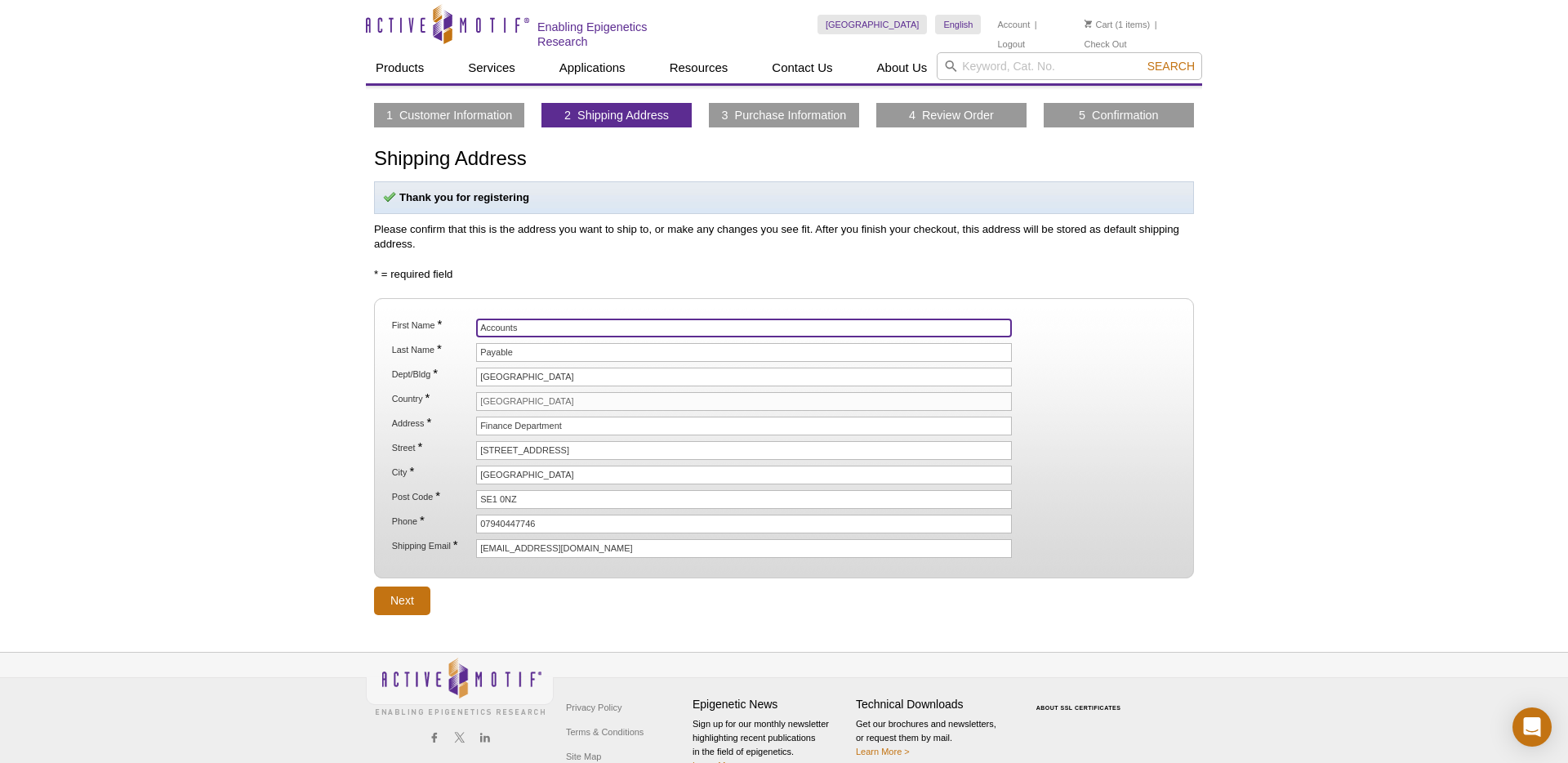
click at [525, 322] on input "Accounts" at bounding box center [744, 327] width 536 height 19
type input "Thomas"
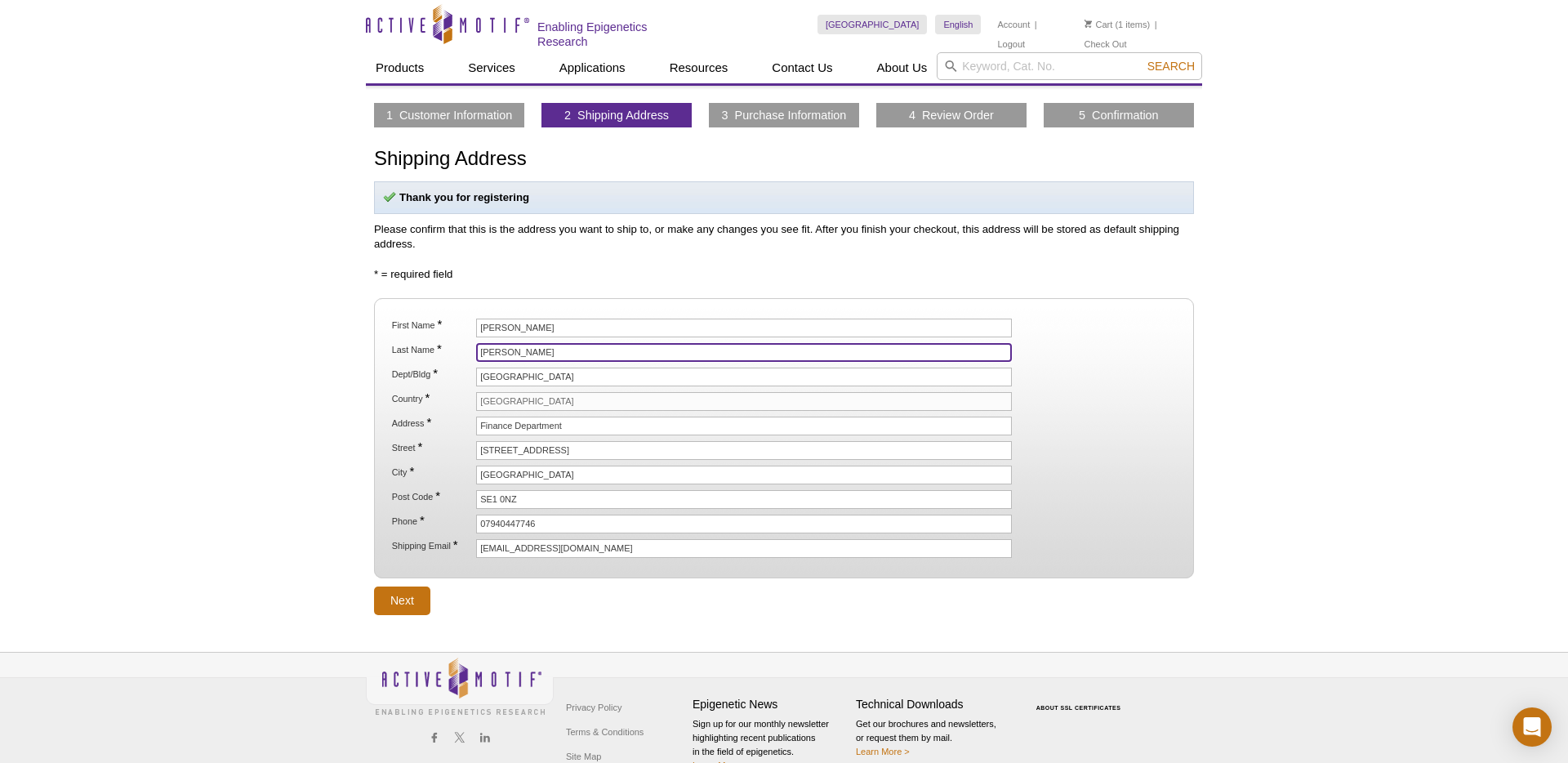
type input "Wilson"
type input "2nd Floor Borough Wing, Guy's Hospital"
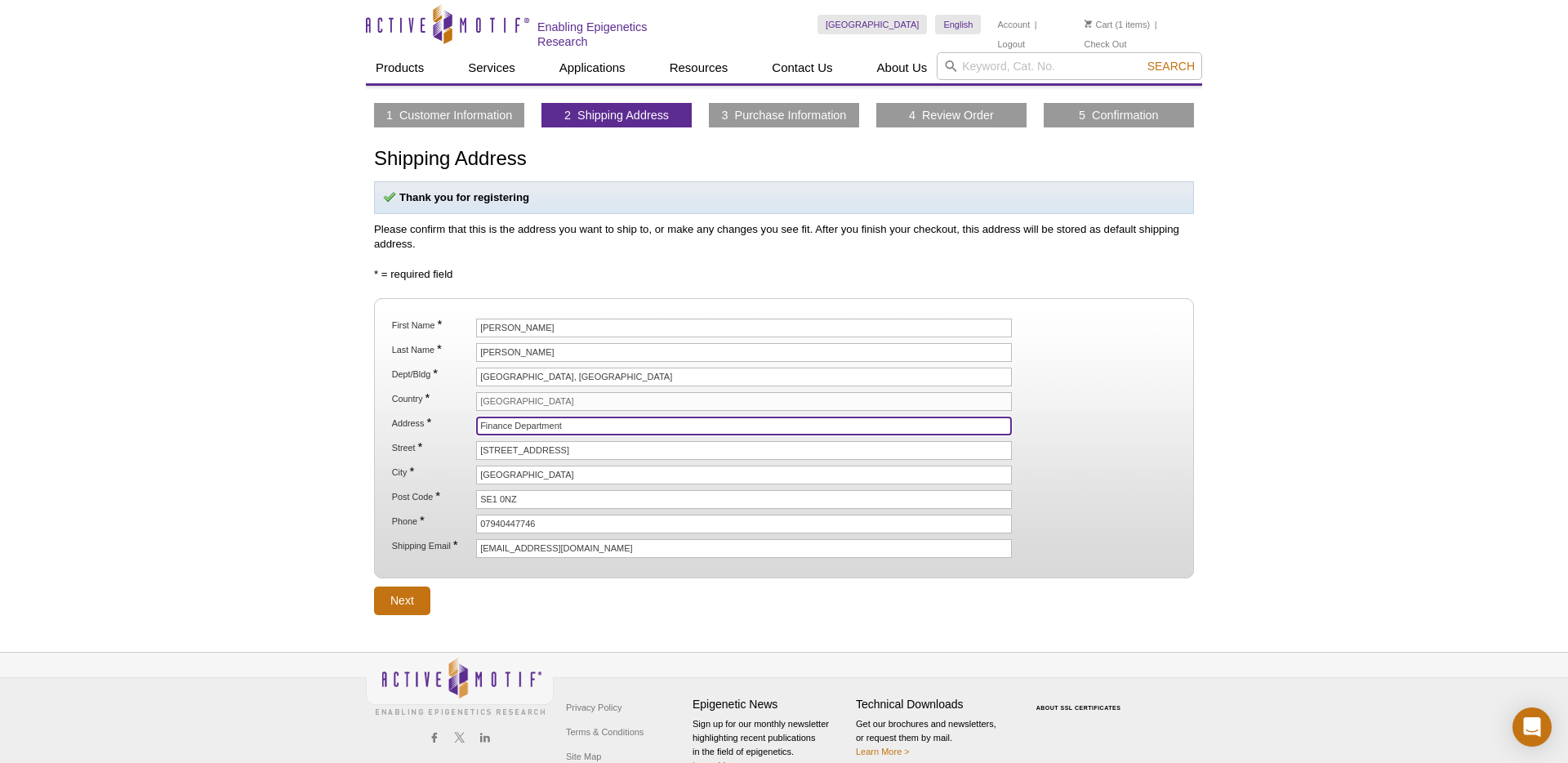
click at [572, 427] on input "Finance Department" at bounding box center [744, 426] width 536 height 19
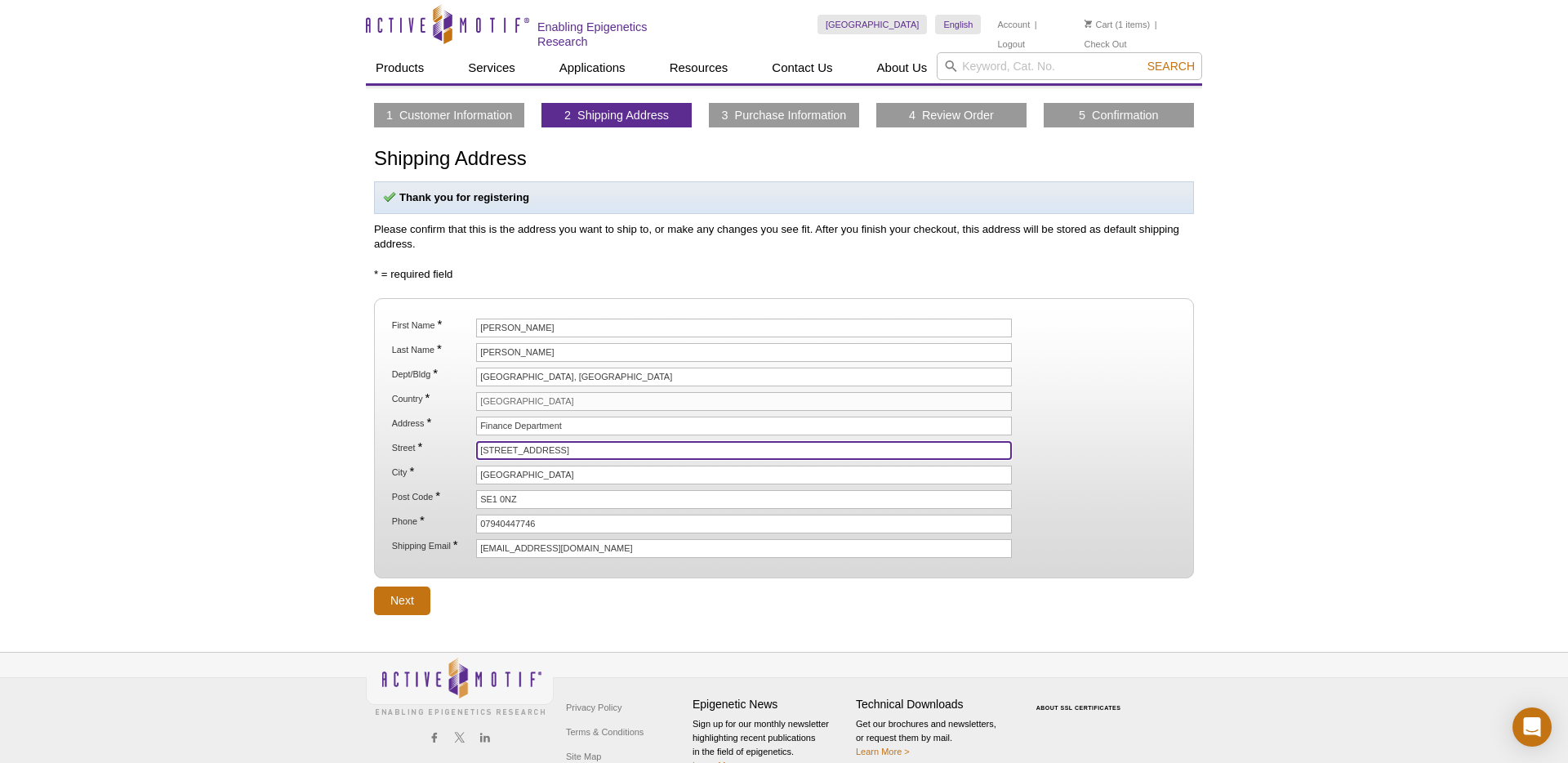
drag, startPoint x: 589, startPoint y: 445, endPoint x: 460, endPoint y: 441, distance: 129.1
click at [460, 441] on li "Street * 5 -11 Lavington Street" at bounding box center [784, 451] width 788 height 19
type input "[GEOGRAPHIC_DATA]"
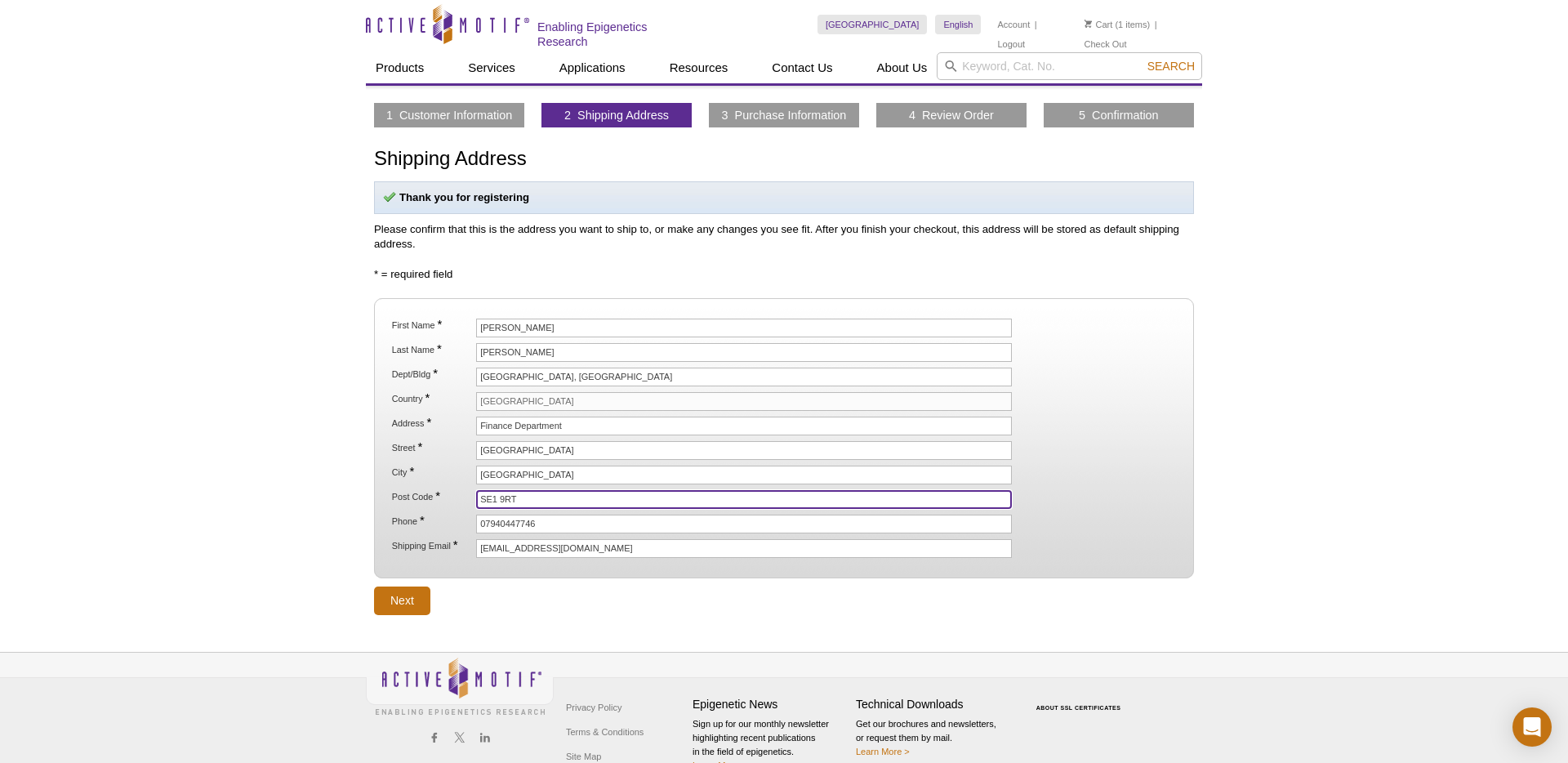
type input "SE1 9RT"
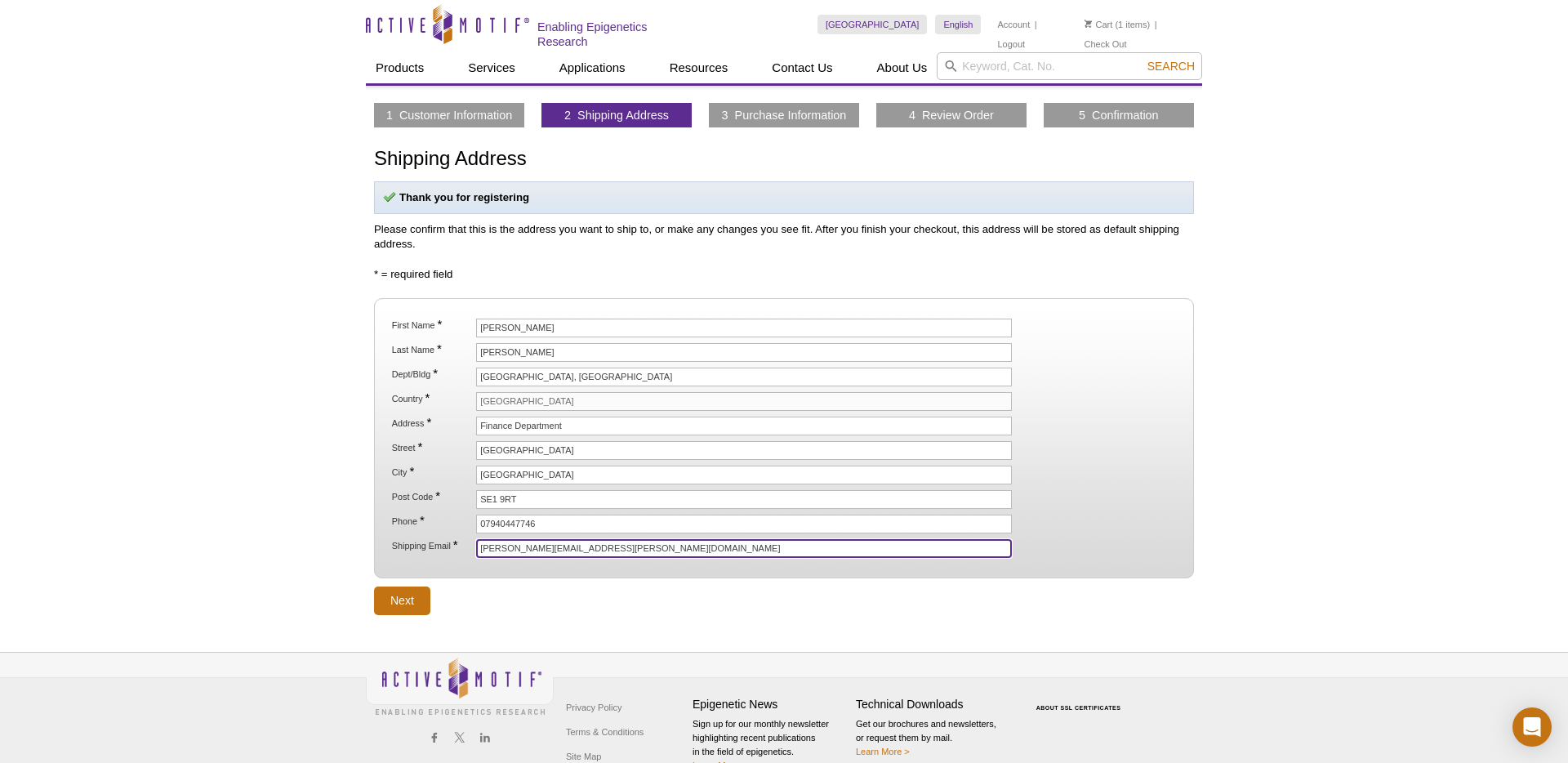
type input "[PERSON_NAME][EMAIL_ADDRESS][PERSON_NAME][DOMAIN_NAME]"
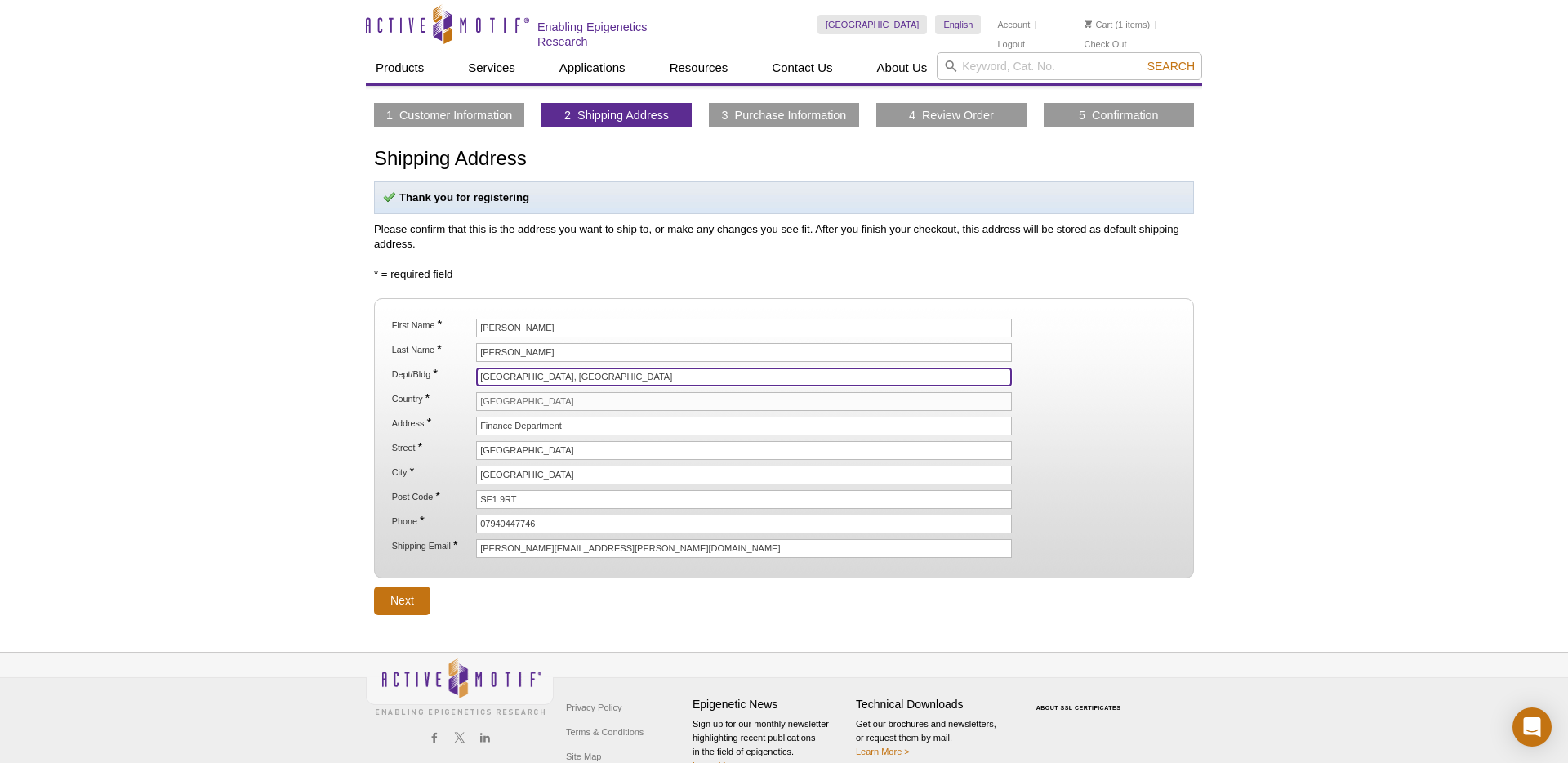
drag, startPoint x: 648, startPoint y: 376, endPoint x: 582, endPoint y: 378, distance: 66.0
click at [582, 378] on input "2nd Floor Borough Wing, Guy's Hospital" at bounding box center [744, 377] width 536 height 19
type input "[GEOGRAPHIC_DATA]"
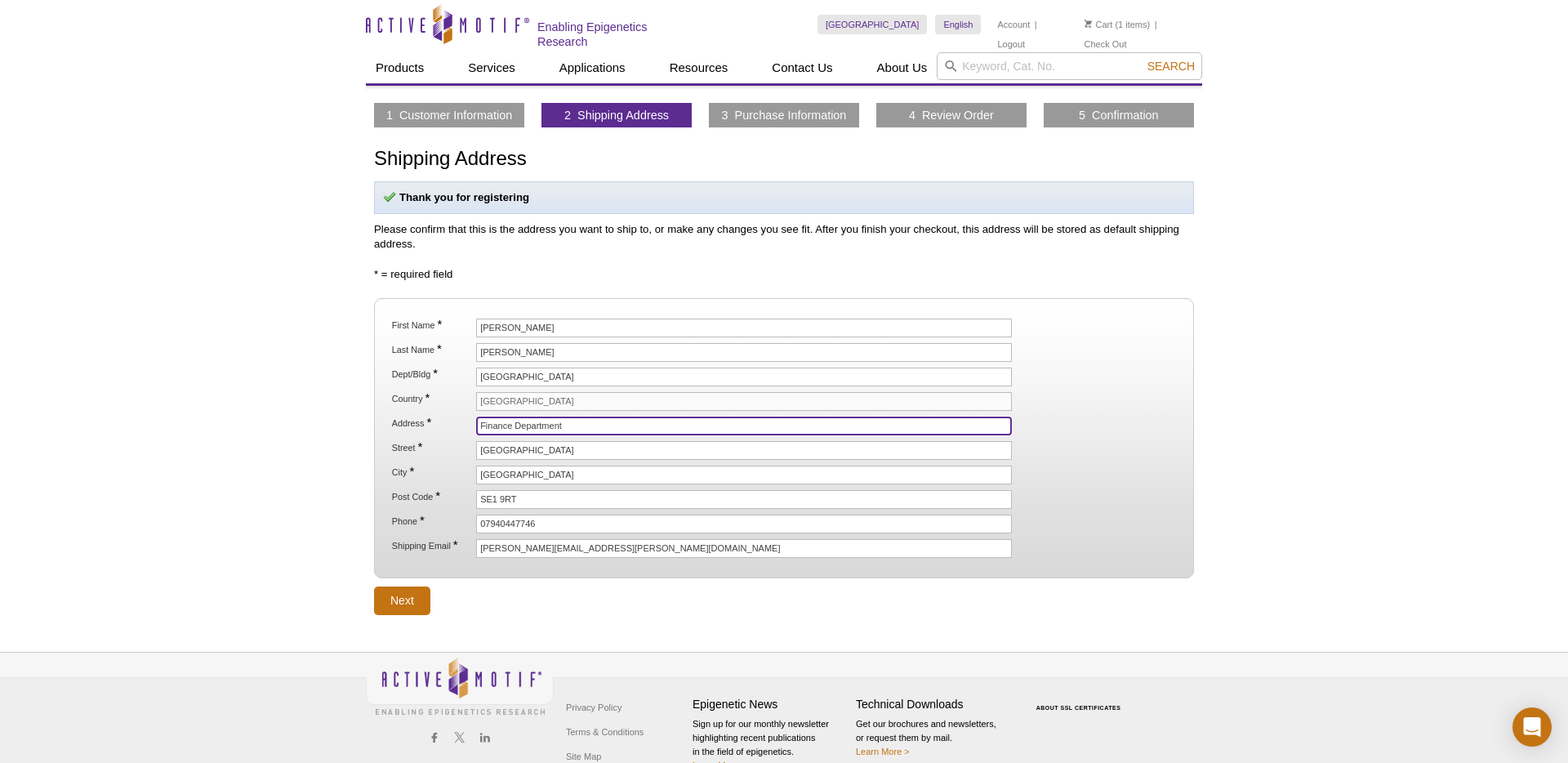
click at [549, 426] on input "Finance Department" at bounding box center [744, 426] width 536 height 19
paste input "[GEOGRAPHIC_DATA]"
paste input "text"
type input "Guy's Hospital"
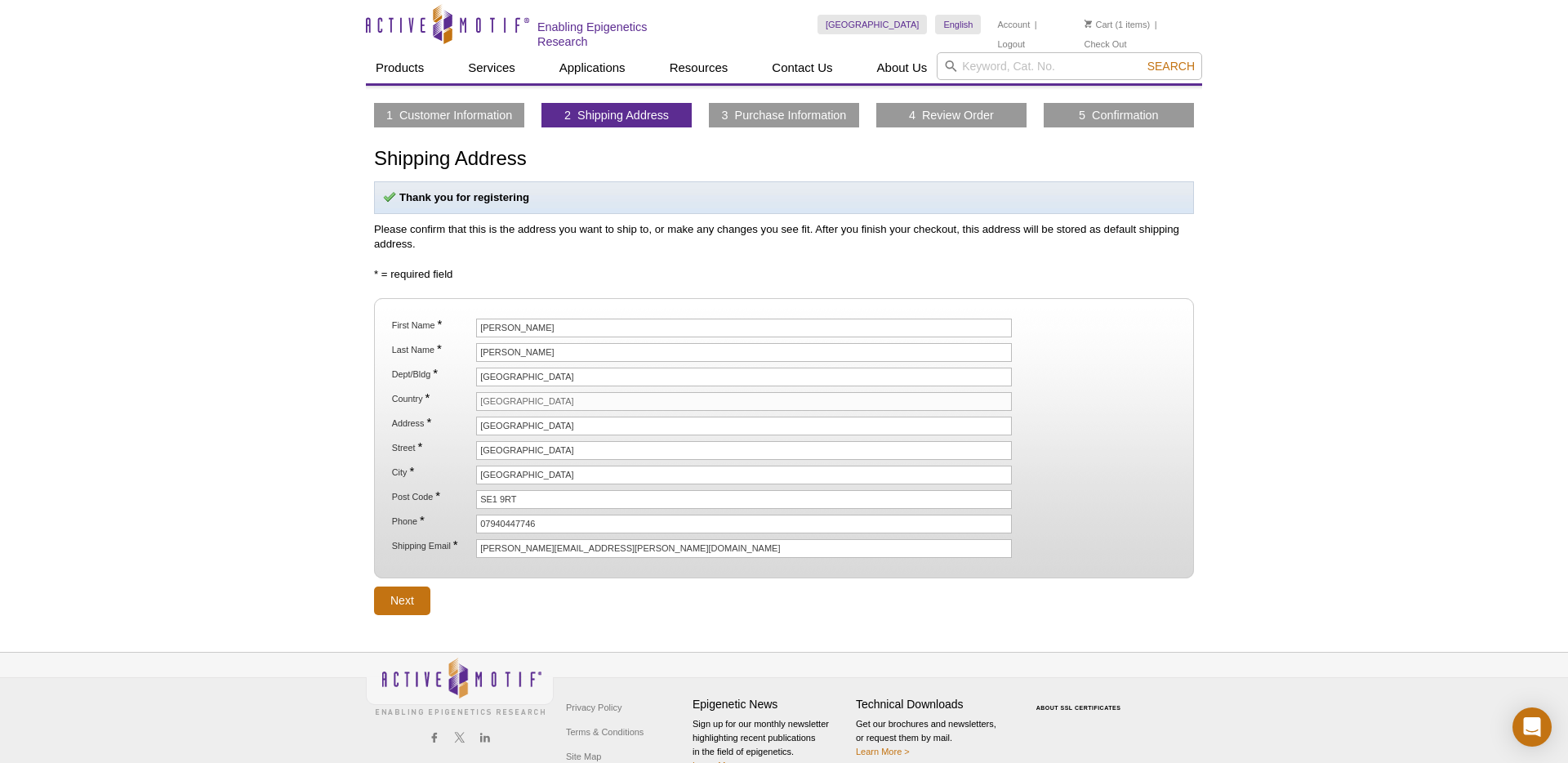
click at [251, 480] on div "Active Motif Logo Enabling Epigenetics Research 1 Search Skip to content Active…" at bounding box center [784, 397] width 1568 height 794
click at [398, 600] on input "Next" at bounding box center [403, 600] width 56 height 29
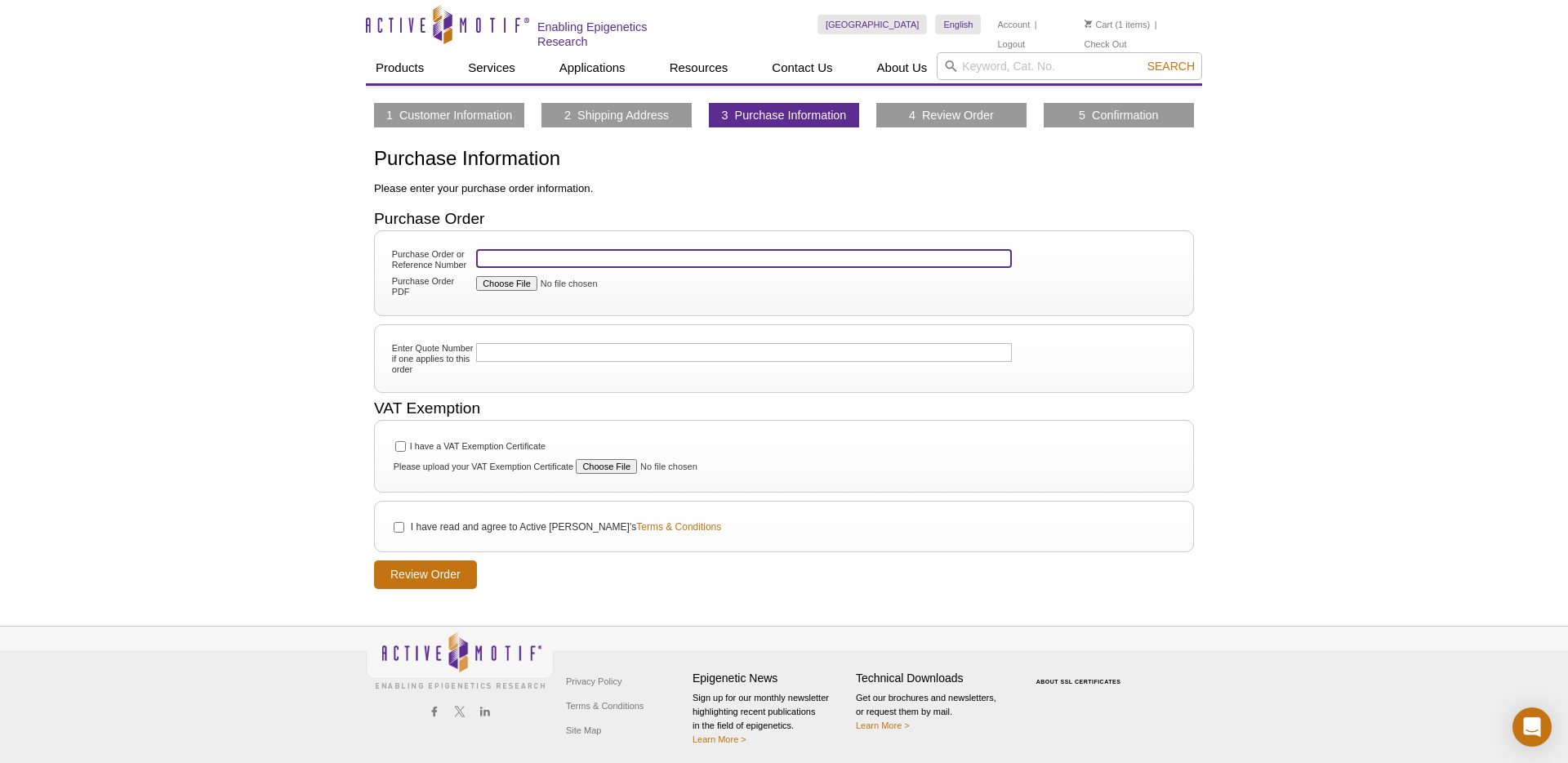
click at [579, 259] on input "Purchase Order or Reference Number" at bounding box center [744, 258] width 536 height 19
paste input "60778186"
type input "60778186"
click at [510, 283] on input "Purchase Order PDF" at bounding box center [561, 284] width 171 height 15
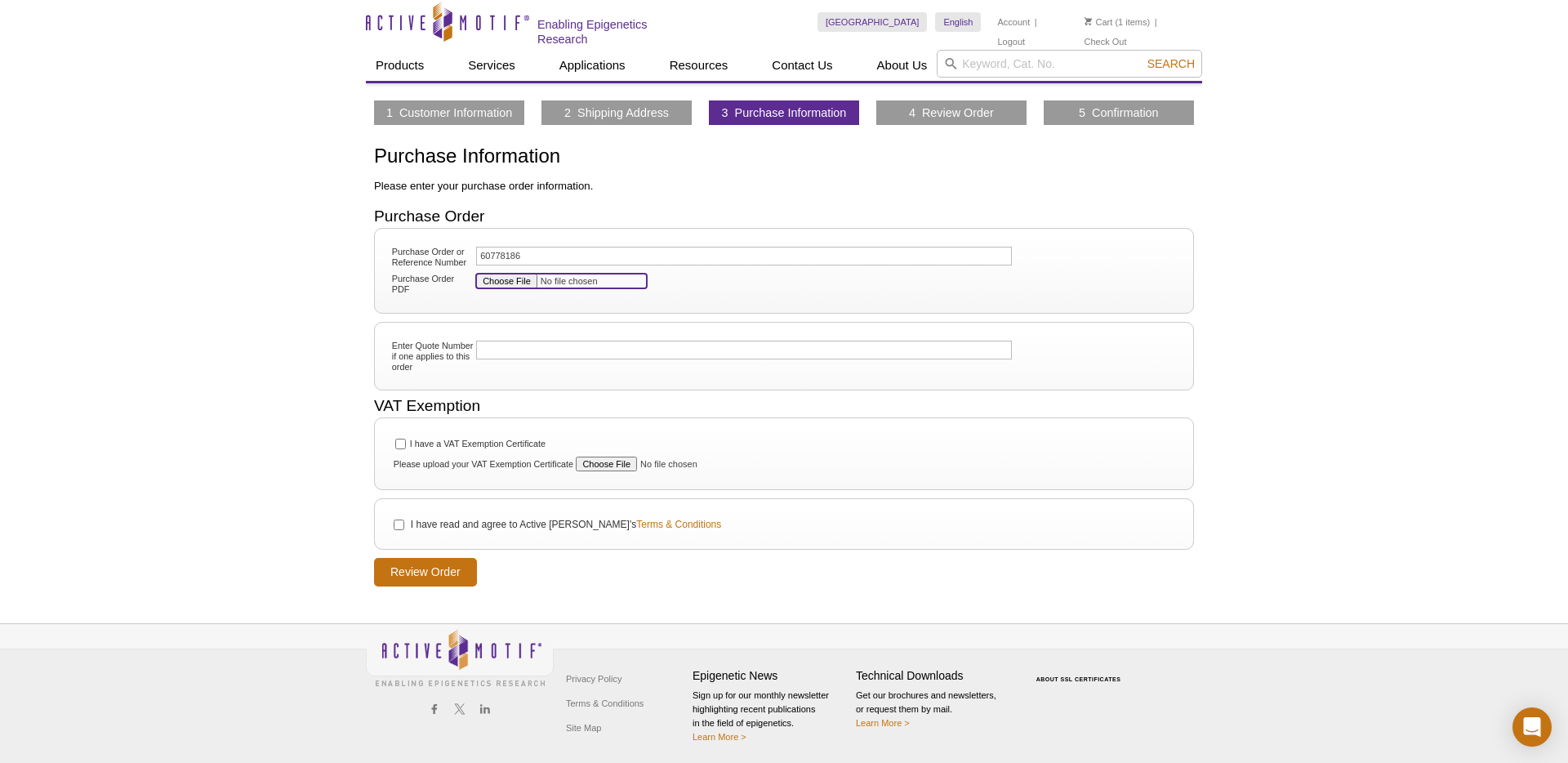
type input "C:\fakepath\po01a_1_204007[99].pdf"
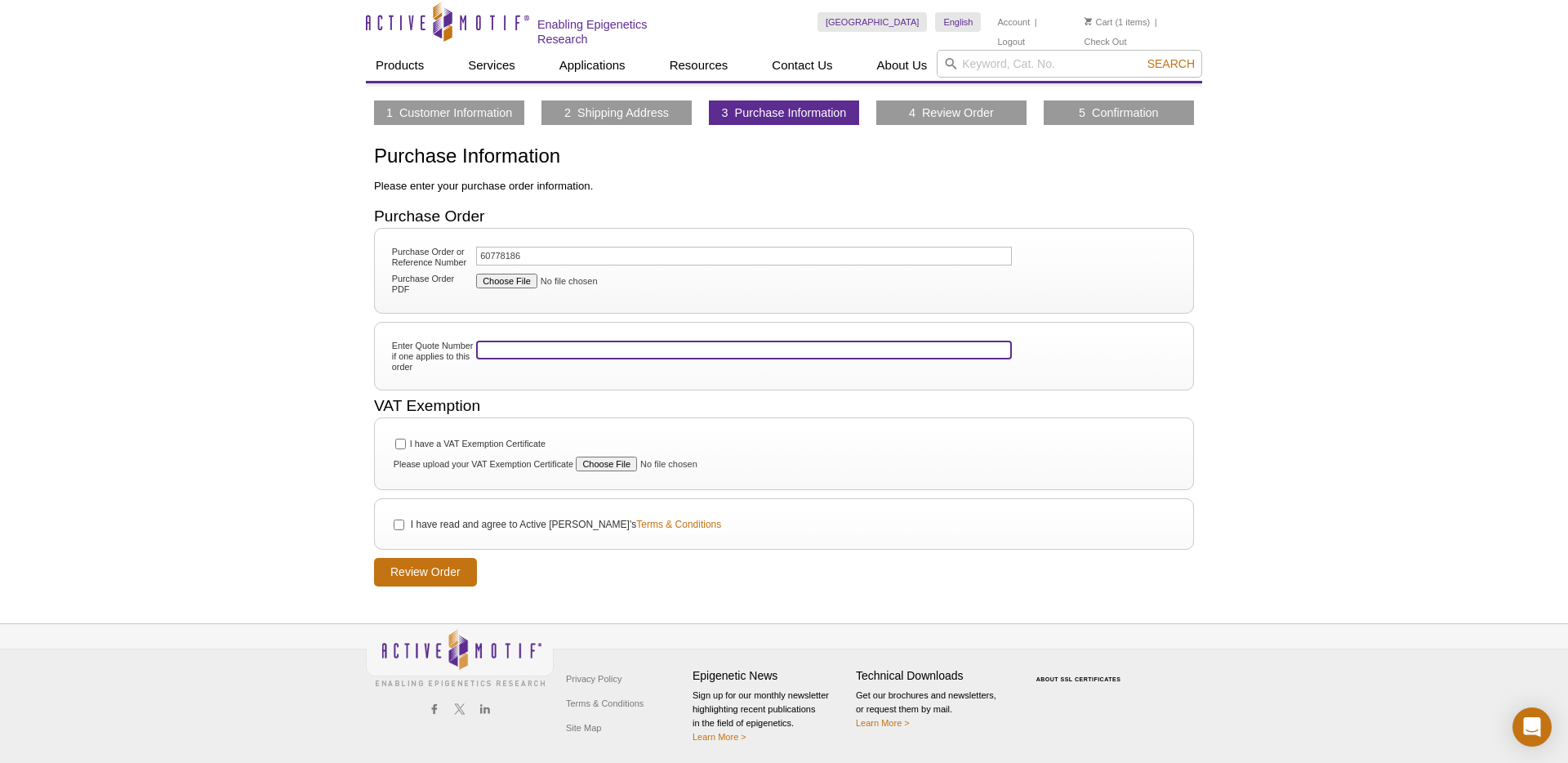
click at [546, 348] on input "Enter Quote Number if one applies to this order" at bounding box center [744, 350] width 536 height 19
paste input "WQ10000916"
type input "WQ10000916"
click at [448, 405] on h2 "VAT Exemption" at bounding box center [784, 406] width 820 height 15
click at [399, 445] on input "I have a VAT Exemption Certificate" at bounding box center [400, 444] width 11 height 11
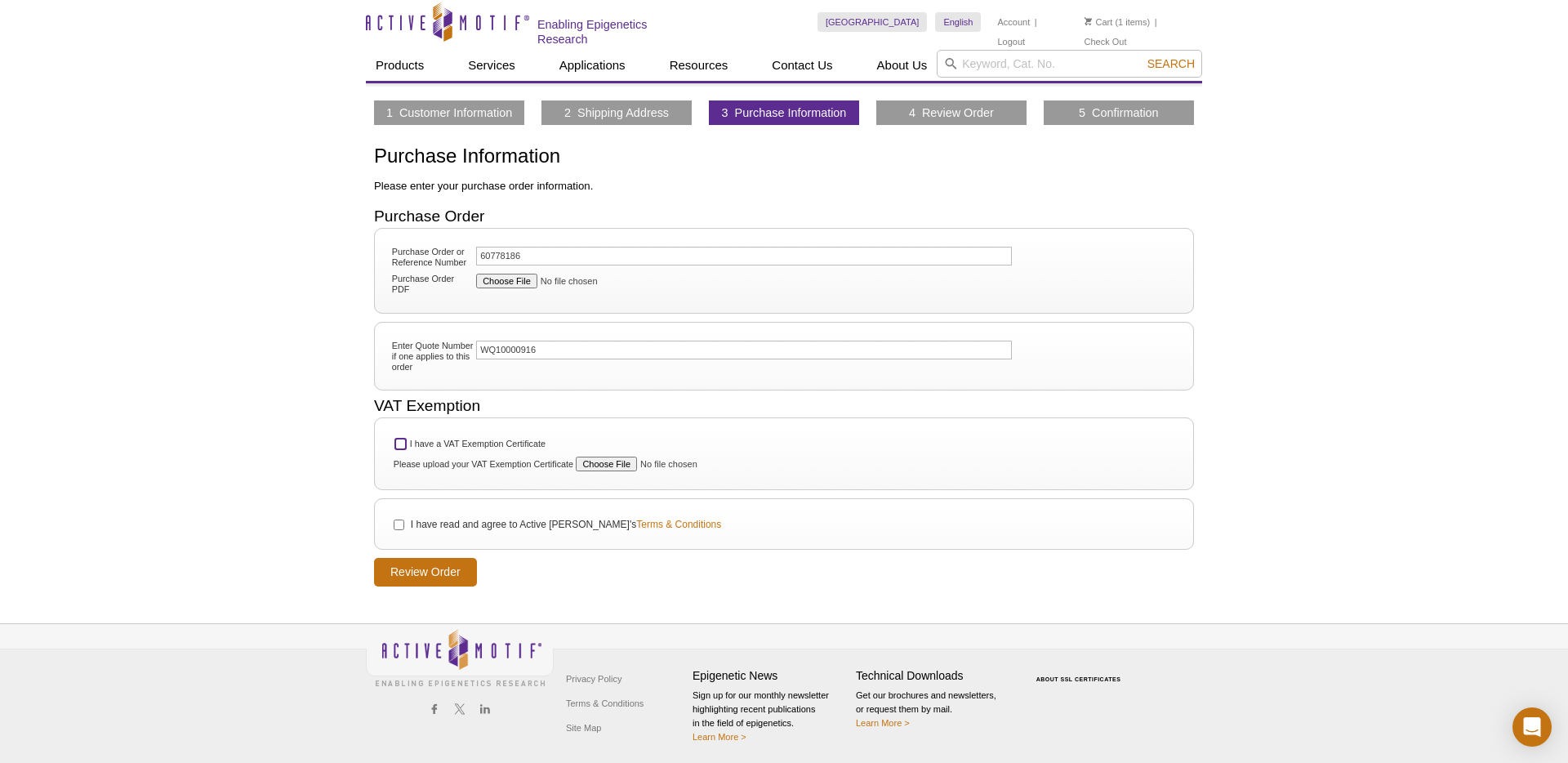
checkbox input "true"
click at [398, 515] on li "I have read and agree to Active Motif's Terms & Conditions" at bounding box center [784, 524] width 790 height 18
click at [397, 523] on input "I have read and agree to Active Motif's Terms & Conditions" at bounding box center [398, 524] width 11 height 11
checkbox input "true"
click at [405, 568] on input "Review Order" at bounding box center [426, 572] width 103 height 29
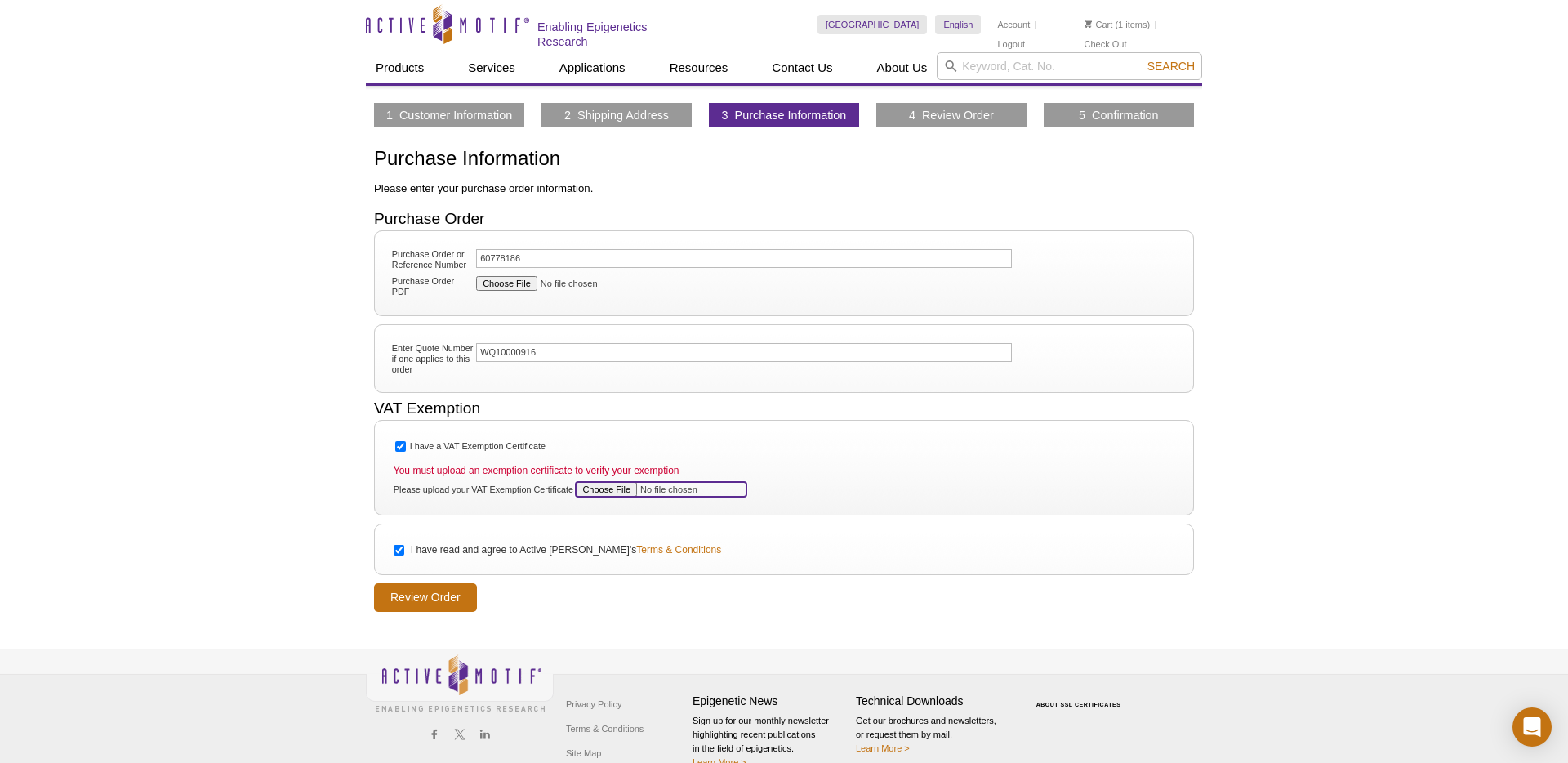
click at [594, 482] on input "Please upload your VAT Exemption Certificate" at bounding box center [661, 489] width 171 height 15
type input "C:\fakepath\250929_ActiveMotif_VAT_exemption.pdf"
click at [403, 602] on input "Review Order" at bounding box center [426, 598] width 103 height 29
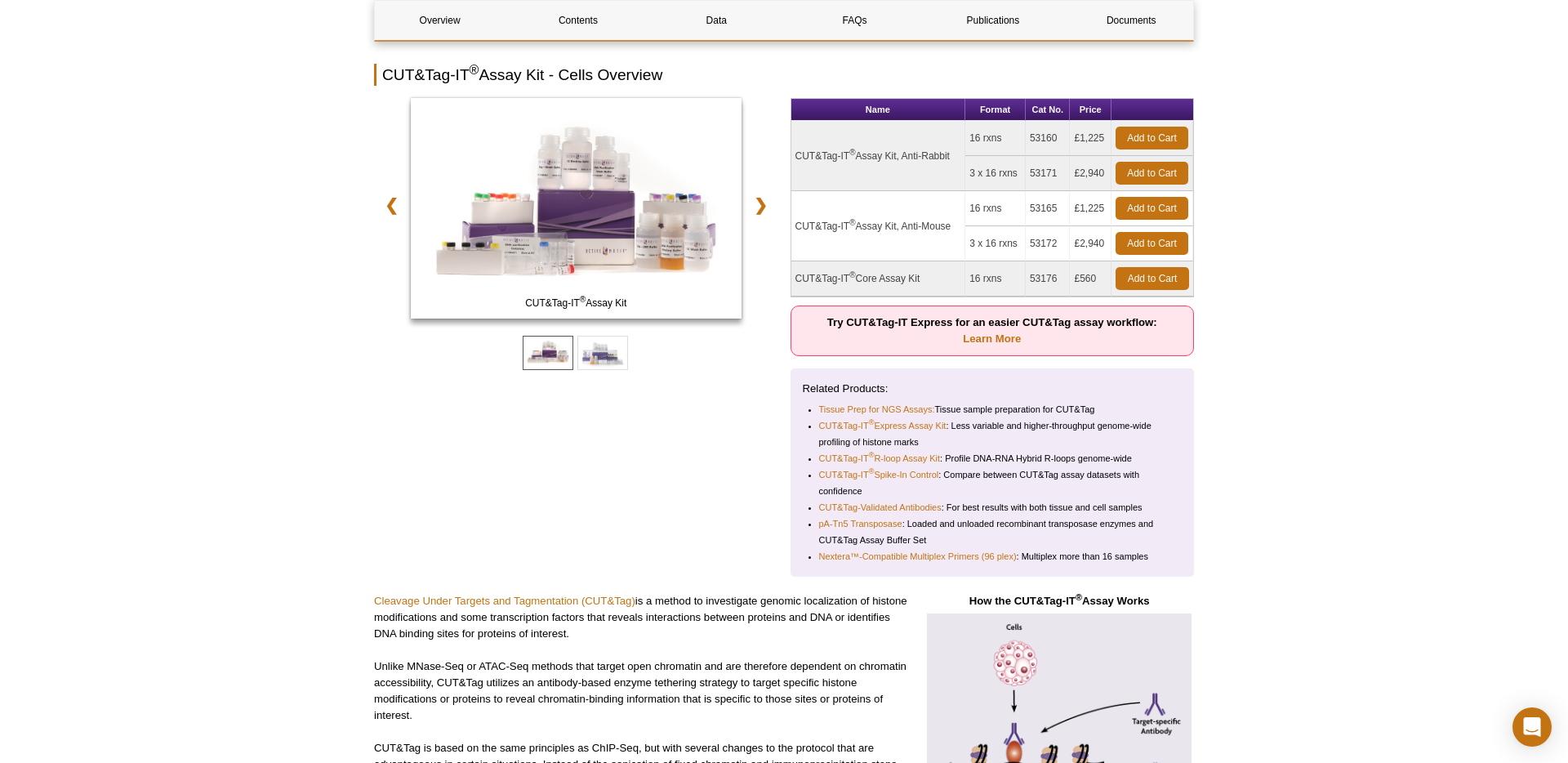
scroll to position [178, 0]
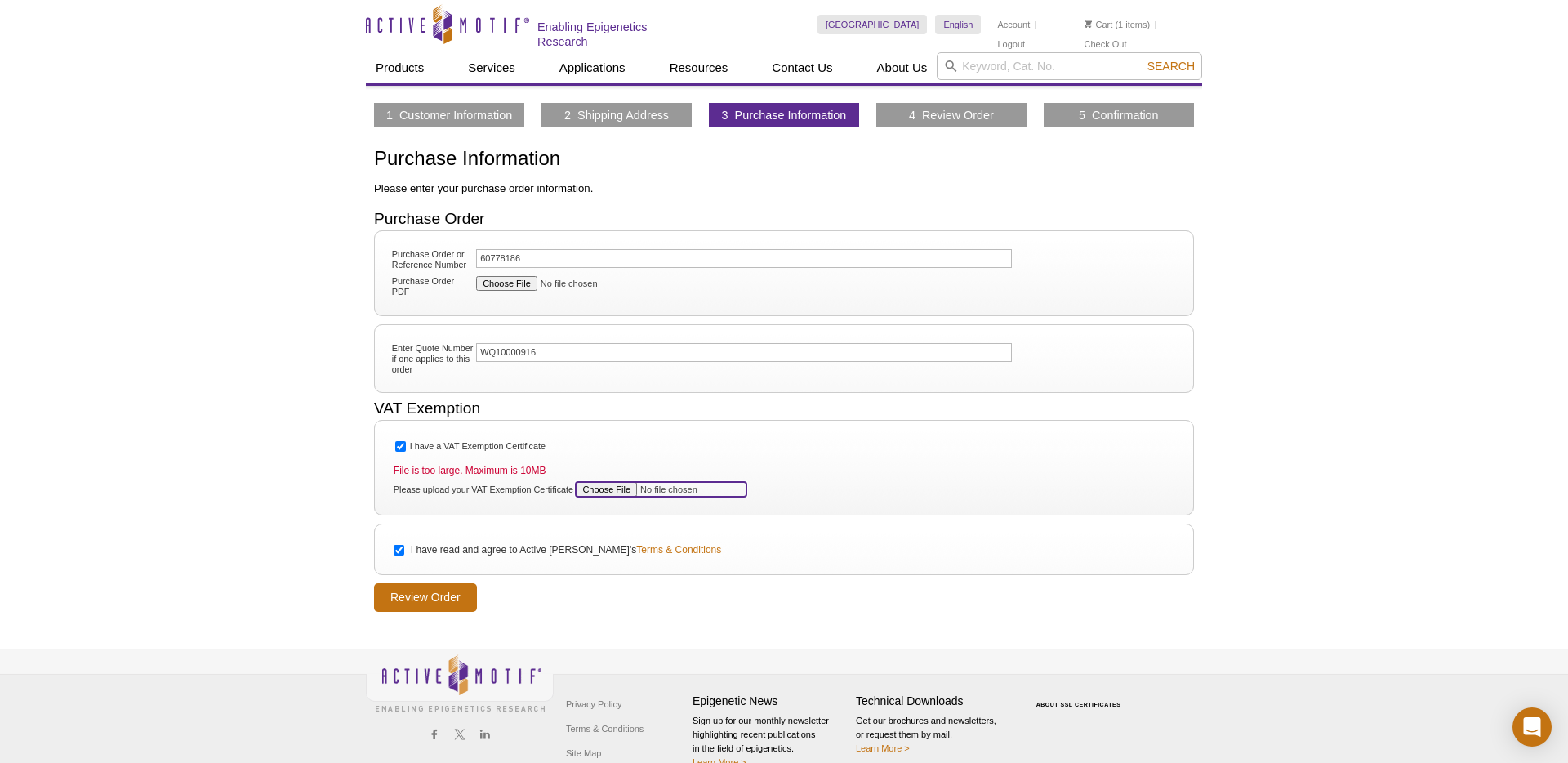
click at [599, 485] on input "Please upload your VAT Exemption Certificate" at bounding box center [661, 489] width 171 height 15
click at [606, 483] on input "Please upload your VAT Exemption Certificate" at bounding box center [661, 489] width 171 height 15
type input "C:\fakepath\250929_ActiveMotif_VAT_exemption.pdf"
click at [427, 596] on input "Review Order" at bounding box center [426, 598] width 103 height 29
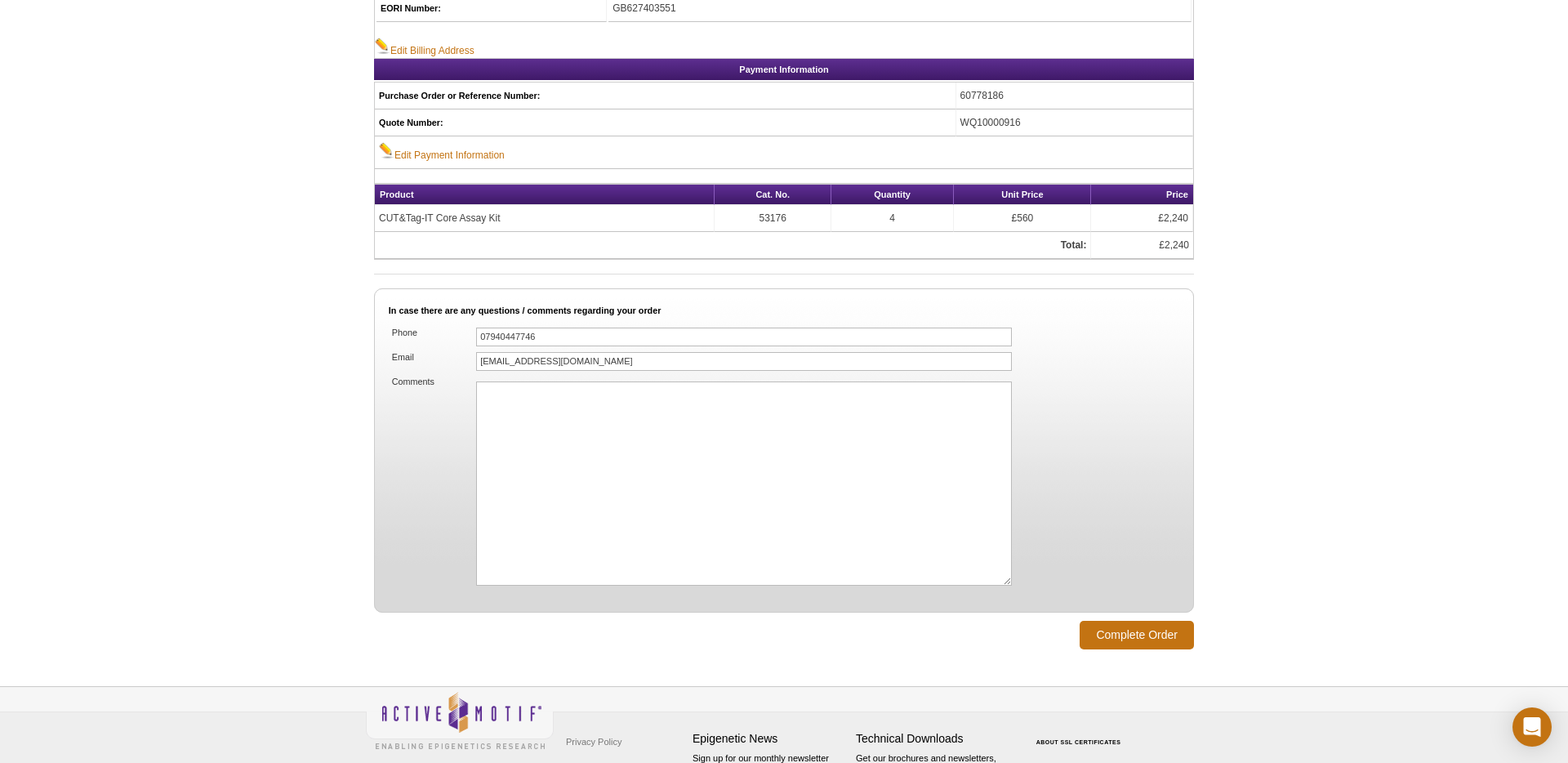
scroll to position [823, 0]
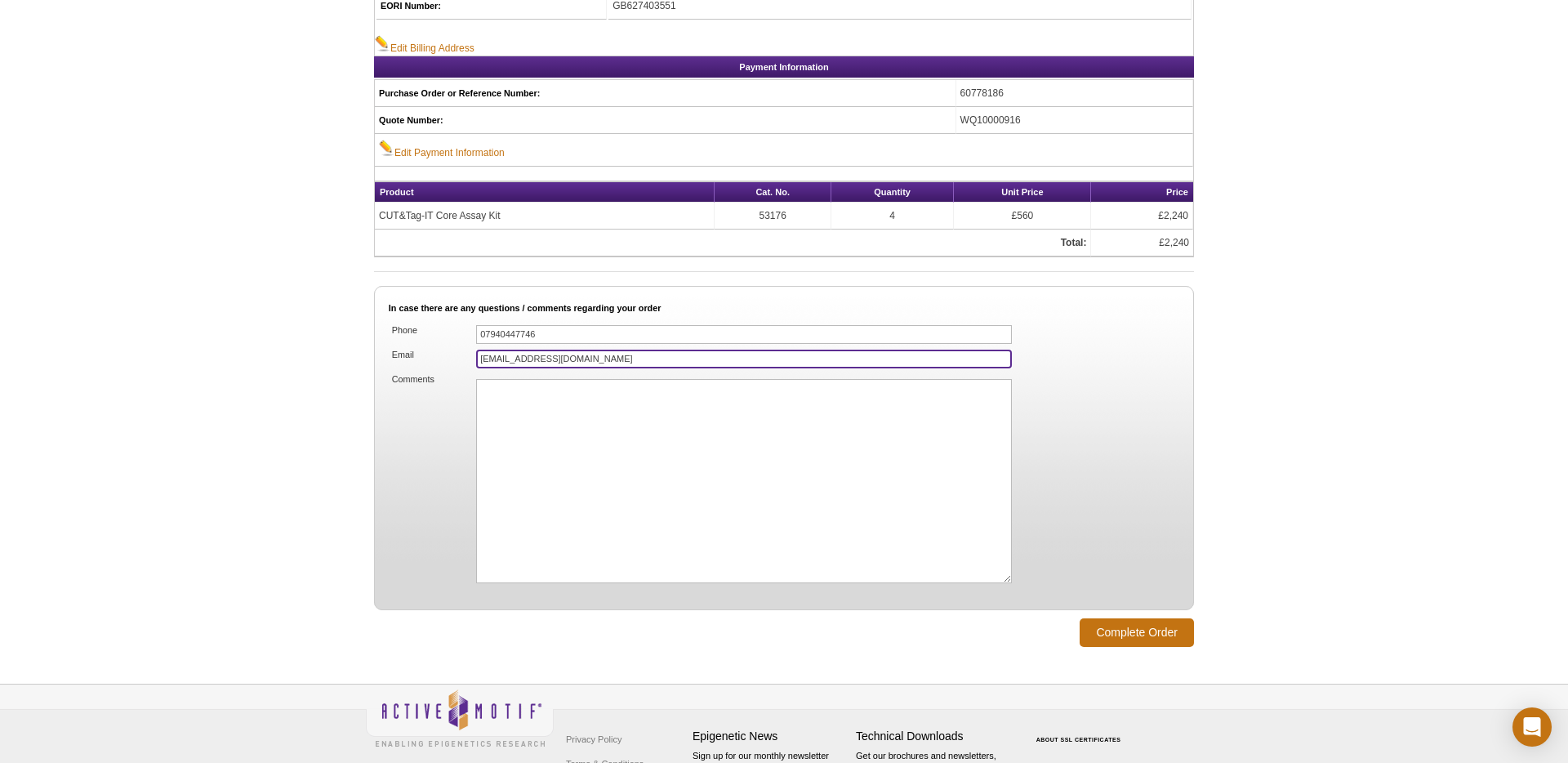
drag, startPoint x: 635, startPoint y: 356, endPoint x: 392, endPoint y: 358, distance: 243.0
click at [392, 358] on li "Email [EMAIL_ADDRESS][DOMAIN_NAME]" at bounding box center [784, 359] width 790 height 22
type input "[PERSON_NAME][EMAIL_ADDRESS][PERSON_NAME][DOMAIN_NAME]"
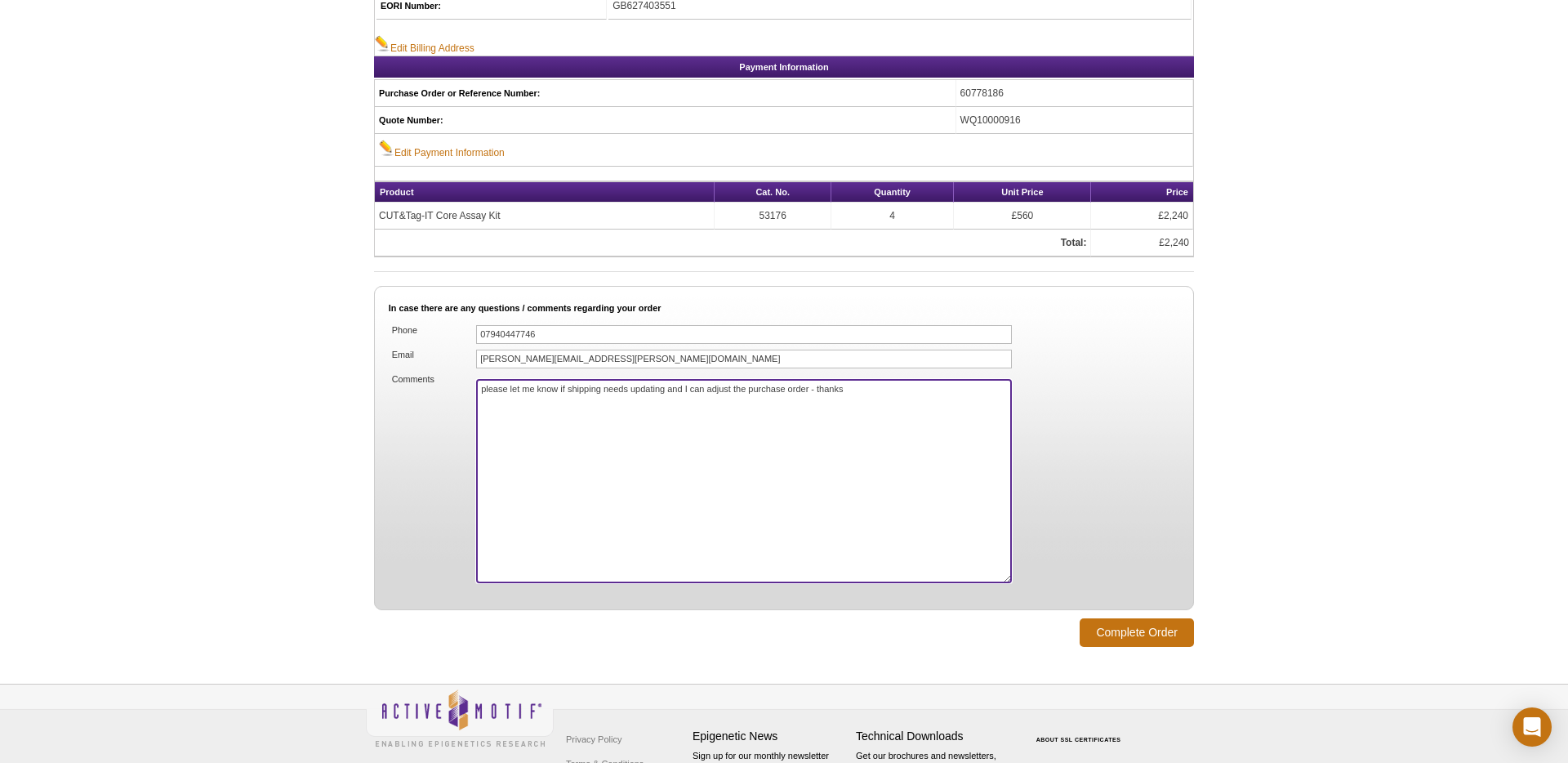
click at [809, 386] on textarea "please let me know if shipping needs updating and I can adjust the purchase ord…" at bounding box center [744, 480] width 536 height 204
type textarea "please let me know if shipping needs updating and I can adjust the purchase ord…"
click at [1137, 632] on input "Complete Order" at bounding box center [1137, 632] width 114 height 29
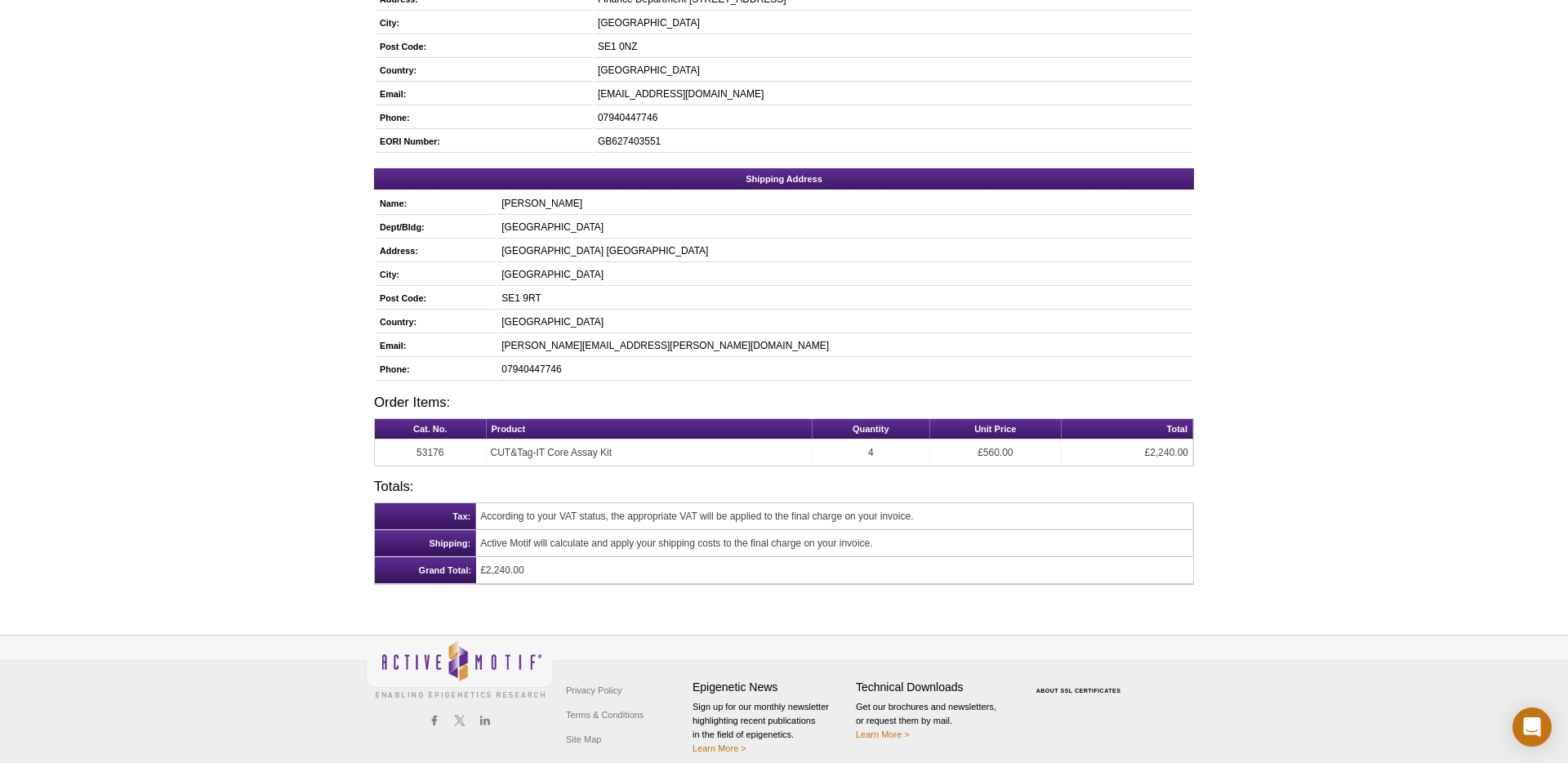
scroll to position [301, 0]
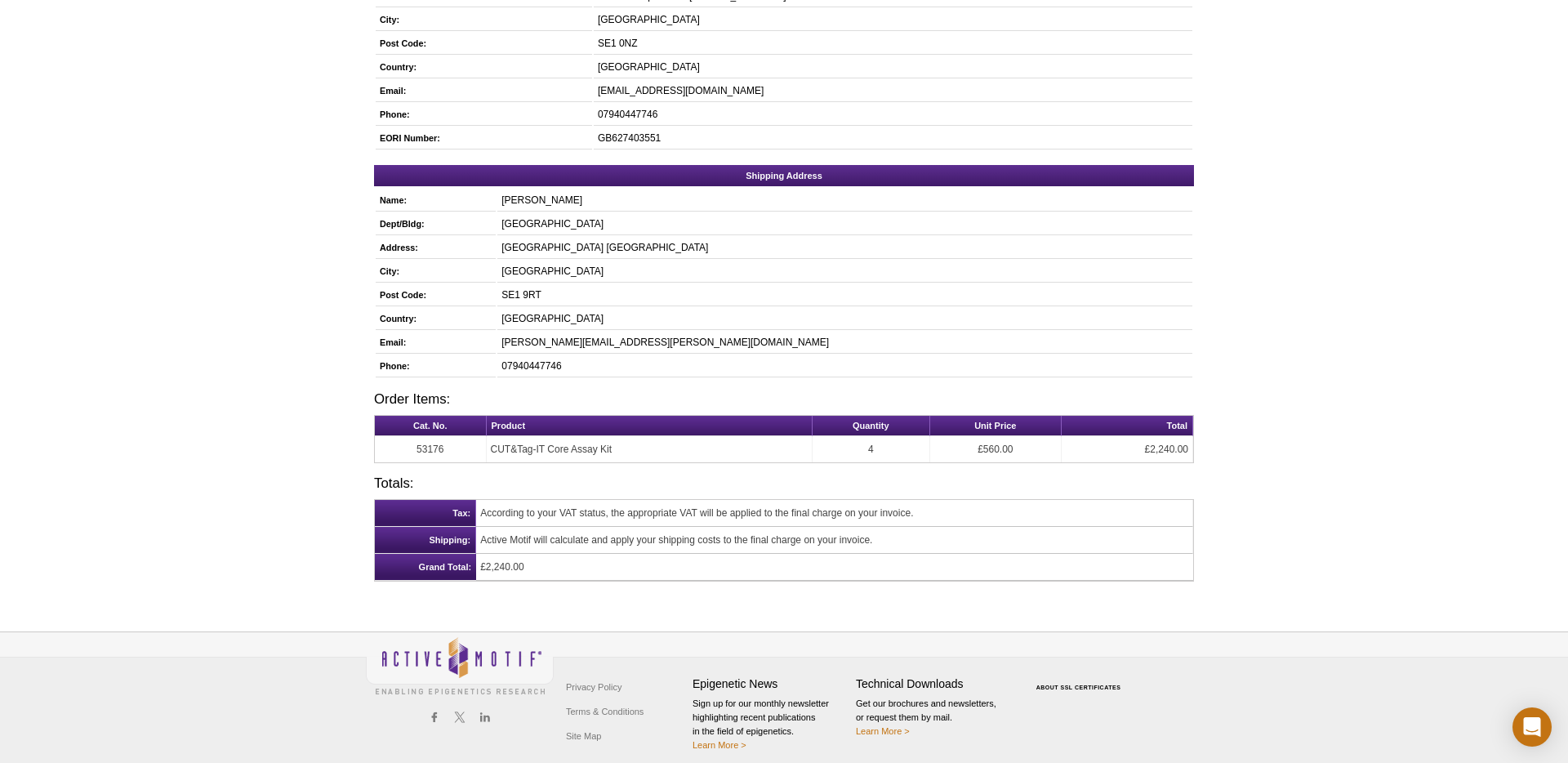
click at [1311, 312] on div "Active Motif Logo Enabling Epigenetics Research 0 Search Skip to content Active…" at bounding box center [784, 236] width 1568 height 1075
